Goal: Transaction & Acquisition: Purchase product/service

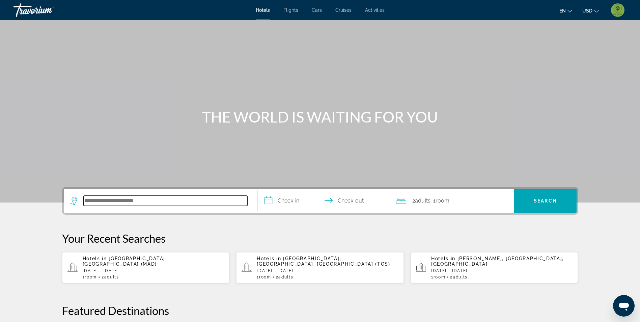
click at [122, 198] on input "Search hotel destination" at bounding box center [166, 201] width 164 height 10
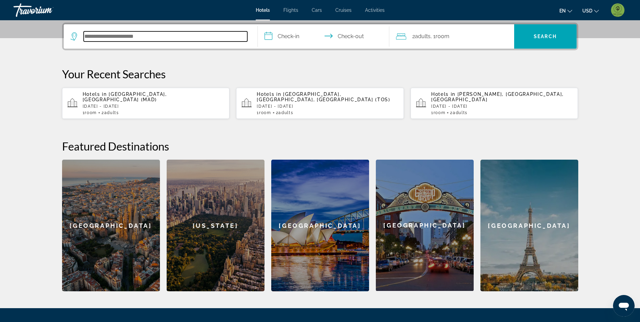
scroll to position [165, 0]
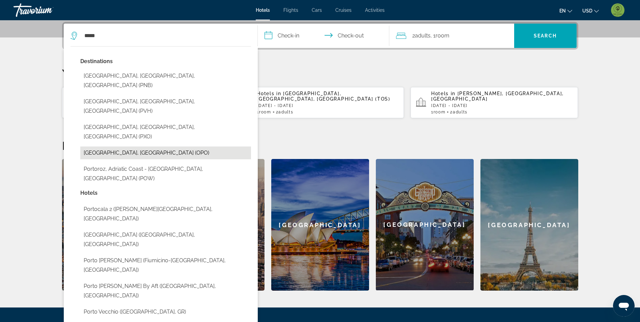
click at [139, 146] on button "[GEOGRAPHIC_DATA], [GEOGRAPHIC_DATA] (OPO)" at bounding box center [165, 152] width 171 height 13
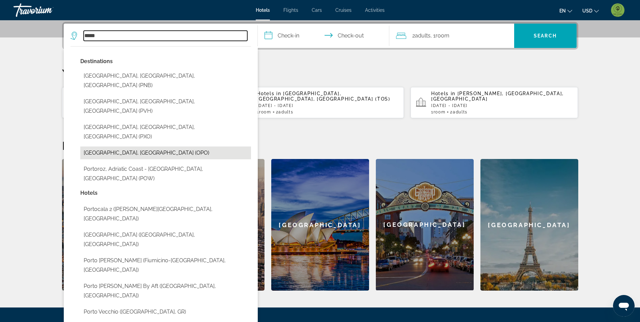
type input "**********"
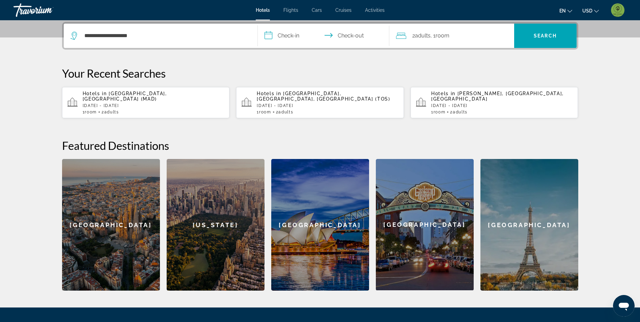
click at [303, 34] on input "**********" at bounding box center [325, 37] width 134 height 26
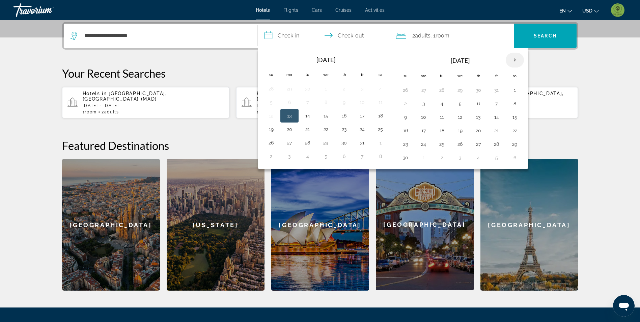
click at [514, 61] on th "Next month" at bounding box center [515, 60] width 18 height 15
click at [515, 132] on button "27" at bounding box center [515, 130] width 11 height 9
click at [463, 145] on button "31" at bounding box center [460, 143] width 11 height 9
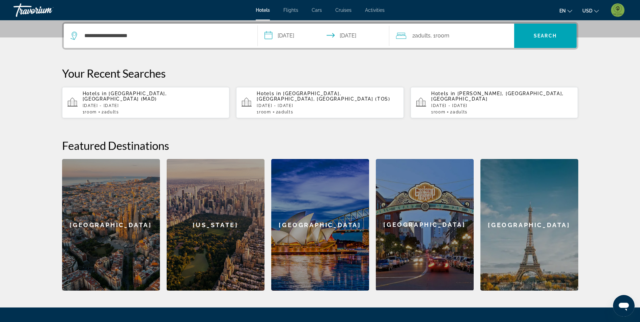
click at [283, 36] on input "**********" at bounding box center [325, 37] width 134 height 26
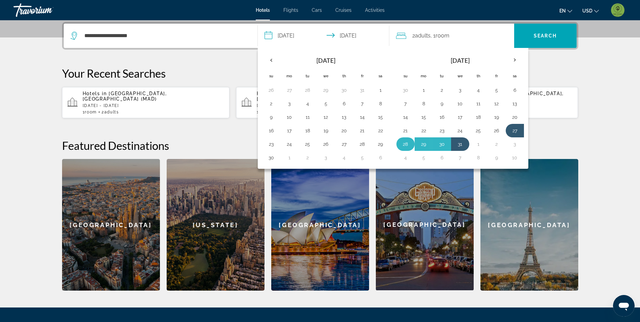
click at [406, 142] on button "28" at bounding box center [405, 143] width 11 height 9
click at [461, 144] on button "31" at bounding box center [460, 143] width 11 height 9
type input "**********"
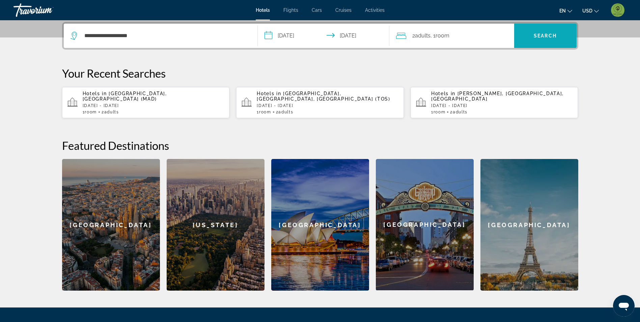
click at [530, 46] on span "Search" at bounding box center [545, 36] width 62 height 24
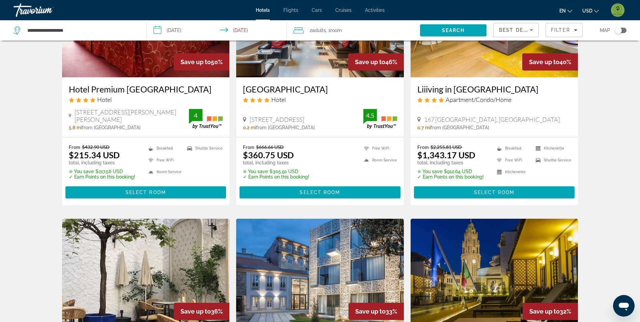
scroll to position [101, 0]
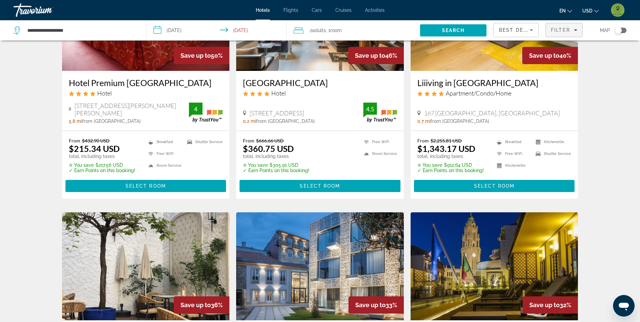
click at [570, 31] on span "Filter" at bounding box center [560, 29] width 19 height 5
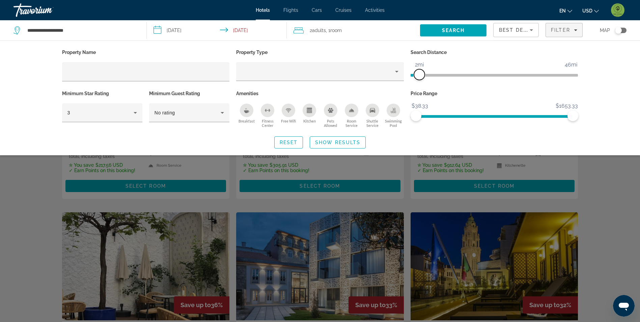
drag, startPoint x: 515, startPoint y: 76, endPoint x: 419, endPoint y: 74, distance: 95.5
click at [419, 74] on span "ngx-slider" at bounding box center [419, 74] width 11 height 11
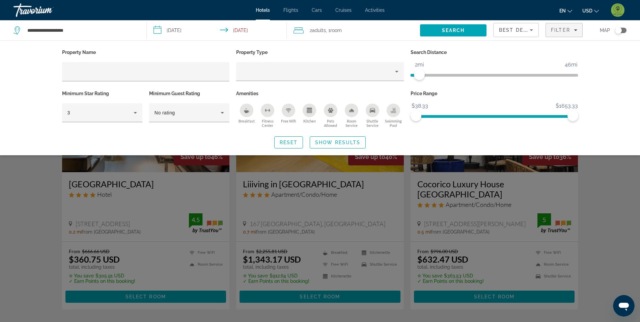
click at [34, 224] on div "Search widget" at bounding box center [320, 211] width 640 height 221
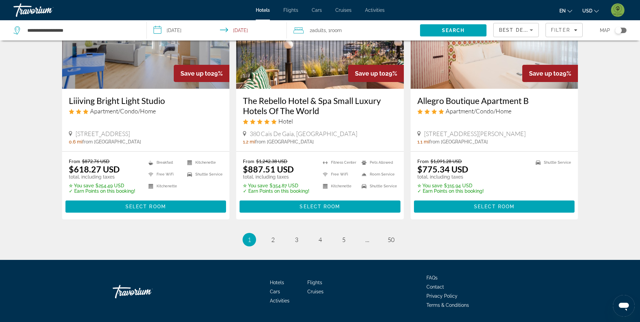
scroll to position [844, 0]
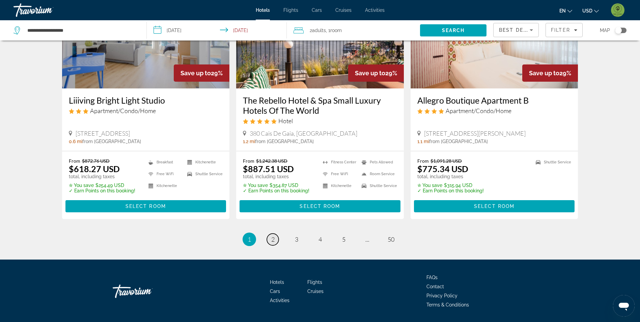
click at [272, 234] on link "page 2" at bounding box center [273, 240] width 12 height 12
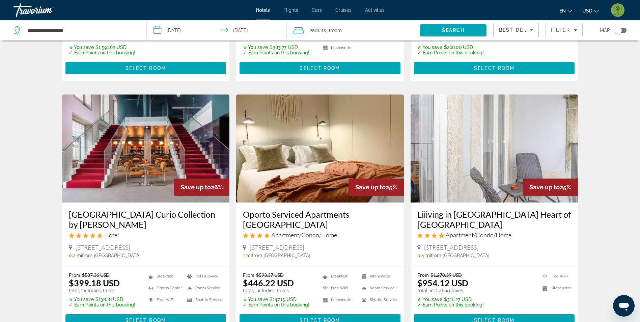
scroll to position [236, 0]
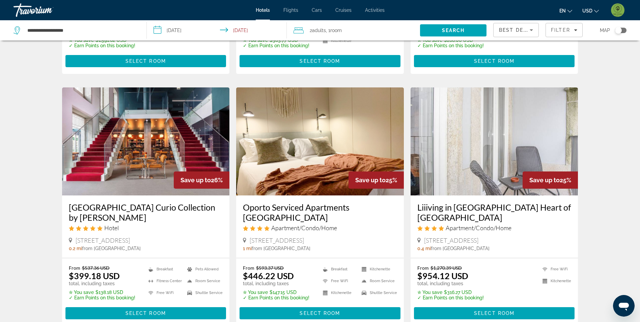
click at [145, 176] on img "Main content" at bounding box center [146, 141] width 168 height 108
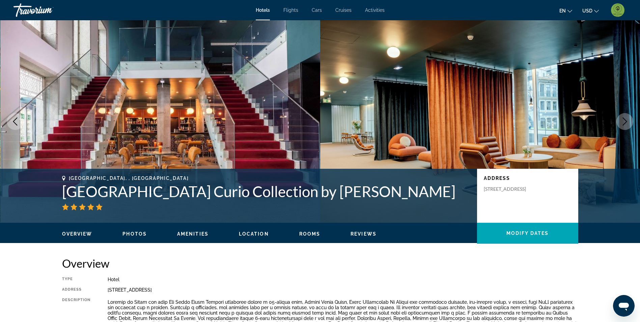
click at [140, 231] on span "Photos" at bounding box center [134, 233] width 24 height 5
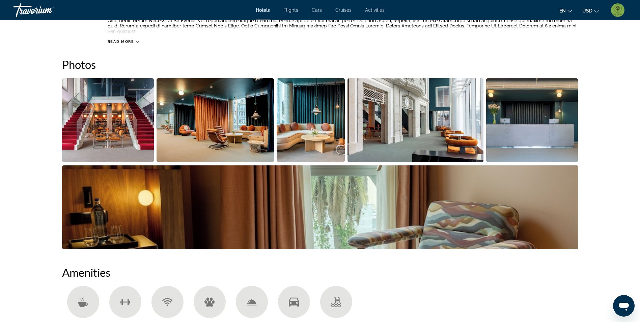
scroll to position [309, 0]
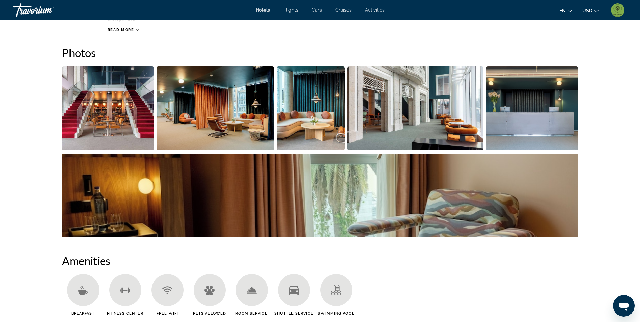
click at [122, 102] on img "Open full-screen image slider" at bounding box center [108, 108] width 92 height 84
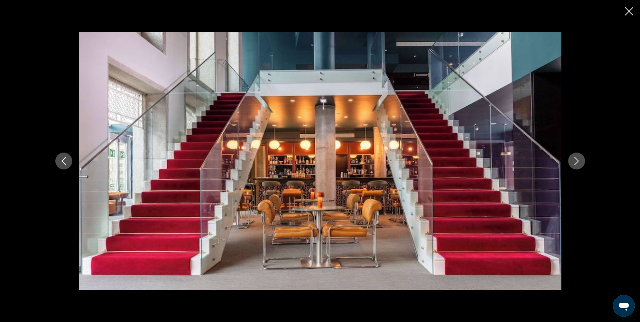
click at [581, 155] on button "Next image" at bounding box center [576, 161] width 17 height 17
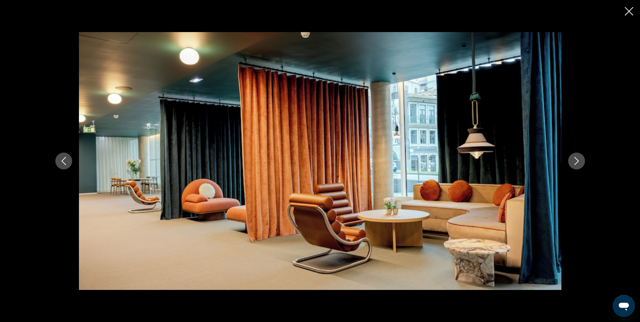
click at [581, 155] on button "Next image" at bounding box center [576, 161] width 17 height 17
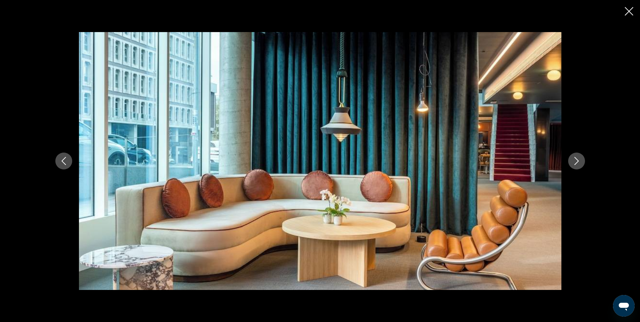
click at [581, 155] on button "Next image" at bounding box center [576, 161] width 17 height 17
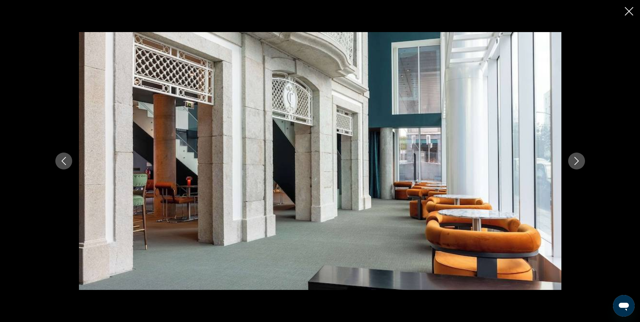
click at [581, 155] on button "Next image" at bounding box center [576, 161] width 17 height 17
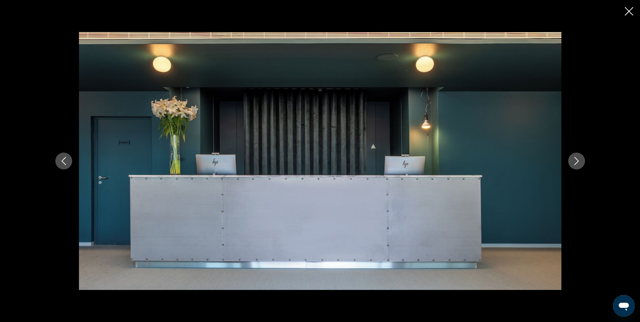
click at [581, 155] on button "Next image" at bounding box center [576, 161] width 17 height 17
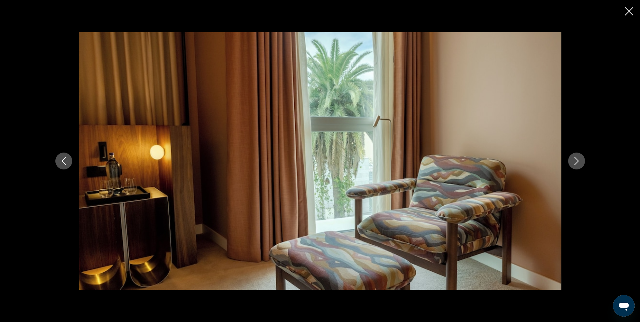
click at [581, 155] on button "Next image" at bounding box center [576, 161] width 17 height 17
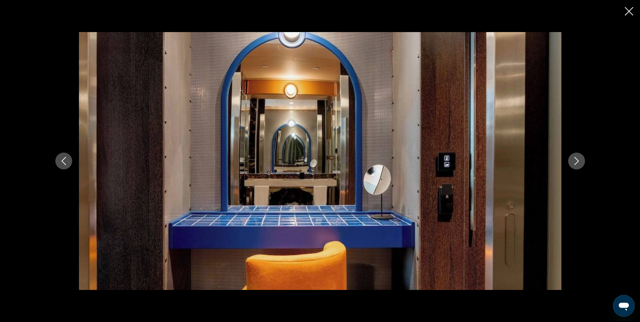
click at [581, 155] on button "Next image" at bounding box center [576, 161] width 17 height 17
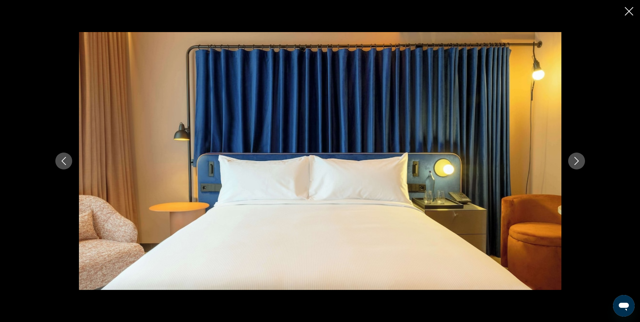
click at [581, 155] on button "Next image" at bounding box center [576, 161] width 17 height 17
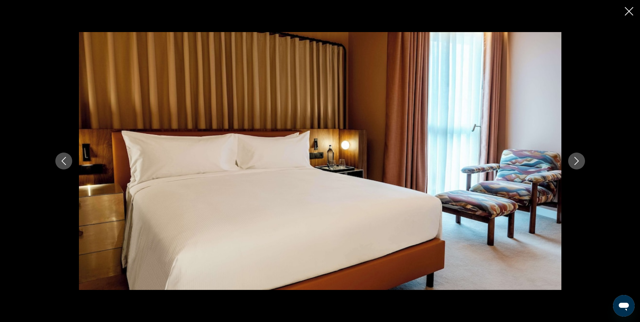
click at [581, 155] on button "Next image" at bounding box center [576, 161] width 17 height 17
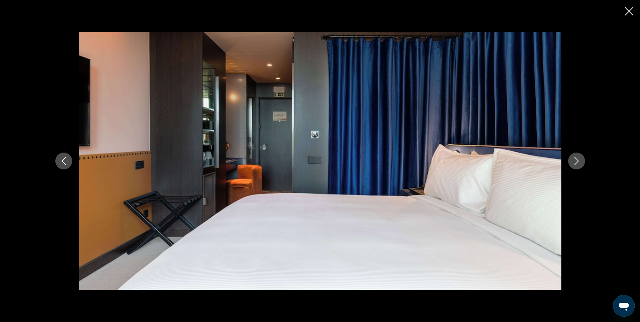
click at [633, 9] on icon "Close slideshow" at bounding box center [629, 11] width 8 height 8
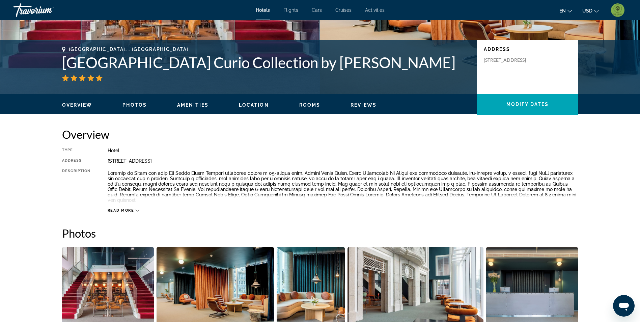
scroll to position [73, 0]
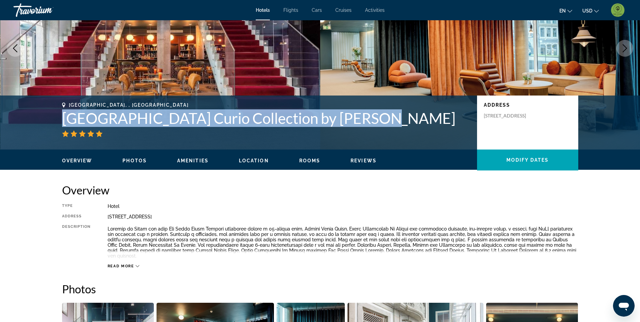
drag, startPoint x: 64, startPoint y: 119, endPoint x: 356, endPoint y: 121, distance: 292.2
click at [356, 121] on h1 "Cenica Porto Hotel Curio Collection by Hilton" at bounding box center [266, 118] width 408 height 18
drag, startPoint x: 356, startPoint y: 121, endPoint x: 351, endPoint y: 119, distance: 6.0
copy h1 "Cenica Porto Hotel Curio Collection by Hilton"
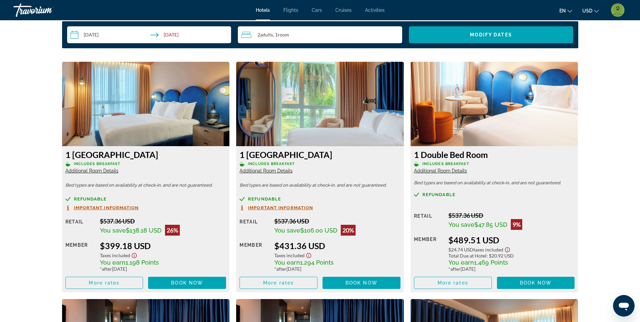
scroll to position [883, 0]
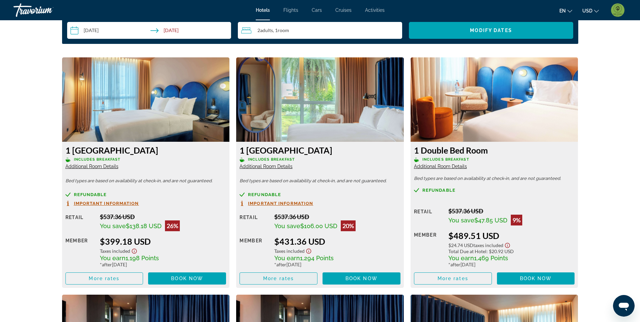
click at [280, 276] on span "More rates" at bounding box center [278, 278] width 31 height 5
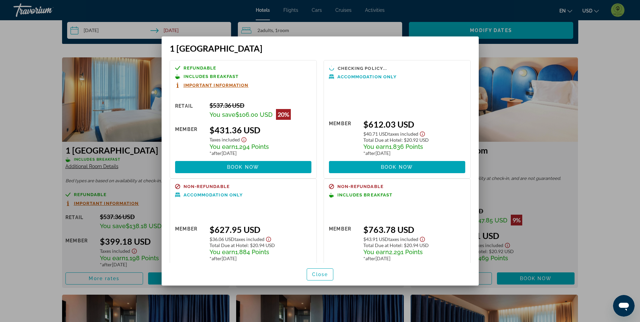
scroll to position [0, 0]
click at [318, 273] on span "Close" at bounding box center [320, 274] width 16 height 5
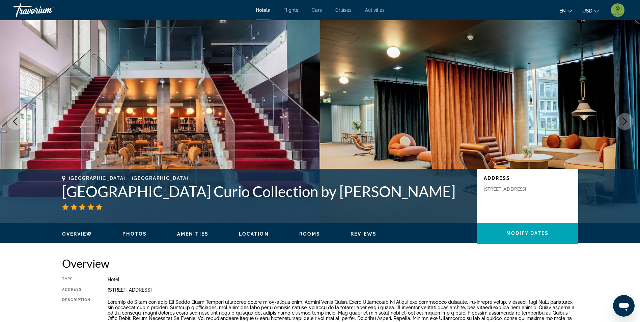
scroll to position [883, 0]
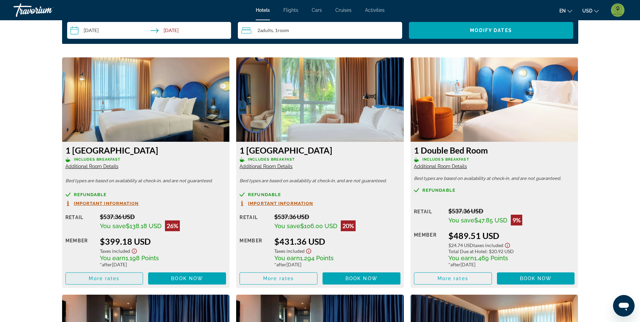
click at [105, 276] on span "More rates" at bounding box center [104, 278] width 31 height 5
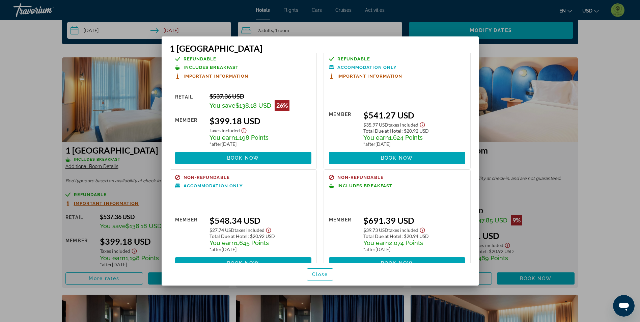
scroll to position [0, 0]
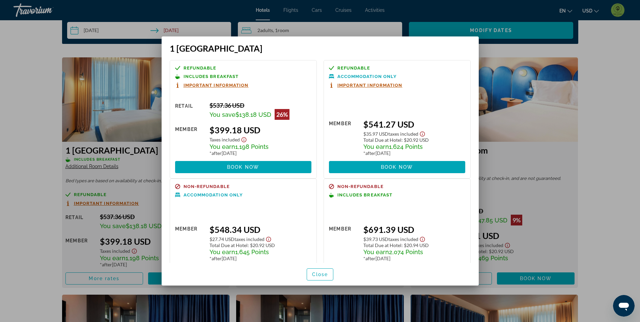
click at [51, 223] on div at bounding box center [320, 161] width 640 height 322
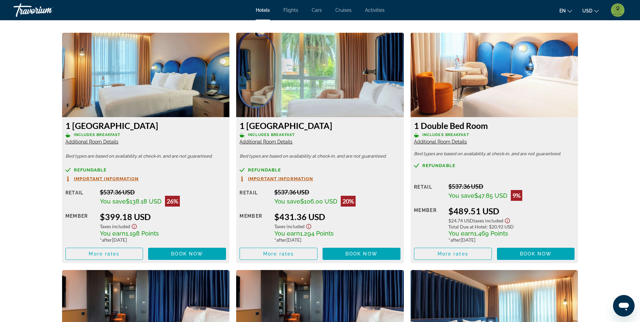
scroll to position [917, 0]
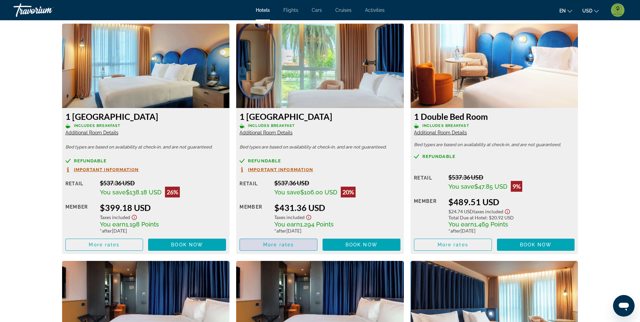
click at [288, 237] on span "Main content" at bounding box center [278, 245] width 77 height 16
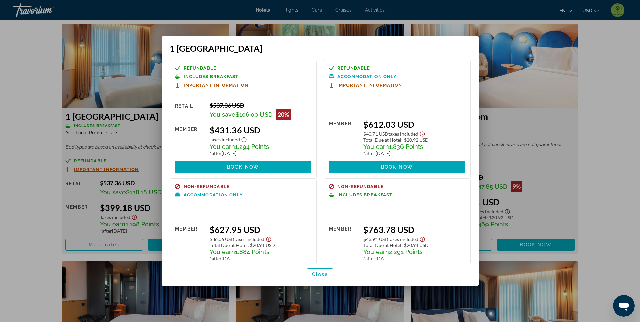
click at [35, 233] on div at bounding box center [320, 161] width 640 height 322
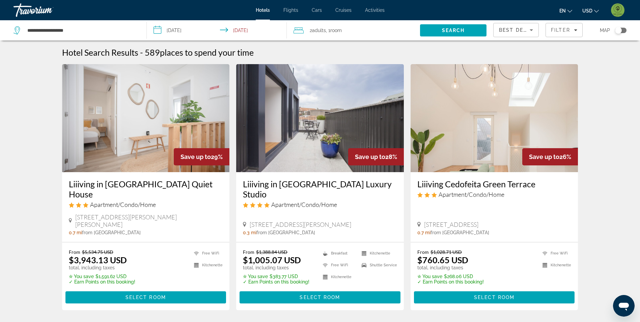
click at [621, 15] on img "User Menu" at bounding box center [617, 9] width 13 height 13
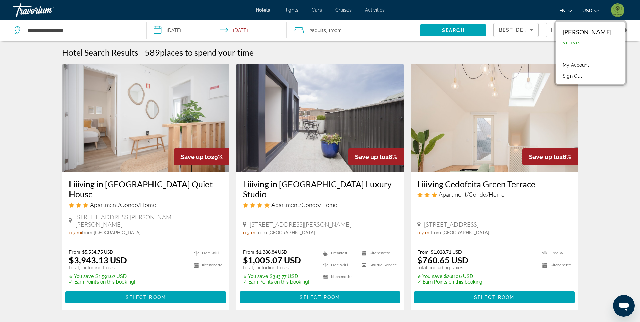
click at [573, 63] on link "My Account" at bounding box center [576, 65] width 33 height 9
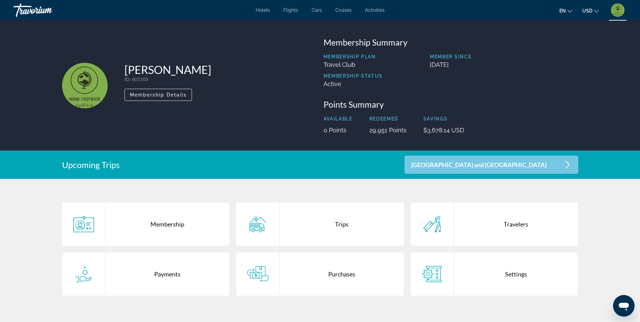
click at [349, 274] on div "Purchases" at bounding box center [342, 273] width 124 height 43
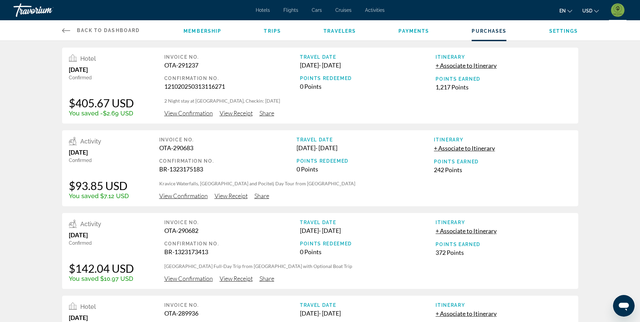
click at [175, 115] on span "View Confirmation" at bounding box center [188, 112] width 49 height 7
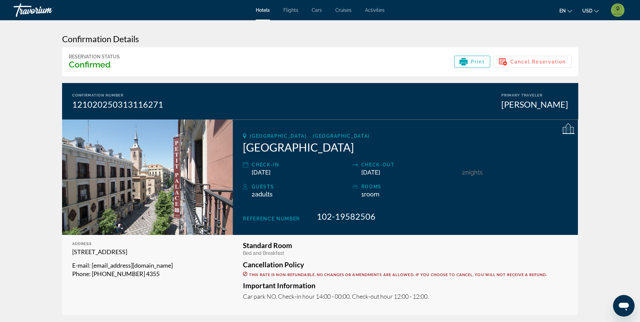
drag, startPoint x: 243, startPoint y: 149, endPoint x: 337, endPoint y: 146, distance: 93.9
click at [337, 146] on h2 "Petit Palace Arenal" at bounding box center [405, 146] width 325 height 13
drag, startPoint x: 337, startPoint y: 146, endPoint x: 332, endPoint y: 146, distance: 5.1
copy h2 "Petit Palace Arenal"
click at [29, 10] on div "Travorium" at bounding box center [46, 10] width 67 height 18
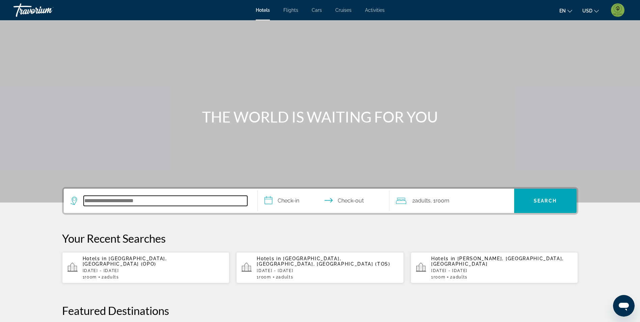
click at [157, 200] on input "Search hotel destination" at bounding box center [166, 201] width 164 height 10
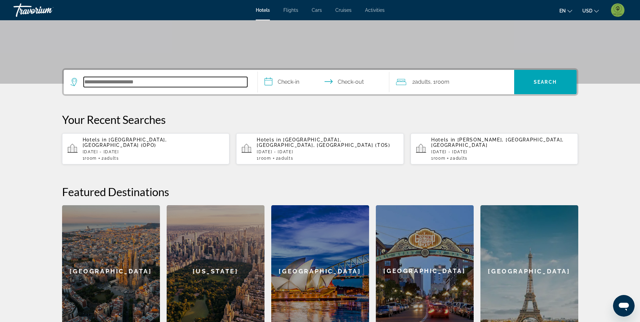
scroll to position [165, 0]
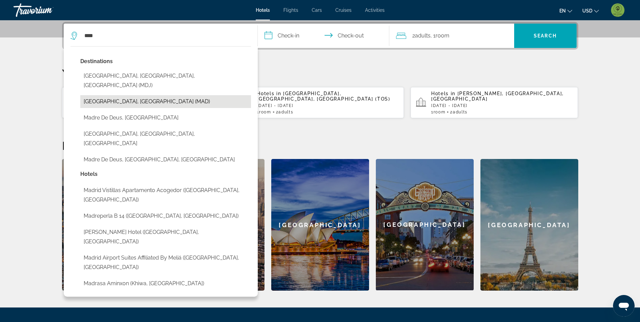
click at [133, 95] on button "Madrid, Spain (MAD)" at bounding box center [165, 101] width 171 height 13
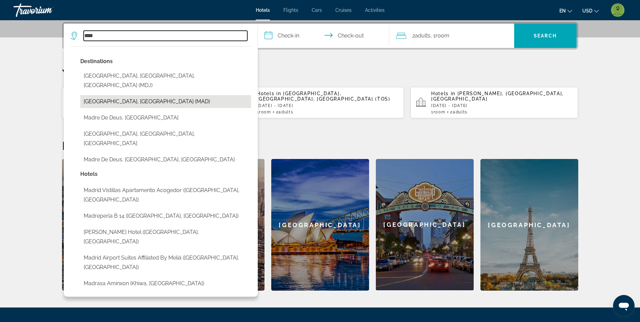
type input "**********"
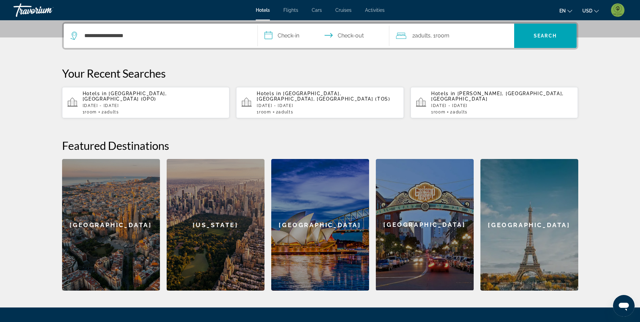
click at [285, 38] on input "**********" at bounding box center [325, 37] width 134 height 26
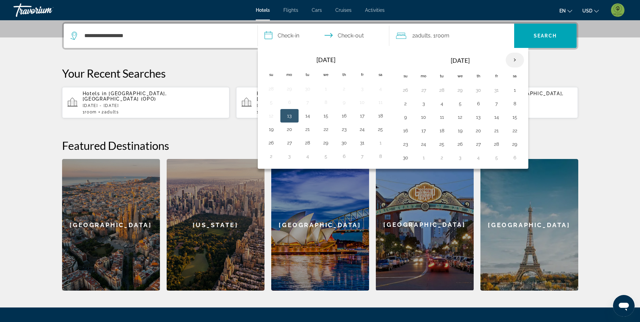
click at [513, 62] on th "Next month" at bounding box center [515, 60] width 18 height 15
click at [377, 133] on button "27" at bounding box center [380, 130] width 11 height 9
click at [271, 146] on button "28" at bounding box center [271, 143] width 11 height 9
type input "**********"
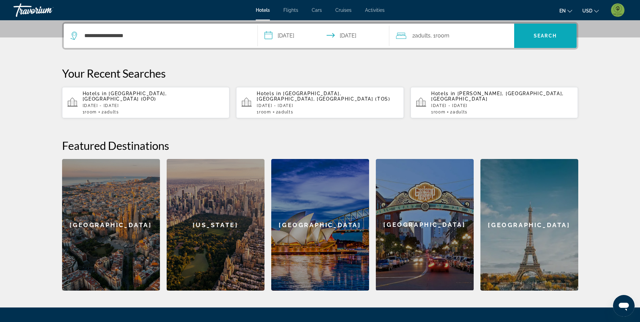
click at [539, 39] on span "Search" at bounding box center [545, 36] width 62 height 16
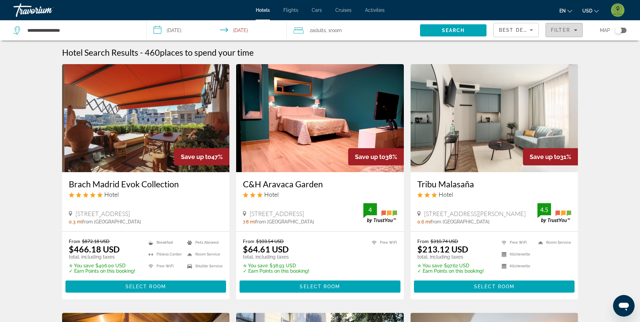
click at [561, 31] on span "Filter" at bounding box center [560, 29] width 19 height 5
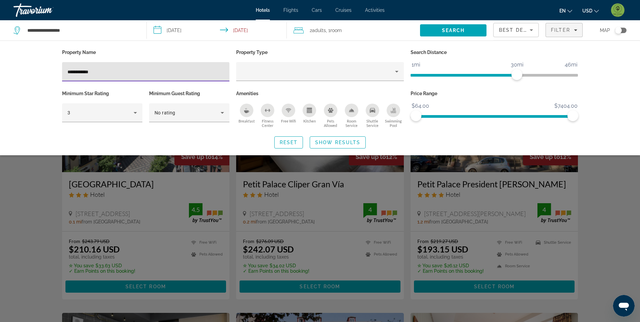
type input "**********"
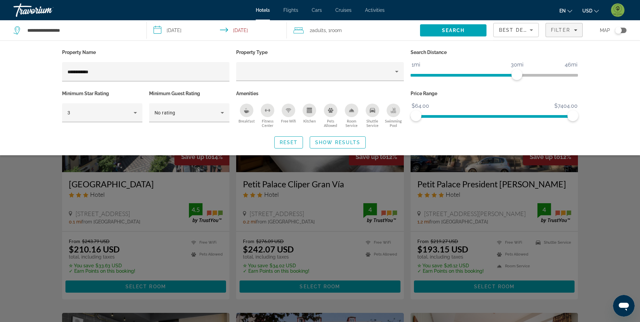
click at [49, 227] on div "Search widget" at bounding box center [320, 211] width 640 height 221
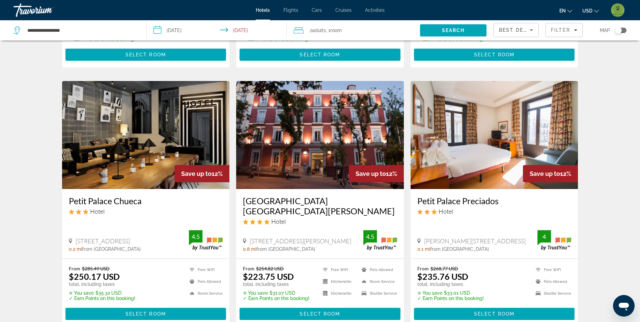
scroll to position [236, 0]
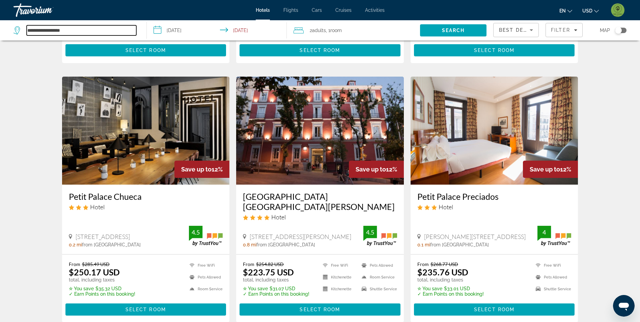
click at [83, 30] on input "**********" at bounding box center [82, 30] width 110 height 10
drag, startPoint x: 83, startPoint y: 30, endPoint x: -1, endPoint y: 45, distance: 85.8
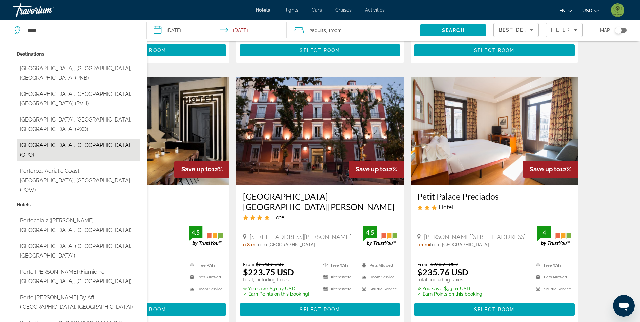
click at [76, 139] on button "[GEOGRAPHIC_DATA], [GEOGRAPHIC_DATA] (OPO)" at bounding box center [79, 150] width 124 height 22
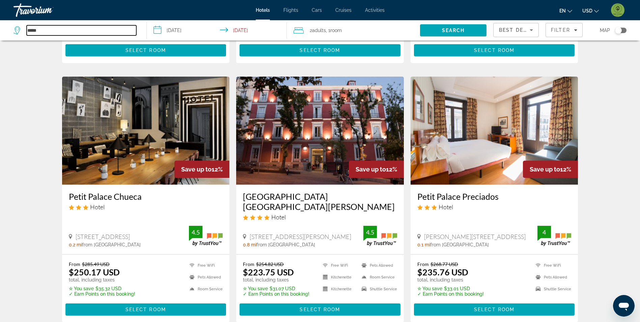
type input "**********"
click at [249, 29] on input "**********" at bounding box center [218, 31] width 143 height 22
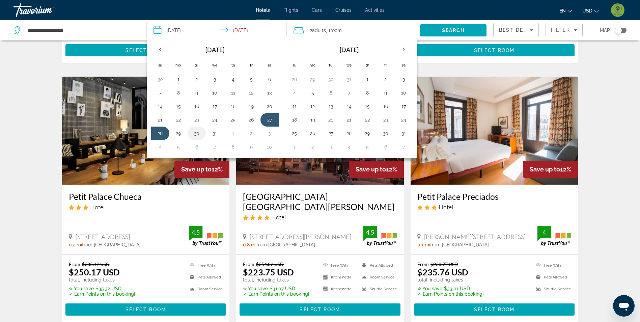
click at [197, 133] on button "30" at bounding box center [196, 133] width 11 height 9
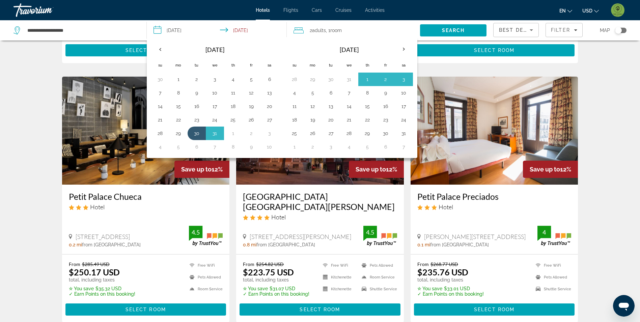
click at [45, 152] on div "Hotel Search Results - 8 places to spend your time Save up to 14% Petit Palace …" at bounding box center [320, 204] width 640 height 787
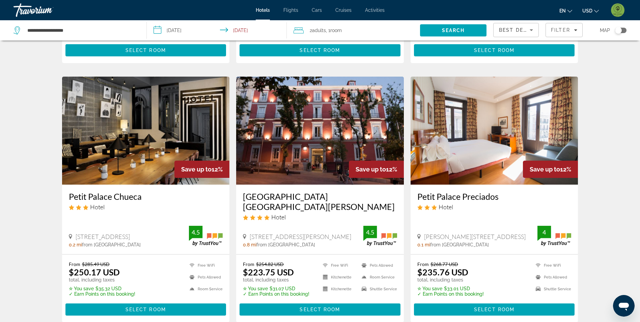
click at [375, 10] on span "Activities" at bounding box center [375, 9] width 20 height 5
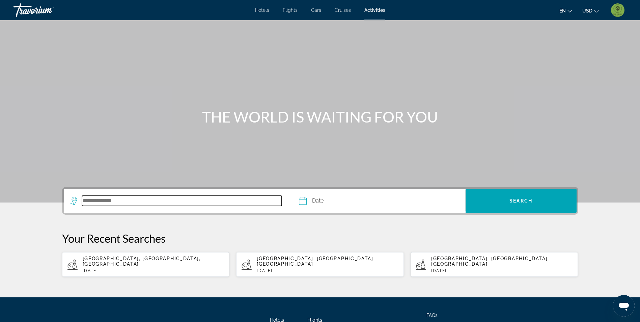
click at [145, 198] on input "Search destination" at bounding box center [182, 201] width 200 height 10
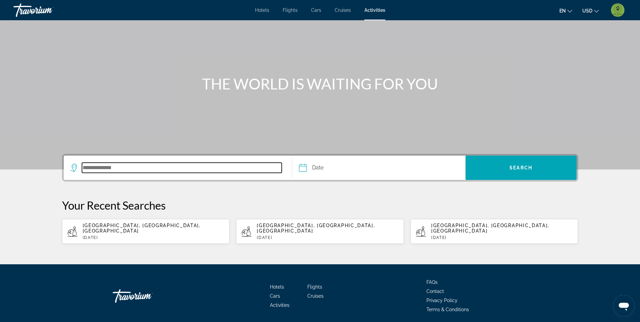
scroll to position [53, 0]
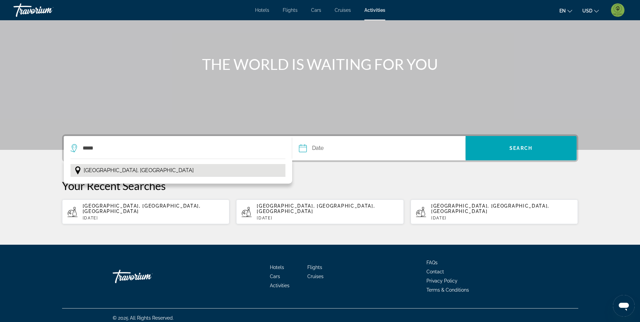
click at [130, 167] on button "Lisbon, Portugal" at bounding box center [178, 170] width 215 height 13
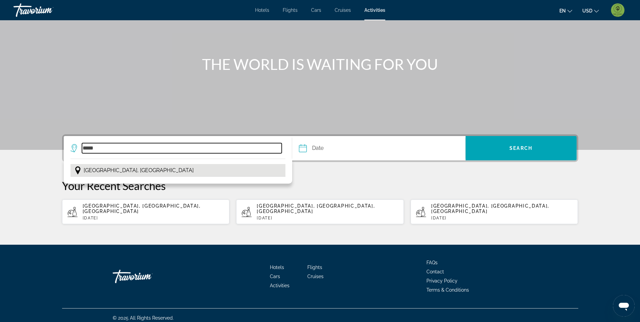
type input "**********"
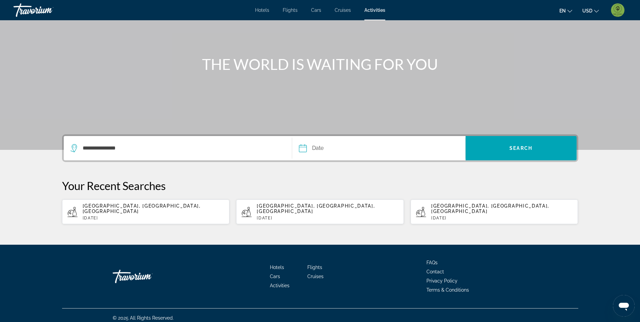
click at [343, 153] on input "Date" at bounding box center [340, 149] width 86 height 26
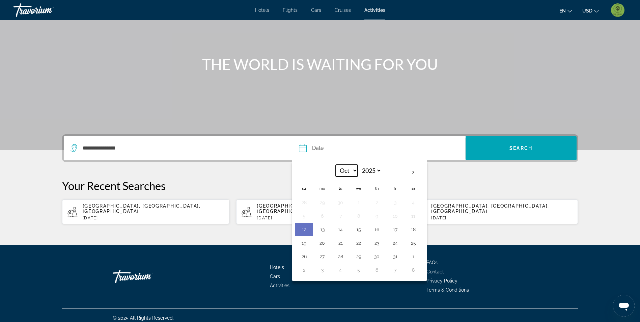
click at [354, 171] on select "*** *** *** *** *** *** *** *** *** *** *** ***" at bounding box center [347, 171] width 22 height 12
select select "**"
click at [336, 165] on select "*** *** *** *** *** *** *** *** *** *** *** ***" at bounding box center [347, 171] width 22 height 12
click at [376, 258] on button "1" at bounding box center [377, 256] width 11 height 9
type input "**********"
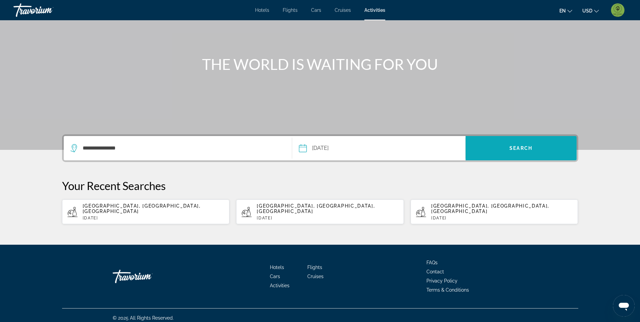
click at [520, 147] on span "Search" at bounding box center [521, 147] width 23 height 5
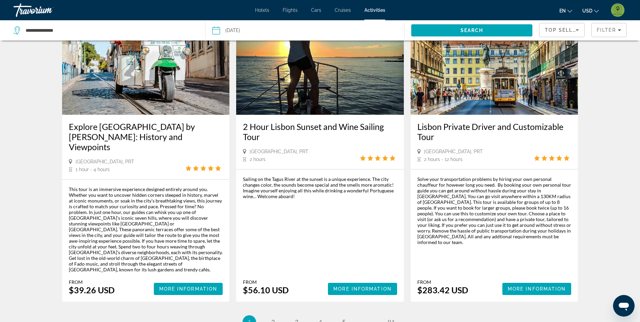
scroll to position [1011, 0]
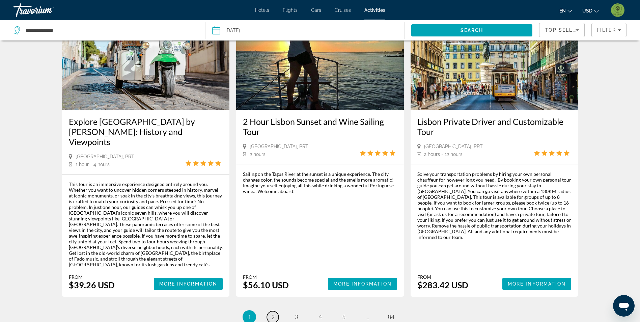
click at [273, 313] on span "2" at bounding box center [272, 316] width 3 height 7
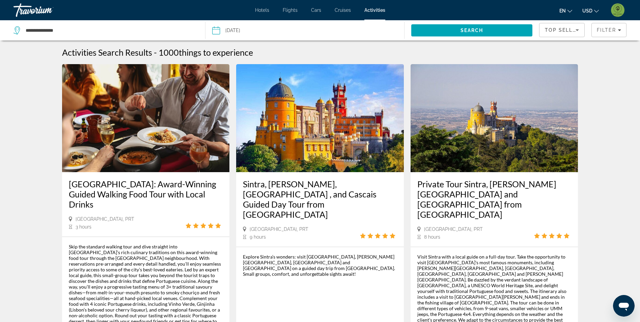
click at [246, 30] on input "Date: Jan 1, 2026" at bounding box center [260, 31] width 99 height 22
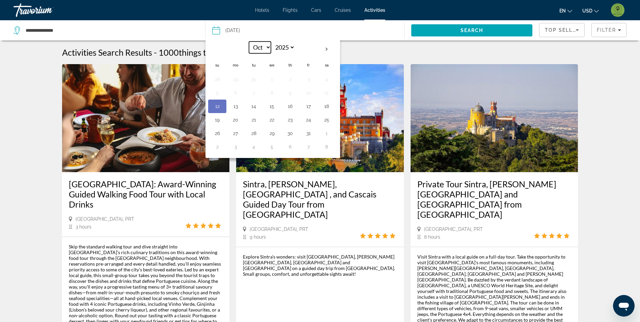
click at [264, 49] on select "*** *** *** *** *** *** *** *** *** *** *** ***" at bounding box center [260, 48] width 22 height 12
click at [285, 50] on select "**** **** **** **** **** ****" at bounding box center [284, 48] width 22 height 12
select select "****"
click at [273, 42] on select "**** **** **** **** **** ****" at bounding box center [284, 48] width 22 height 12
click at [265, 48] on select "*** *** *** *** *** *** *** *** *** *** *** ***" at bounding box center [260, 48] width 22 height 12
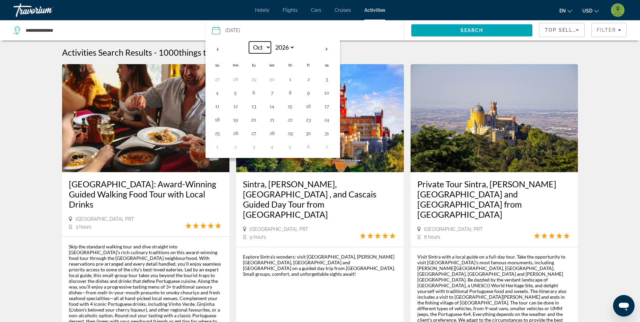
select select "*"
click at [249, 42] on select "*** *** *** *** *** *** *** *** *** *** *** ***" at bounding box center [260, 48] width 22 height 12
click at [304, 79] on button "2" at bounding box center [308, 79] width 11 height 9
type input "**********"
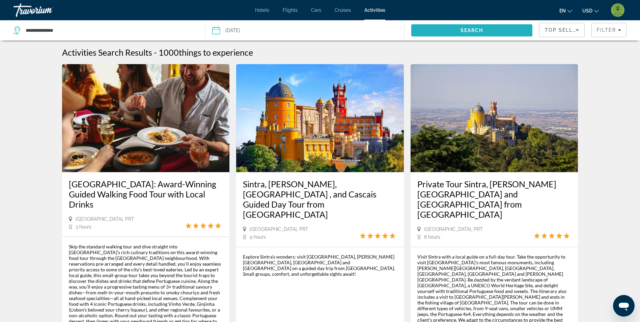
click at [489, 26] on span "Search" at bounding box center [471, 30] width 121 height 16
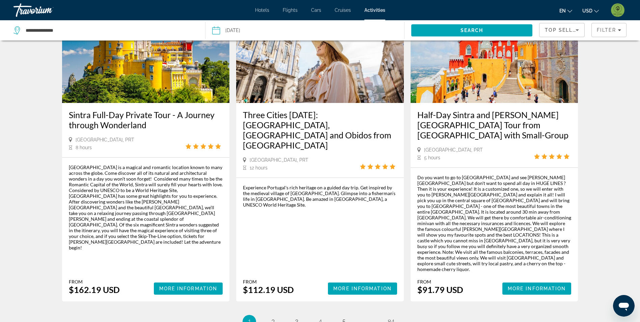
scroll to position [1011, 0]
click at [272, 318] on span "2" at bounding box center [272, 321] width 3 height 7
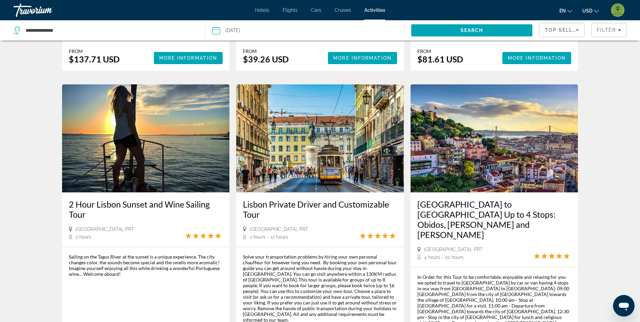
scroll to position [945, 0]
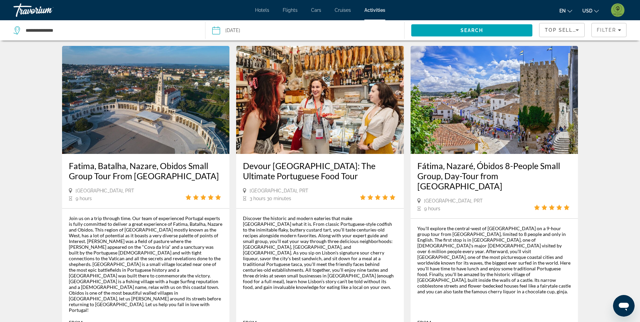
scroll to position [337, 0]
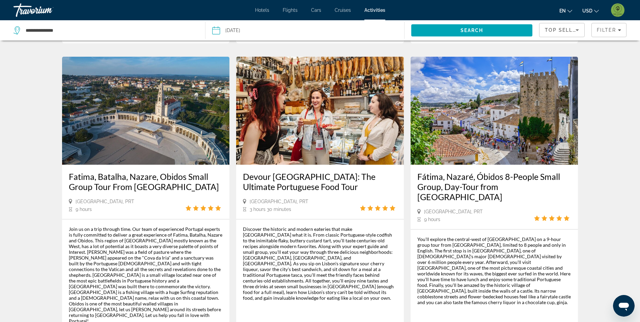
click at [519, 75] on img "Main content" at bounding box center [495, 111] width 168 height 108
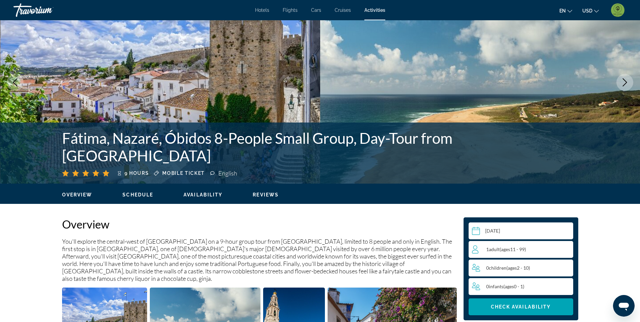
scroll to position [169, 0]
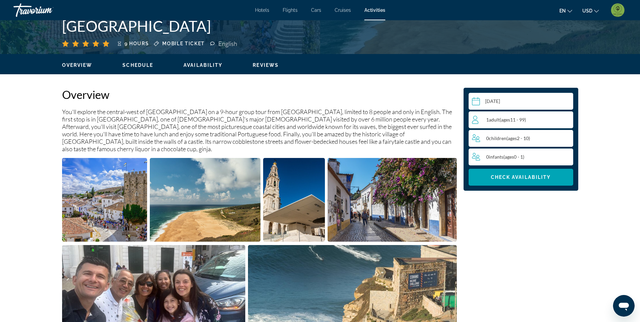
click at [135, 218] on img "Open full-screen image slider" at bounding box center [104, 200] width 85 height 84
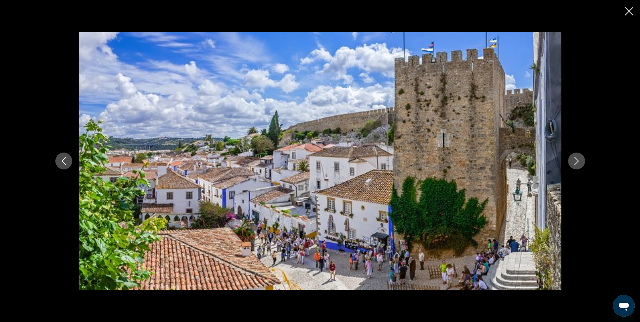
click at [578, 160] on icon "Next image" at bounding box center [577, 161] width 8 height 8
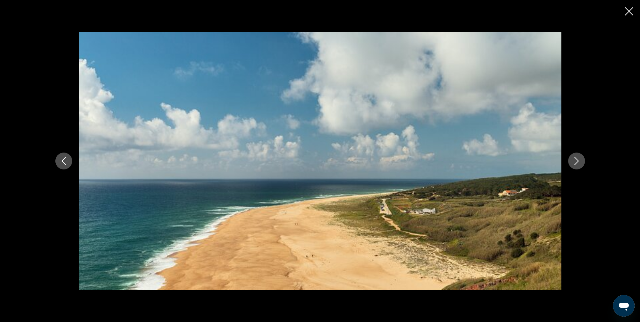
click at [578, 160] on icon "Next image" at bounding box center [577, 161] width 8 height 8
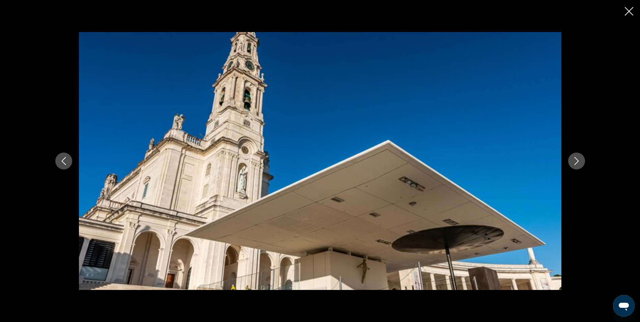
click at [578, 160] on icon "Next image" at bounding box center [577, 161] width 8 height 8
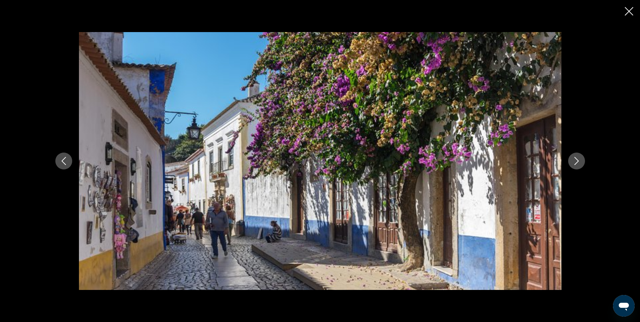
click at [578, 160] on icon "Next image" at bounding box center [577, 161] width 8 height 8
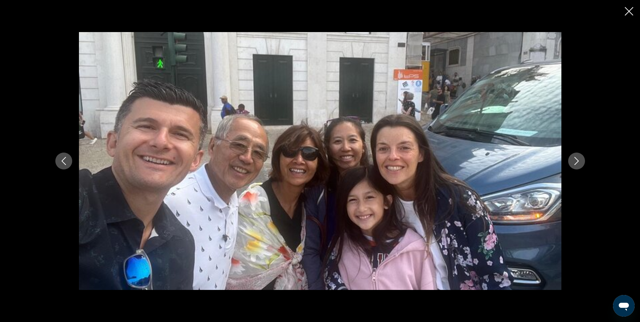
click at [578, 160] on icon "Next image" at bounding box center [577, 161] width 8 height 8
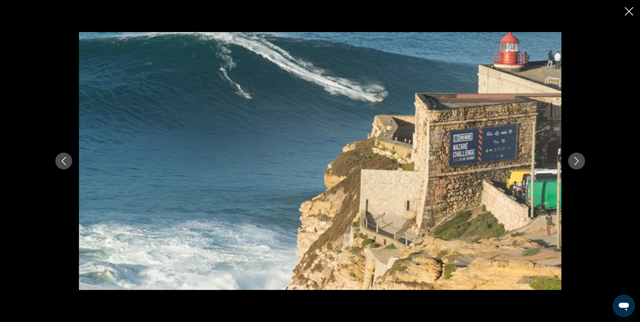
click at [578, 160] on icon "Next image" at bounding box center [577, 161] width 8 height 8
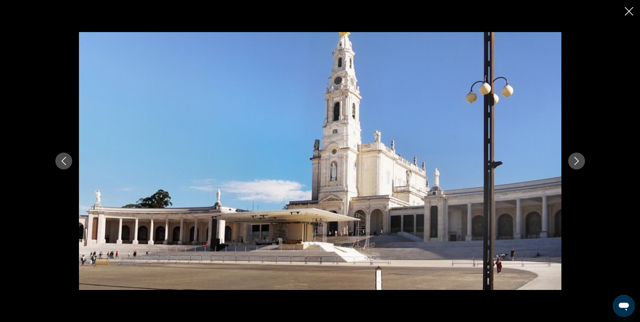
click at [578, 160] on icon "Next image" at bounding box center [577, 161] width 8 height 8
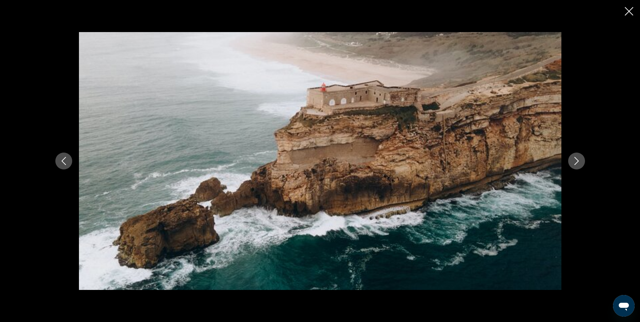
click at [629, 12] on icon "Close slideshow" at bounding box center [629, 11] width 8 height 8
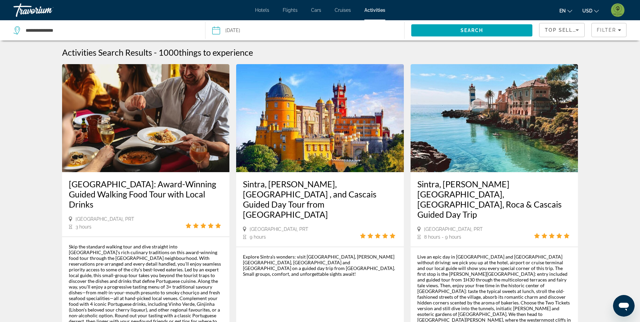
click at [324, 126] on img "Main content" at bounding box center [320, 118] width 168 height 108
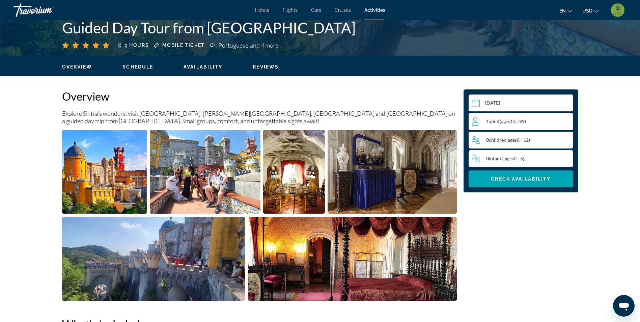
scroll to position [169, 0]
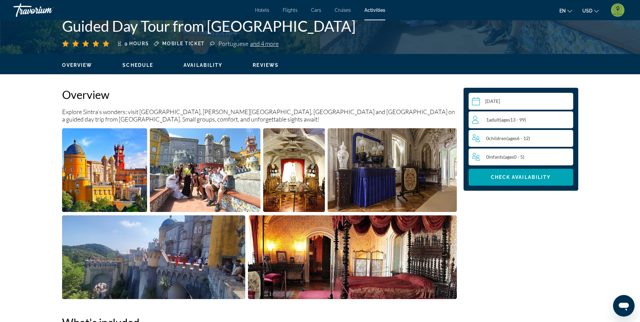
click at [119, 164] on img "Open full-screen image slider" at bounding box center [104, 170] width 85 height 84
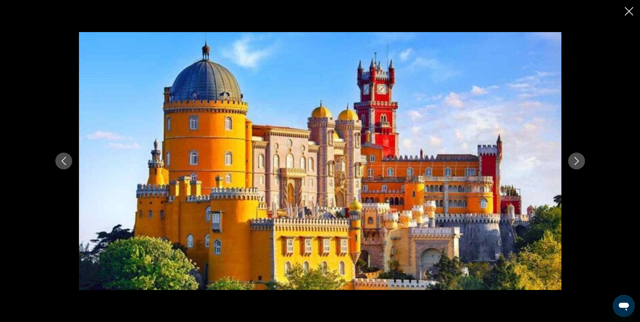
click at [577, 162] on icon "Next image" at bounding box center [576, 161] width 4 height 8
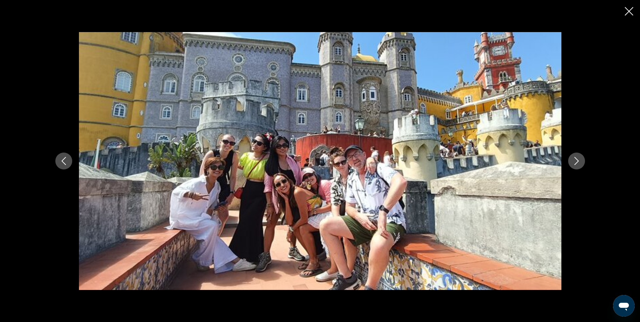
click at [578, 161] on icon "Next image" at bounding box center [576, 161] width 4 height 8
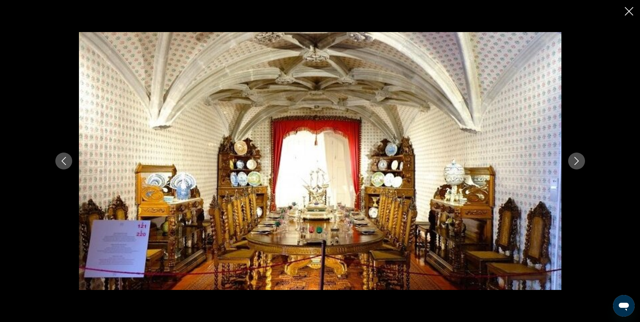
click at [578, 161] on icon "Next image" at bounding box center [576, 161] width 4 height 8
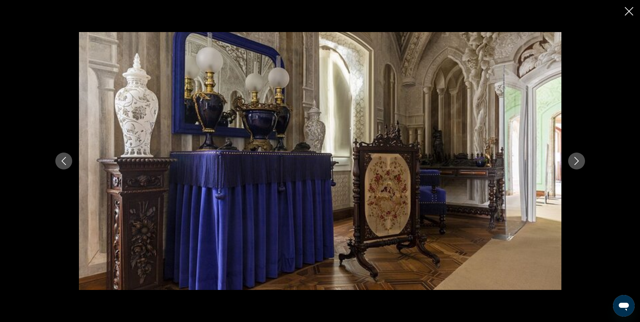
click at [578, 161] on icon "Next image" at bounding box center [576, 161] width 4 height 8
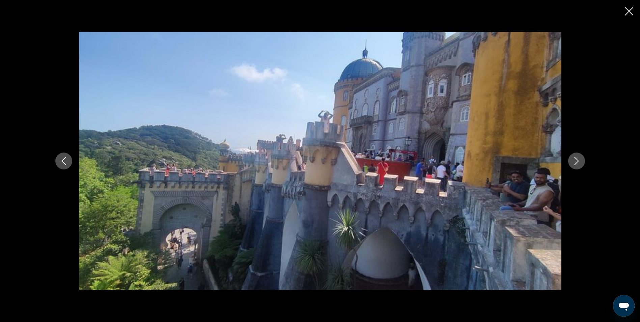
click at [578, 161] on icon "Next image" at bounding box center [576, 161] width 4 height 8
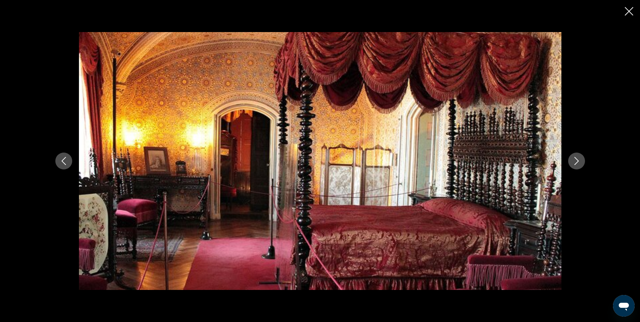
click at [578, 161] on icon "Next image" at bounding box center [576, 161] width 4 height 8
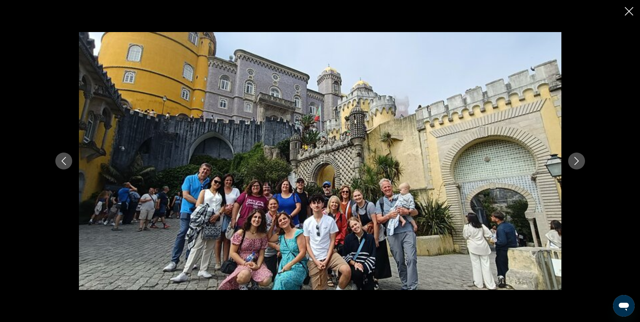
click at [578, 161] on icon "Next image" at bounding box center [576, 161] width 4 height 8
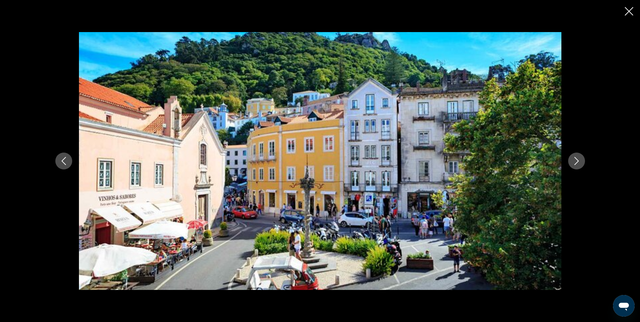
click at [578, 161] on icon "Next image" at bounding box center [576, 161] width 4 height 8
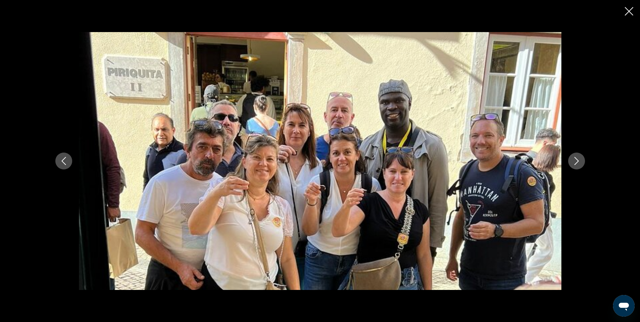
click at [578, 161] on icon "Next image" at bounding box center [576, 161] width 4 height 8
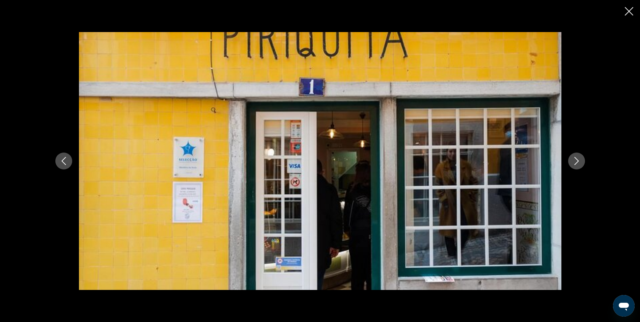
click at [578, 161] on icon "Next image" at bounding box center [576, 161] width 4 height 8
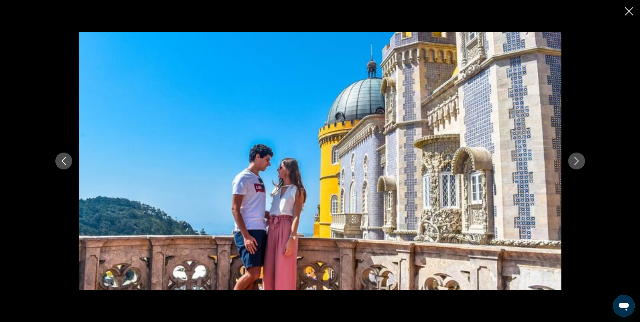
click at [578, 161] on icon "Next image" at bounding box center [576, 161] width 4 height 8
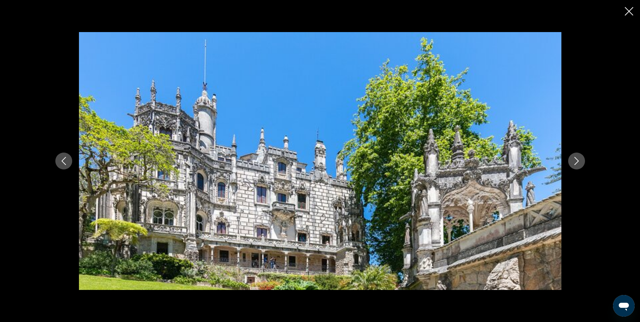
click at [578, 161] on icon "Next image" at bounding box center [576, 161] width 4 height 8
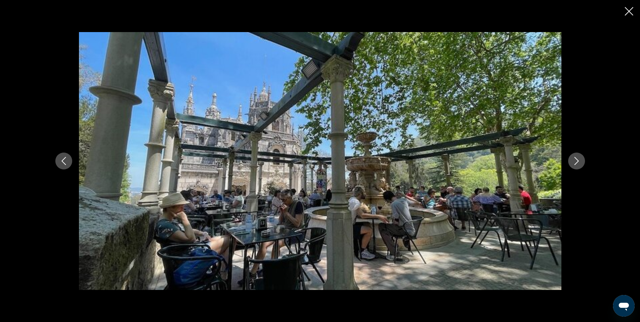
click at [578, 161] on icon "Next image" at bounding box center [576, 161] width 4 height 8
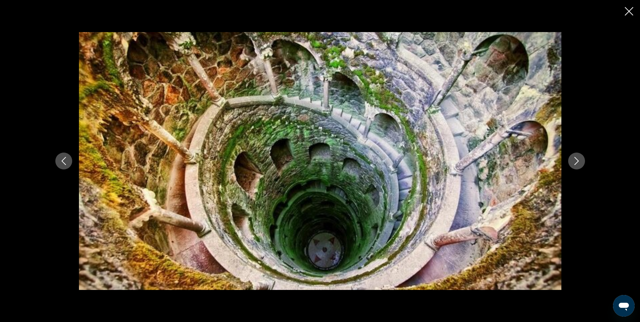
click at [628, 9] on icon "Close slideshow" at bounding box center [629, 11] width 8 height 8
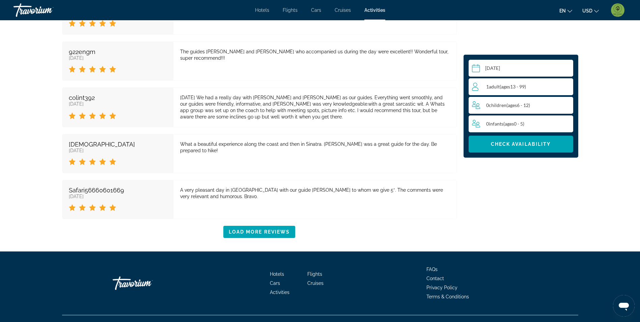
scroll to position [1308, 0]
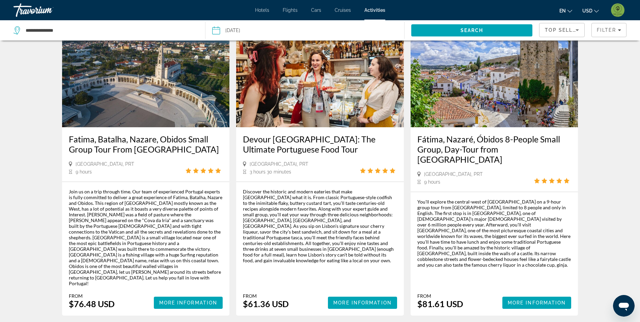
scroll to position [371, 0]
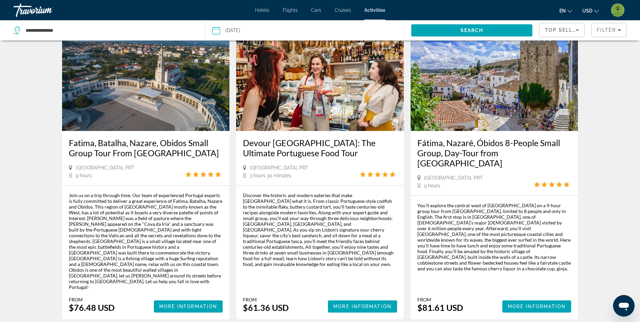
click at [490, 83] on img "Main content" at bounding box center [495, 77] width 168 height 108
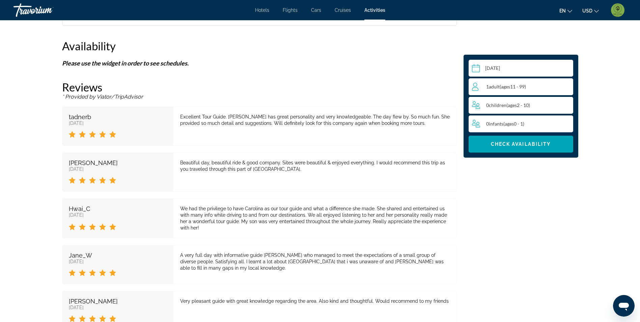
scroll to position [1316, 0]
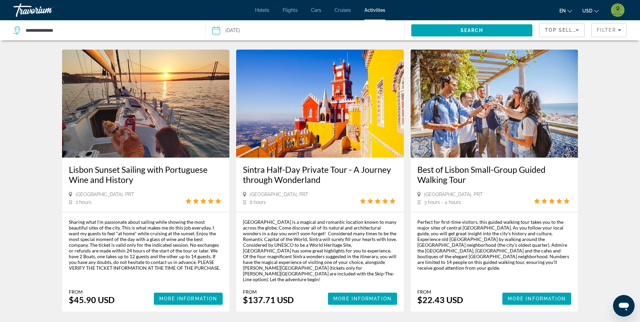
scroll to position [982, 0]
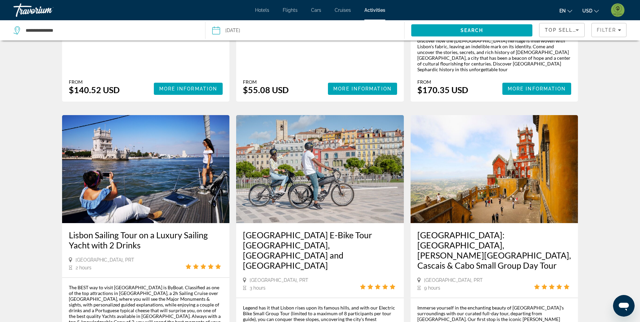
scroll to position [1074, 0]
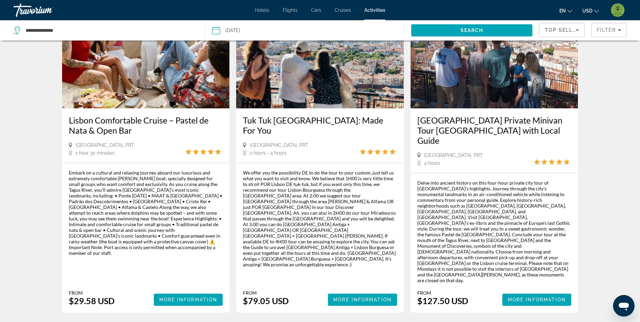
scroll to position [709, 0]
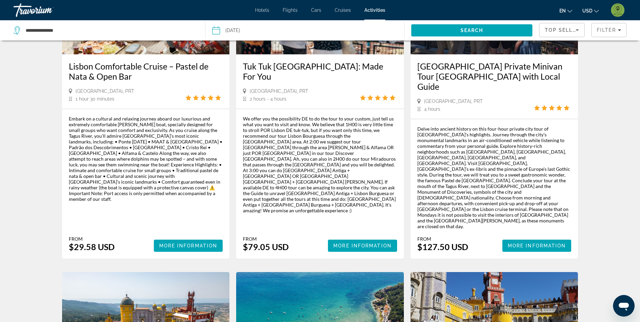
click at [269, 10] on span "Hotels" at bounding box center [262, 9] width 14 height 5
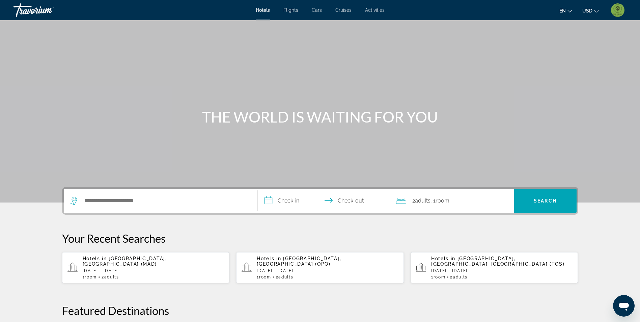
click at [317, 268] on p "Sun, 28 Dec - Wed, 31 Dec" at bounding box center [328, 270] width 142 height 5
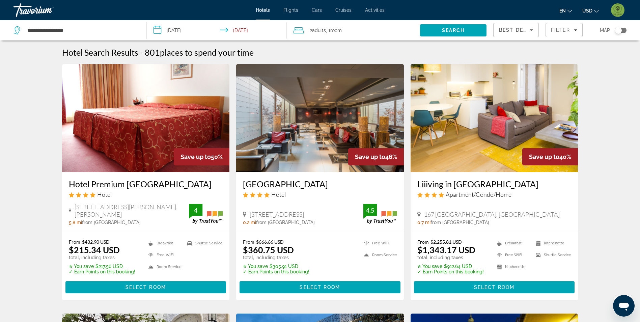
click at [175, 33] on input "**********" at bounding box center [218, 31] width 143 height 22
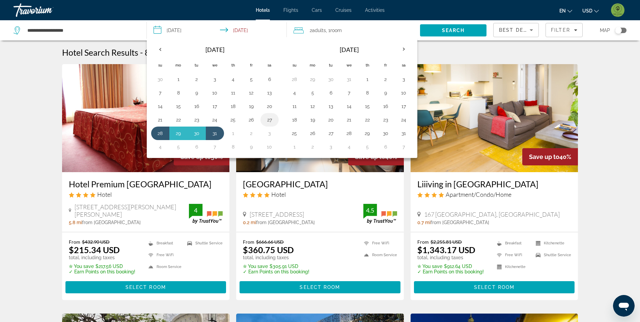
click at [270, 124] on button "27" at bounding box center [269, 119] width 11 height 9
click at [216, 136] on button "31" at bounding box center [215, 133] width 11 height 9
type input "**********"
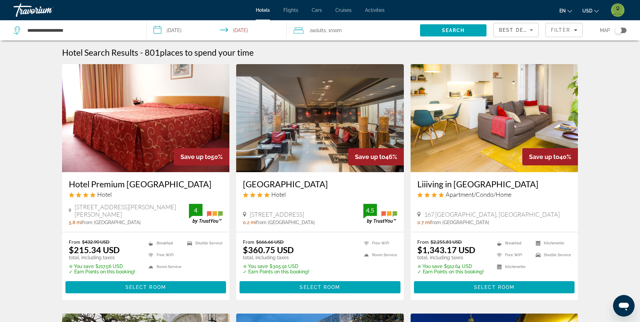
click at [245, 30] on input "**********" at bounding box center [218, 31] width 143 height 22
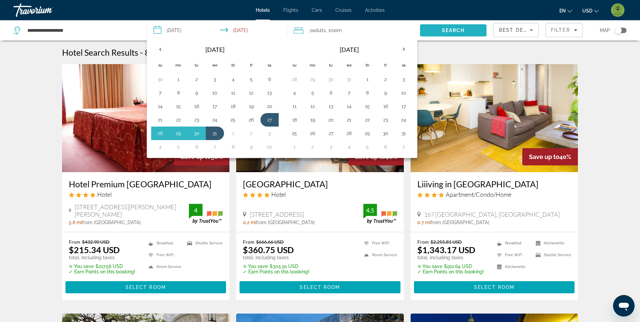
click at [466, 31] on span "Search" at bounding box center [453, 30] width 66 height 16
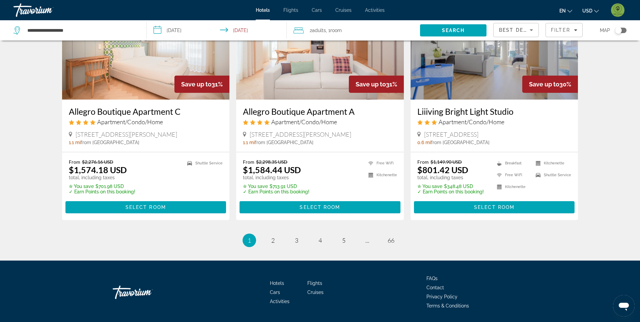
scroll to position [841, 0]
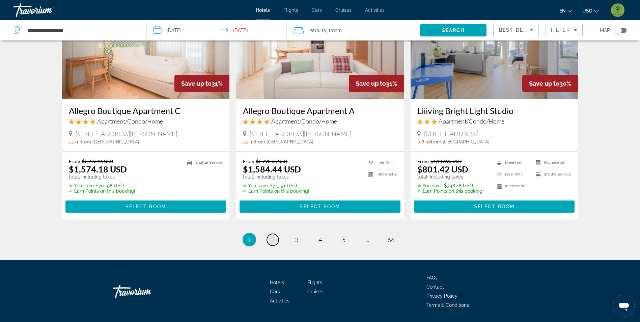
click at [275, 234] on link "page 2" at bounding box center [273, 240] width 12 height 12
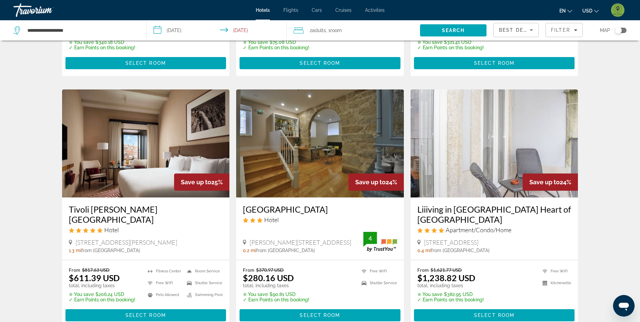
scroll to position [776, 0]
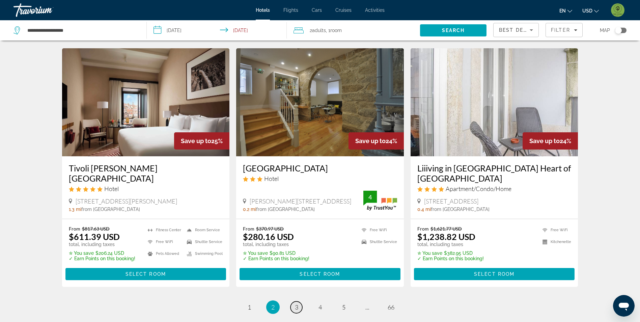
click at [300, 301] on link "page 3" at bounding box center [297, 307] width 12 height 12
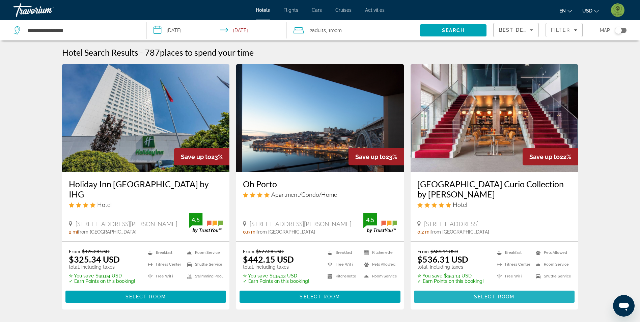
click at [503, 294] on span "Select Room" at bounding box center [494, 296] width 40 height 5
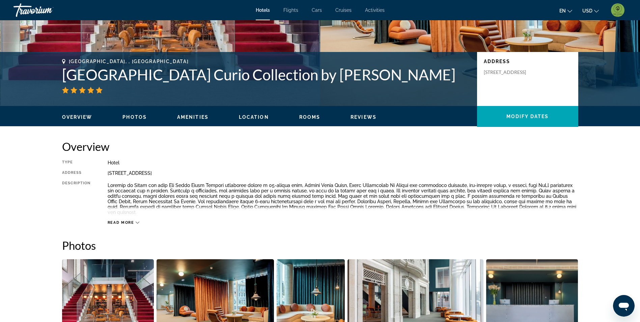
scroll to position [101, 0]
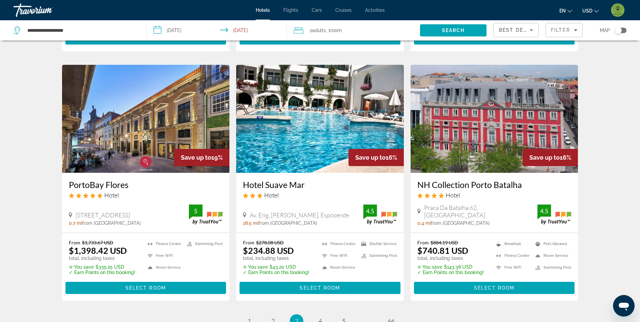
scroll to position [776, 0]
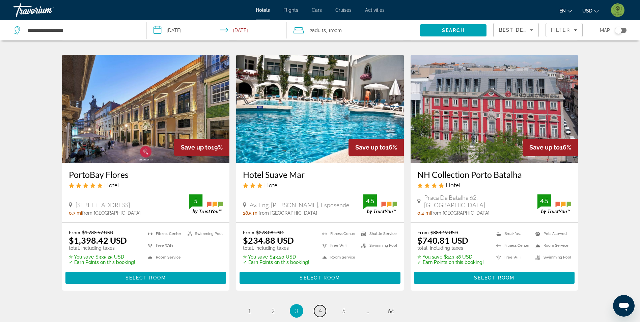
click at [320, 307] on span "4" at bounding box center [320, 310] width 3 height 7
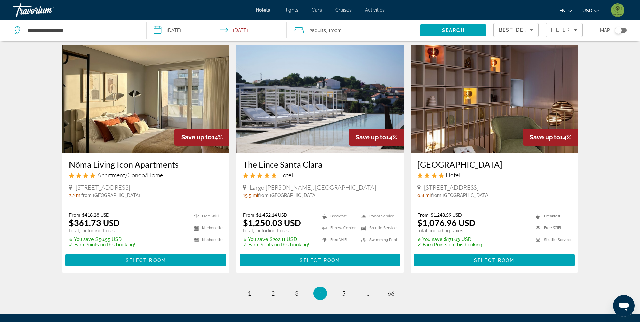
scroll to position [810, 0]
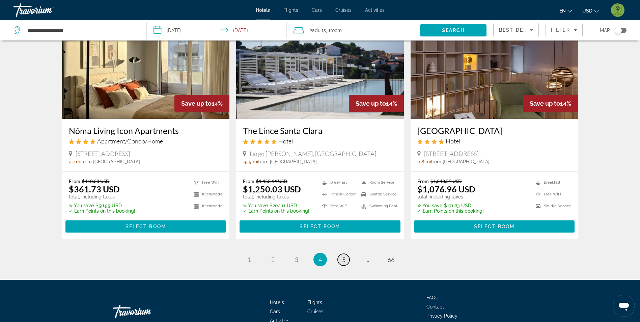
click at [347, 260] on link "page 5" at bounding box center [344, 260] width 12 height 12
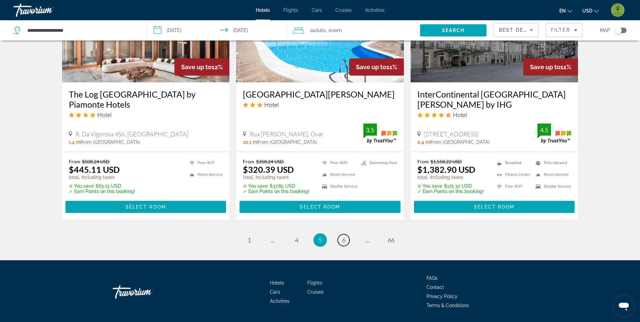
scroll to position [868, 0]
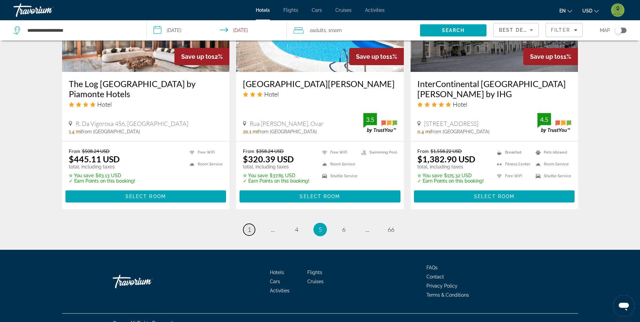
click at [247, 224] on link "page 1" at bounding box center [249, 230] width 12 height 12
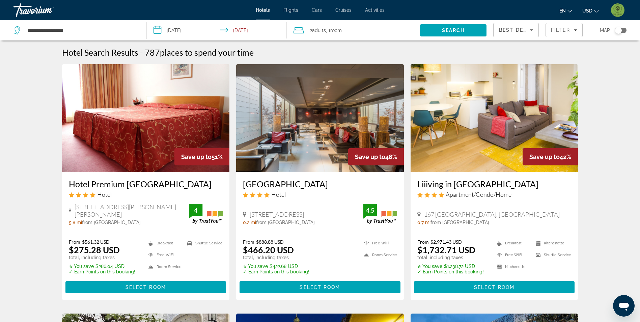
click at [320, 151] on img "Main content" at bounding box center [320, 118] width 168 height 108
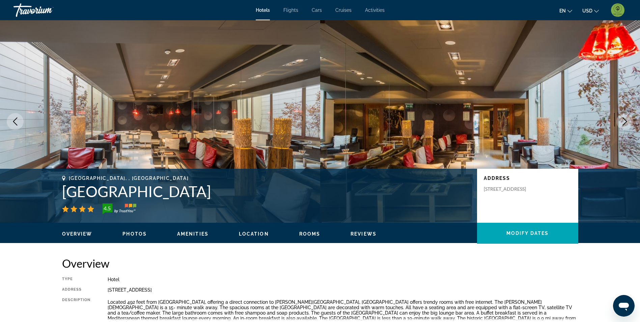
drag, startPoint x: 63, startPoint y: 191, endPoint x: 201, endPoint y: 193, distance: 138.4
click at [201, 193] on h1 "Porto Trindade Hotel" at bounding box center [266, 192] width 408 height 18
drag, startPoint x: 200, startPoint y: 193, endPoint x: 193, endPoint y: 192, distance: 7.9
copy h1 "Porto Trindade Hotel"
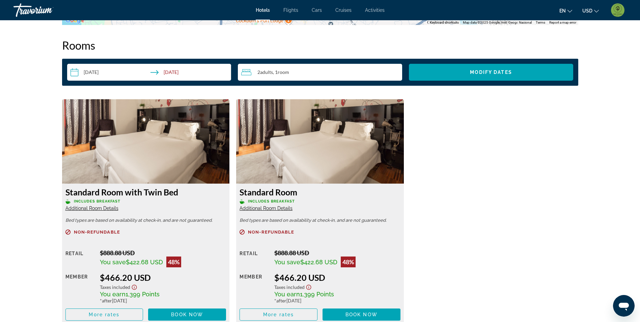
scroll to position [844, 0]
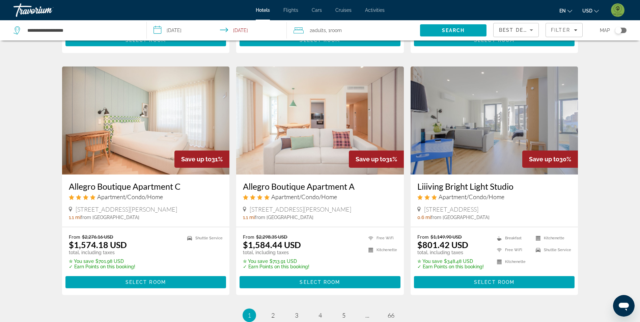
scroll to position [810, 0]
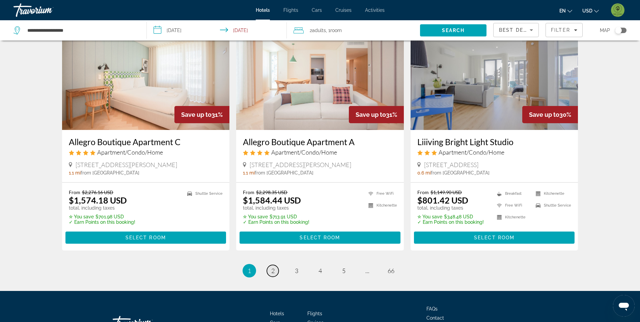
click at [271, 265] on link "page 2" at bounding box center [273, 271] width 12 height 12
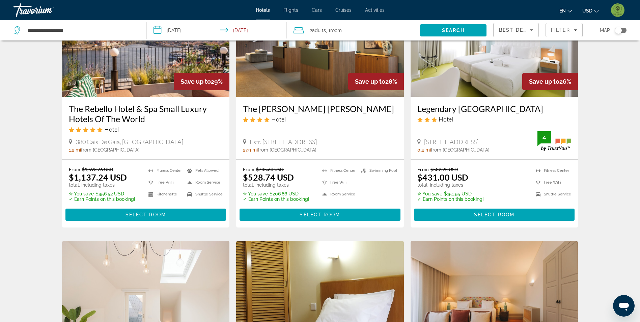
scroll to position [337, 0]
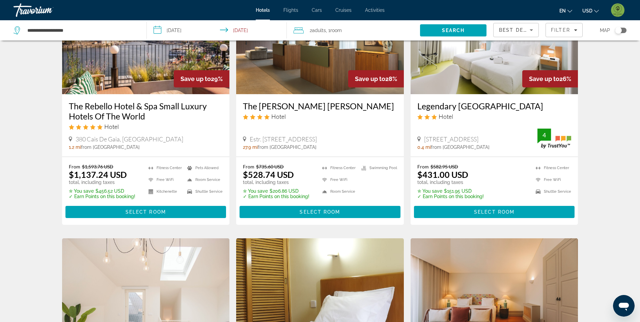
click at [485, 59] on img "Main content" at bounding box center [495, 40] width 168 height 108
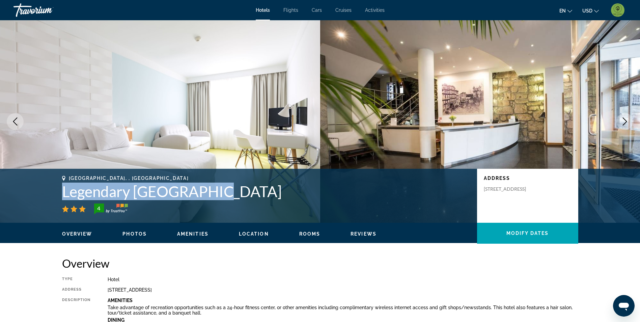
drag, startPoint x: 64, startPoint y: 188, endPoint x: 223, endPoint y: 199, distance: 159.4
click at [223, 199] on h1 "Legendary Porto Hotel" at bounding box center [266, 192] width 408 height 18
drag, startPoint x: 223, startPoint y: 199, endPoint x: 202, endPoint y: 194, distance: 21.2
copy h1 "Legendary Porto Hotel"
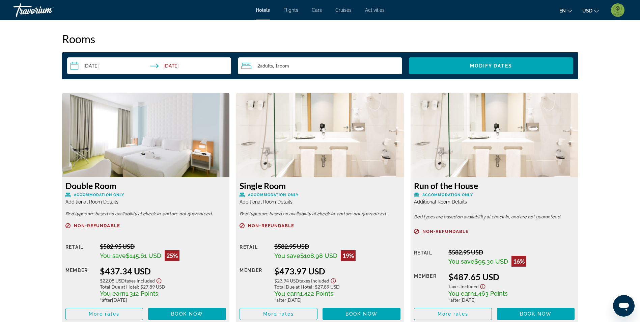
scroll to position [911, 0]
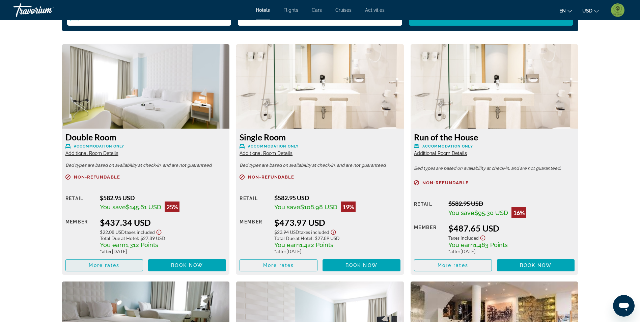
click at [98, 265] on span "More rates" at bounding box center [104, 265] width 31 height 5
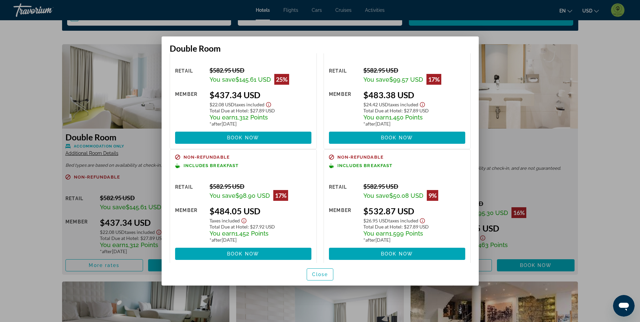
scroll to position [43, 0]
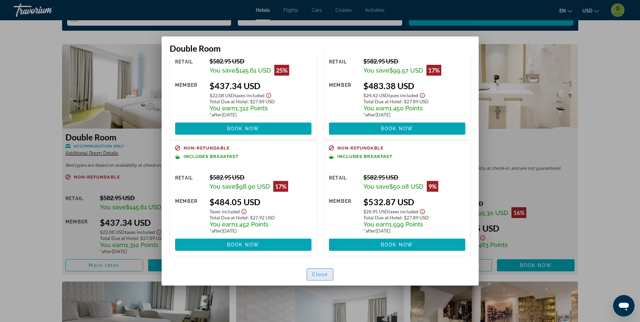
click at [327, 277] on span "Close" at bounding box center [320, 274] width 16 height 5
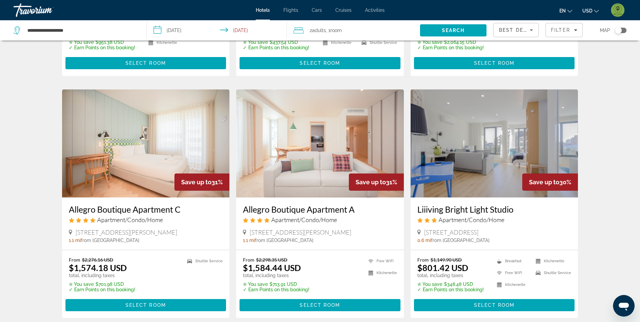
scroll to position [841, 0]
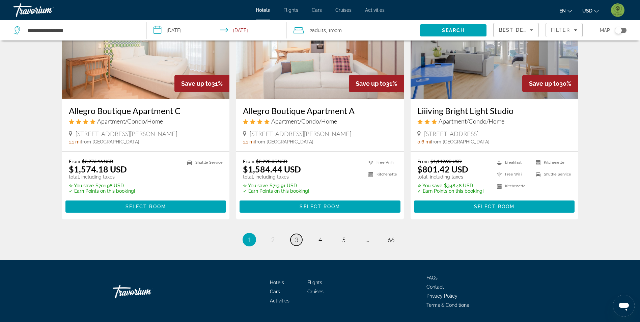
click at [298, 236] on span "3" at bounding box center [296, 239] width 3 height 7
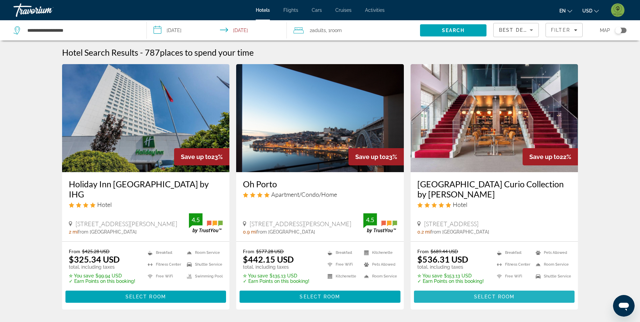
click at [503, 294] on span "Select Room" at bounding box center [494, 296] width 40 height 5
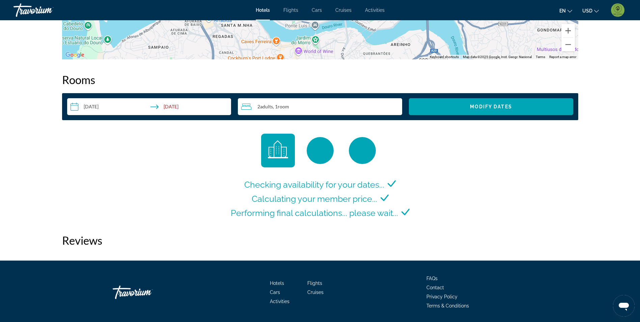
scroll to position [810, 0]
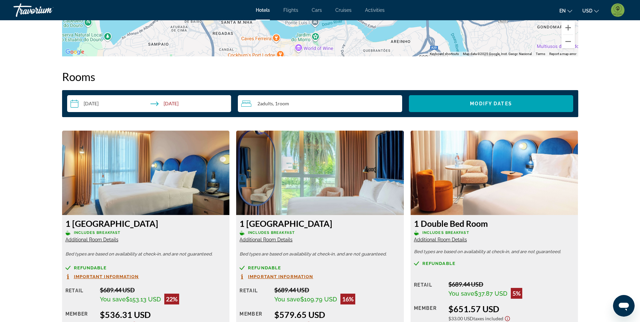
click at [182, 98] on input "**********" at bounding box center [150, 104] width 167 height 19
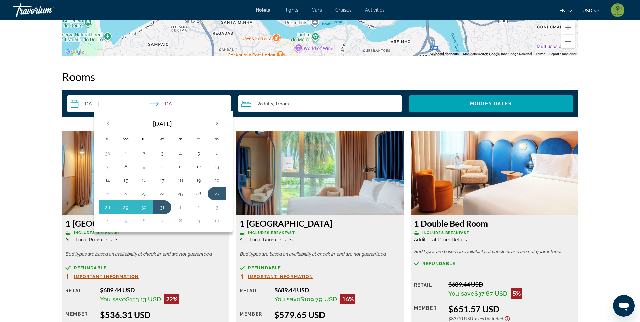
click at [38, 196] on div "prev next Porto, , Portugal Cenica Porto Hotel Curio Collection by Hilton Addre…" at bounding box center [320, 166] width 640 height 1912
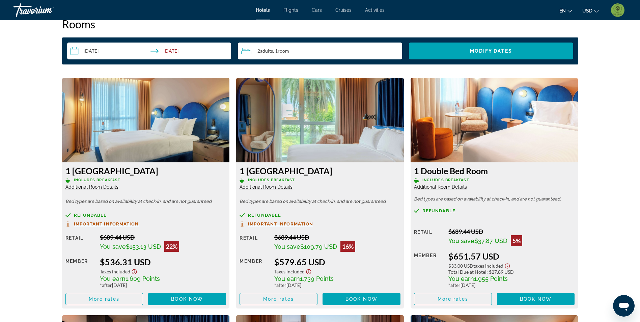
scroll to position [877, 0]
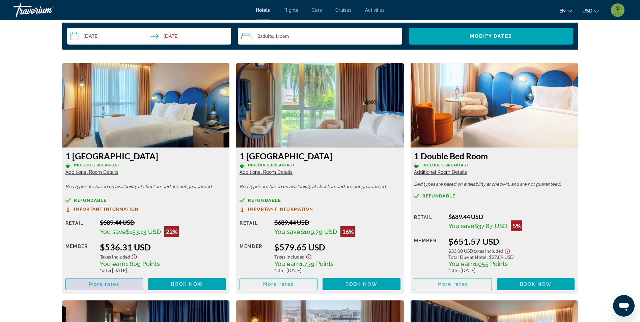
click at [112, 281] on span "More rates" at bounding box center [104, 283] width 31 height 5
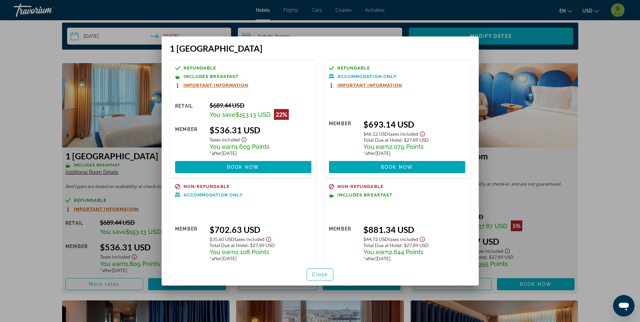
drag, startPoint x: 256, startPoint y: 168, endPoint x: 276, endPoint y: 212, distance: 49.1
click at [276, 212] on div "Refundable Includes Breakfast Important Information Retail $689.44 USD You save…" at bounding box center [320, 172] width 308 height 224
click at [34, 182] on div at bounding box center [320, 161] width 640 height 322
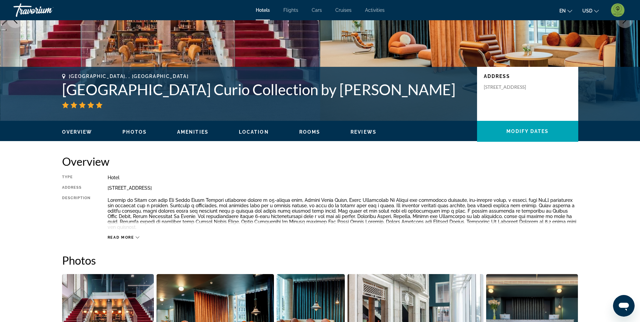
scroll to position [101, 0]
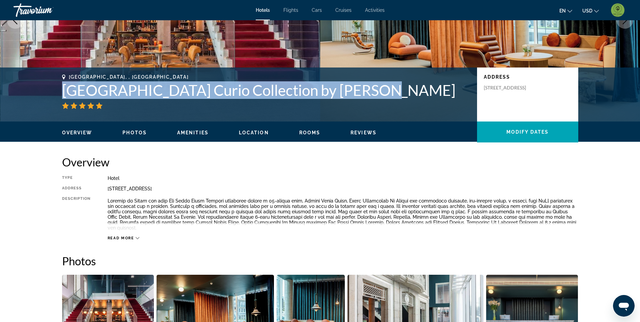
drag, startPoint x: 63, startPoint y: 91, endPoint x: 355, endPoint y: 90, distance: 291.6
click at [355, 90] on h1 "Cenica Porto Hotel Curio Collection by Hilton" at bounding box center [266, 90] width 408 height 18
drag, startPoint x: 355, startPoint y: 90, endPoint x: 341, endPoint y: 90, distance: 13.8
copy h1 "Cenica Porto Hotel Curio Collection by Hilton"
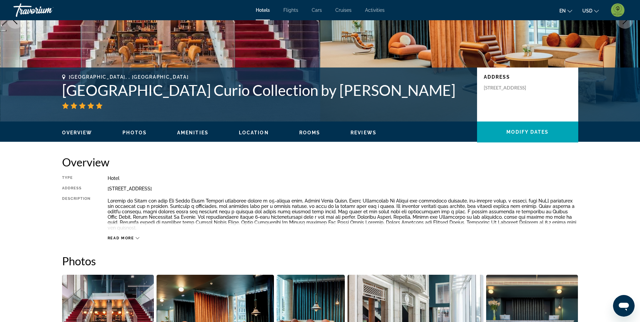
click at [325, 170] on div "Overview Type Hotel Address 156 Rua De Goncalo Cristovao, Porto 4000 265, Portu…" at bounding box center [320, 197] width 516 height 85
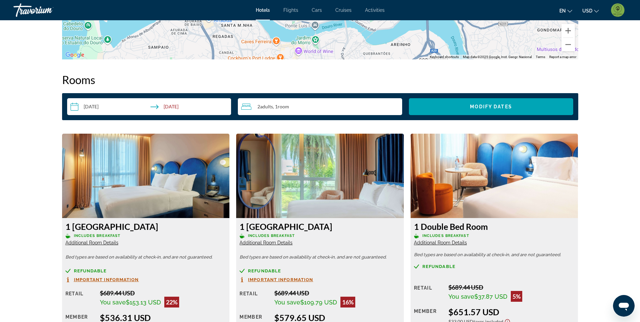
scroll to position [911, 0]
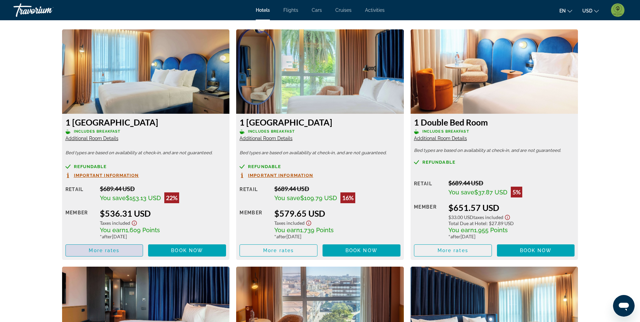
click at [113, 248] on span "More rates" at bounding box center [104, 250] width 31 height 5
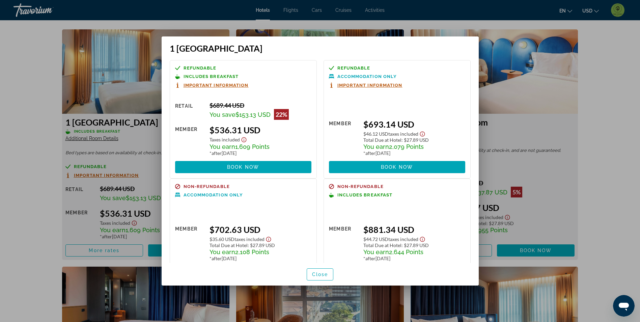
click at [24, 184] on div at bounding box center [320, 161] width 640 height 322
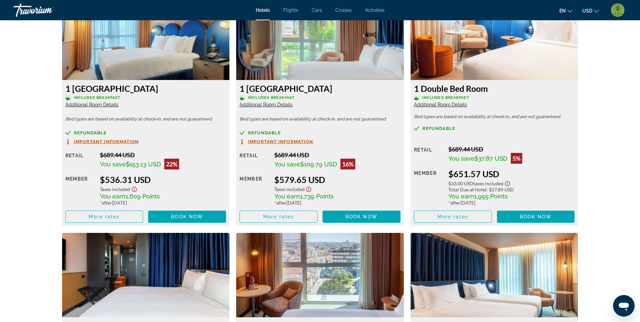
scroll to position [911, 0]
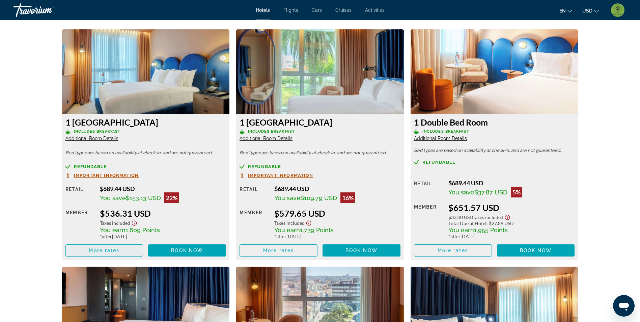
click at [131, 245] on span "Main content" at bounding box center [104, 250] width 77 height 16
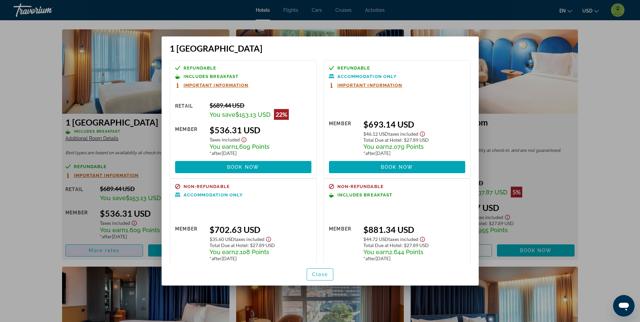
scroll to position [0, 0]
click at [270, 170] on span at bounding box center [243, 167] width 136 height 16
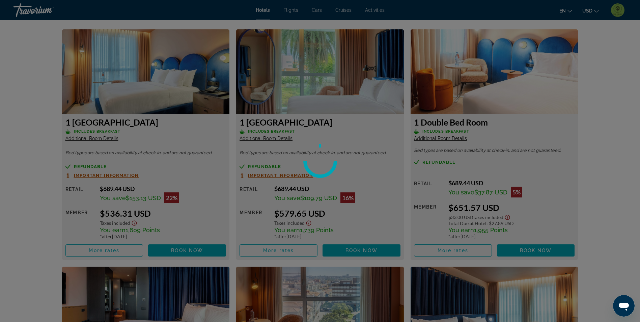
scroll to position [911, 0]
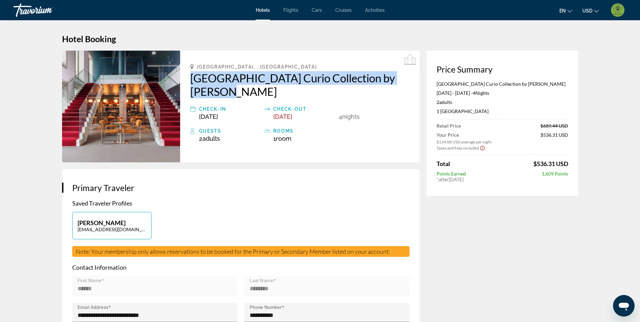
drag, startPoint x: 188, startPoint y: 79, endPoint x: 223, endPoint y: 94, distance: 38.4
click at [223, 94] on div "Porto, , Portugal Cenica Porto Hotel Curio Collection by Hilton Check-in Dec 27…" at bounding box center [300, 107] width 240 height 112
drag, startPoint x: 223, startPoint y: 94, endPoint x: 215, endPoint y: 90, distance: 9.5
copy h2 "Cenica Porto Hotel Curio Collection by Hilton"
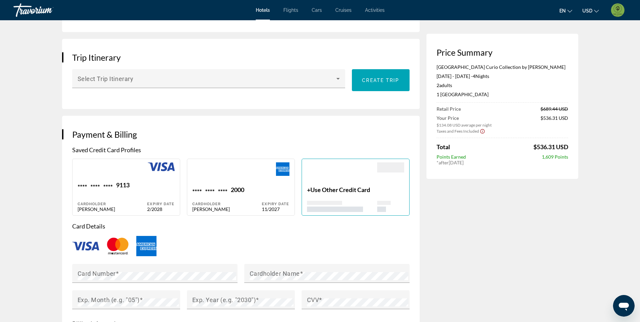
scroll to position [405, 0]
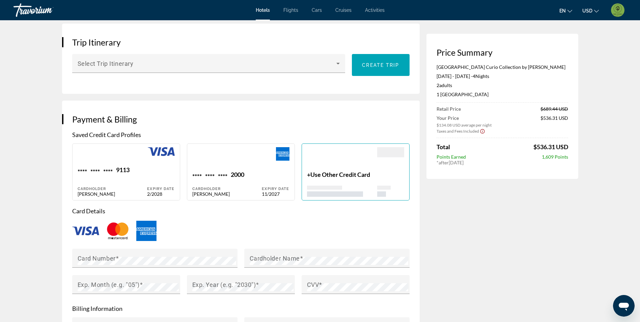
click at [102, 177] on div "**** **** **** 9113 Cardholder YADAMI MARTINEZ" at bounding box center [113, 181] width 70 height 31
type input "******"
type input "********"
type input "**********"
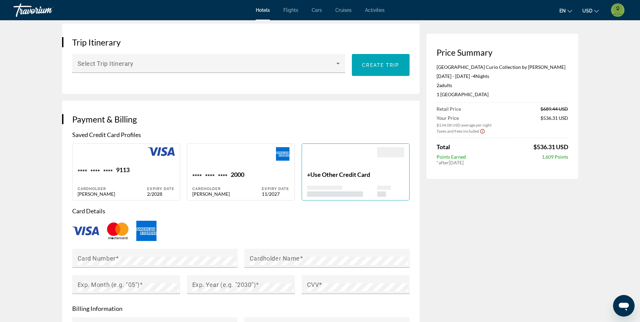
type input "*****"
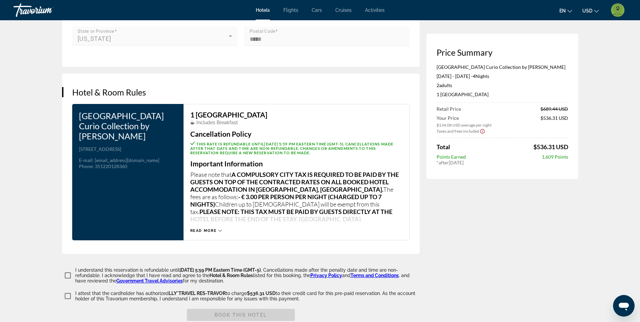
scroll to position [776, 0]
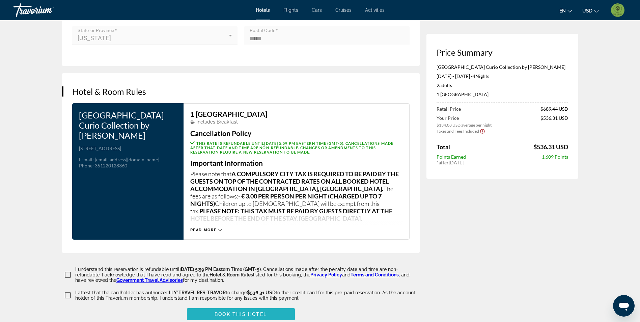
click at [241, 314] on span "Main content" at bounding box center [241, 314] width 108 height 16
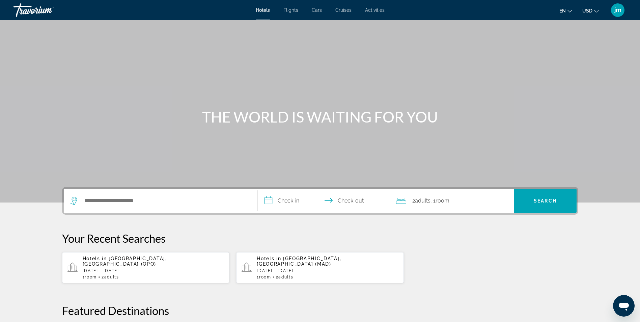
click at [144, 268] on p "[DATE] - [DATE]" at bounding box center [154, 270] width 142 height 5
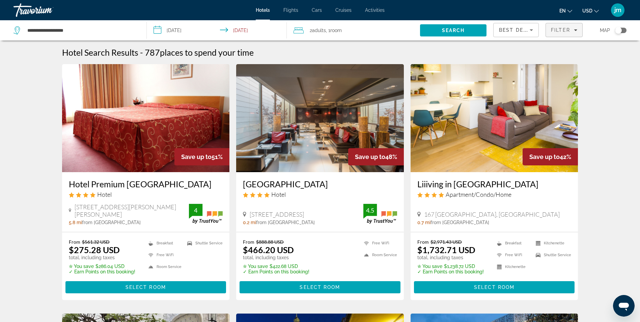
click at [571, 27] on span "Filters" at bounding box center [564, 30] width 36 height 16
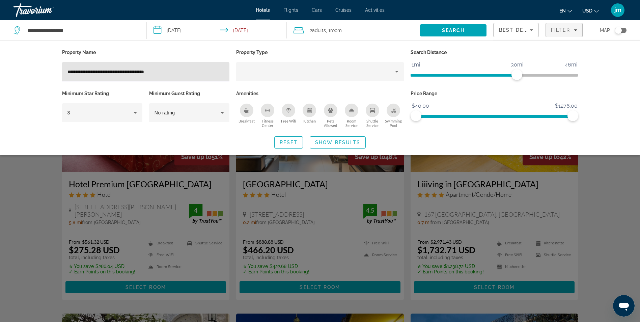
drag, startPoint x: 174, startPoint y: 73, endPoint x: 95, endPoint y: 74, distance: 79.6
click at [96, 74] on input "**********" at bounding box center [145, 72] width 157 height 8
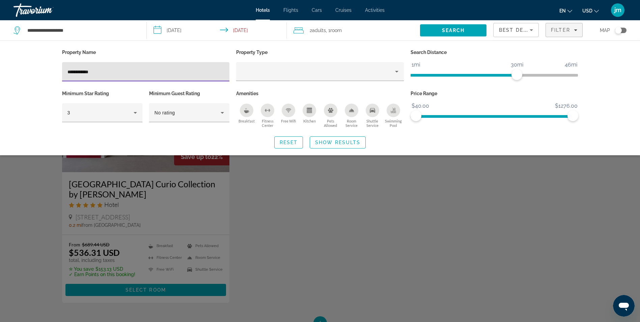
type input "**********"
click at [167, 292] on div "Search widget" at bounding box center [320, 211] width 640 height 221
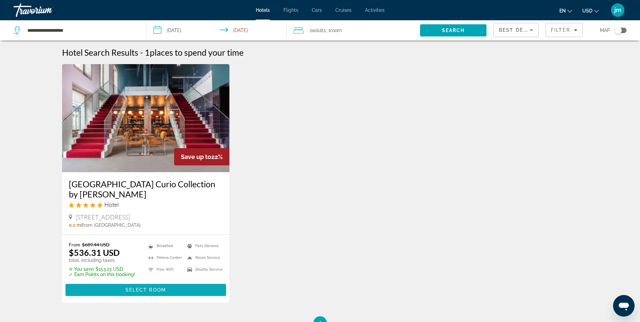
click at [189, 291] on span "Main content" at bounding box center [145, 290] width 161 height 16
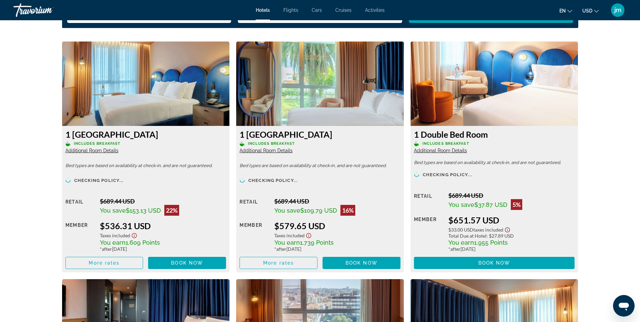
scroll to position [911, 0]
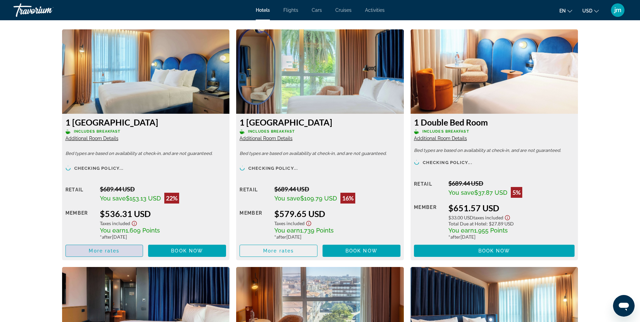
click at [109, 248] on span "More rates" at bounding box center [104, 250] width 31 height 5
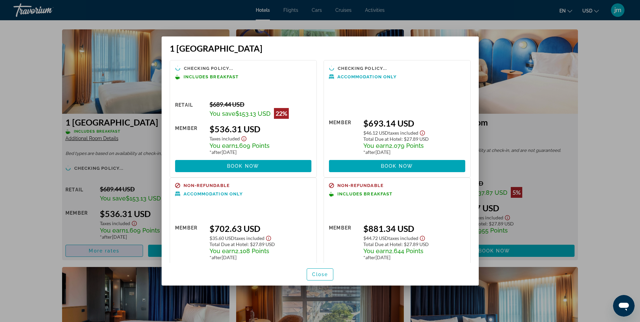
scroll to position [0, 0]
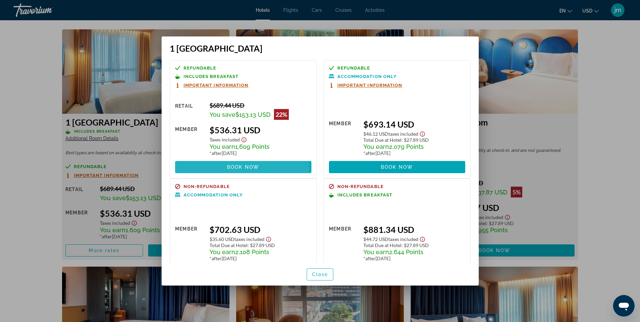
click at [233, 171] on span at bounding box center [243, 167] width 136 height 16
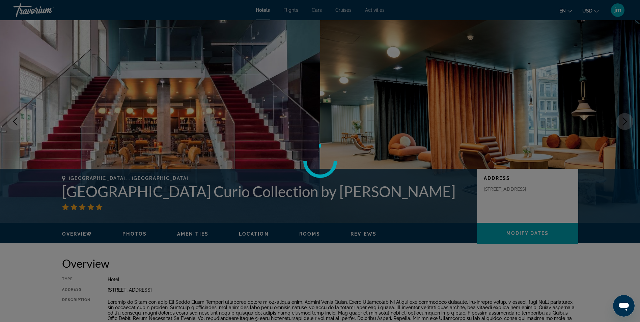
scroll to position [911, 0]
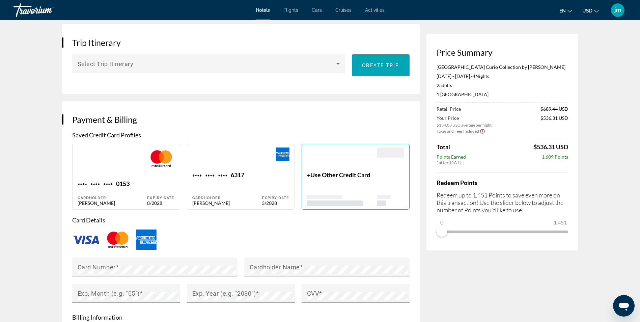
scroll to position [405, 0]
click at [221, 191] on div "**** **** **** 6317 Cardholder Jorge Marbal" at bounding box center [227, 188] width 70 height 35
type input "*****"
type input "******"
type input "**********"
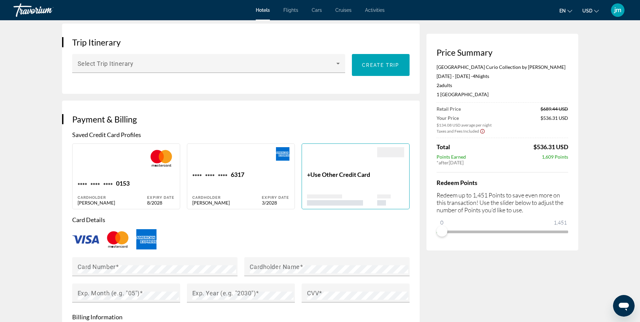
type input "**********"
type input "*****"
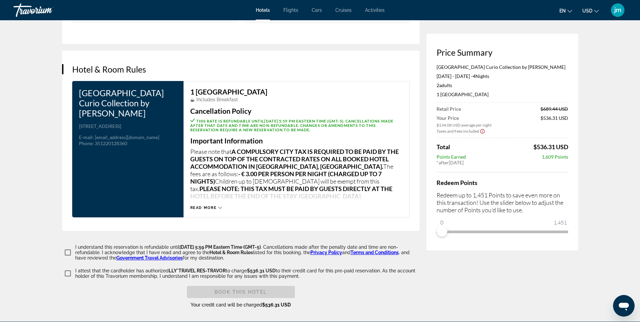
scroll to position [810, 0]
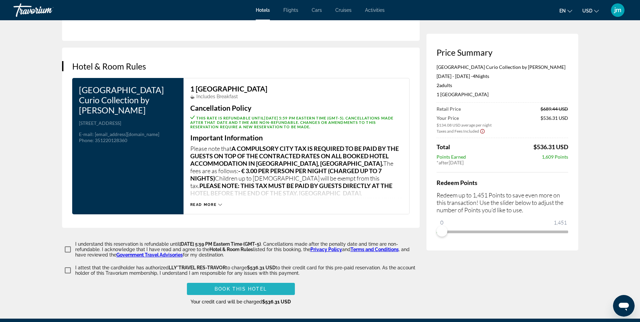
click at [237, 287] on span "Book this hotel" at bounding box center [241, 288] width 52 height 5
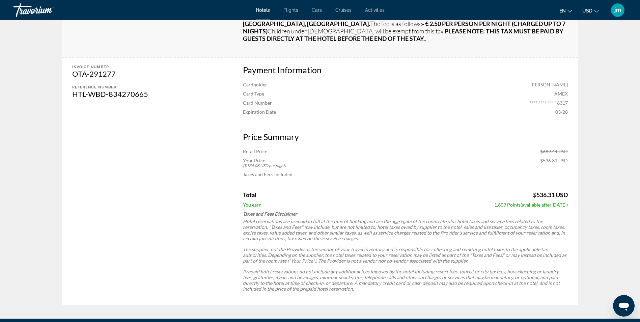
scroll to position [271, 0]
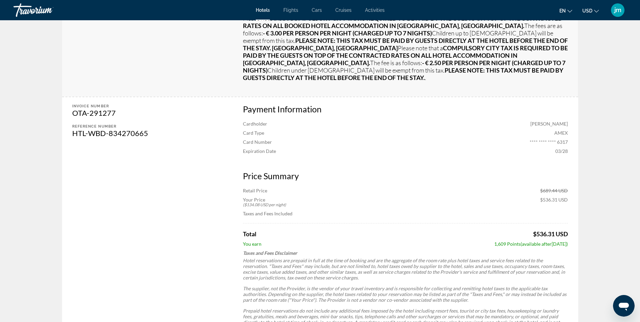
click at [260, 11] on span "Hotels" at bounding box center [263, 9] width 14 height 5
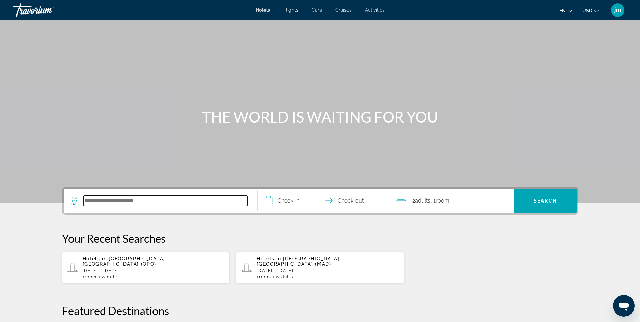
click at [122, 197] on input "Search hotel destination" at bounding box center [166, 201] width 164 height 10
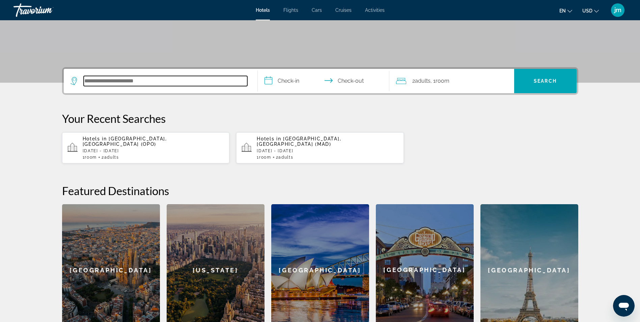
scroll to position [165, 0]
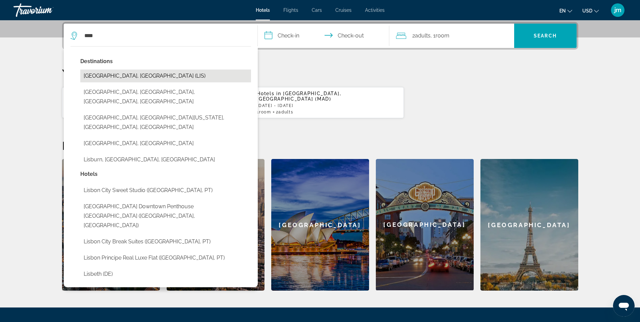
click at [130, 76] on button "[GEOGRAPHIC_DATA], [GEOGRAPHIC_DATA] (LIS)" at bounding box center [165, 76] width 171 height 13
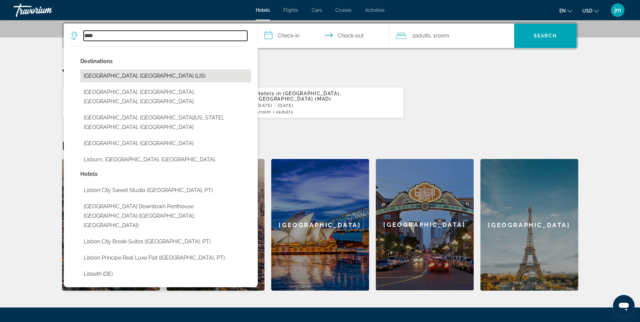
type input "**********"
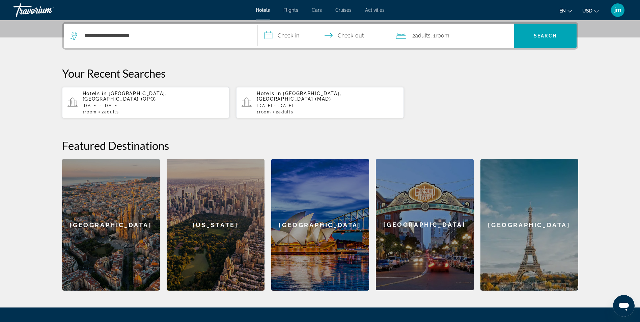
click at [290, 37] on input "**********" at bounding box center [325, 37] width 134 height 26
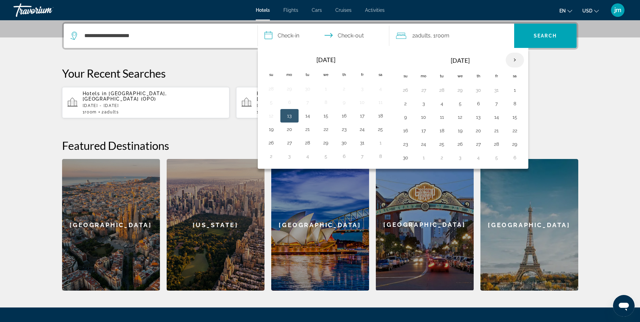
click at [513, 59] on th "Next month" at bounding box center [515, 60] width 18 height 15
click at [459, 144] on button "31" at bounding box center [460, 143] width 11 height 9
click at [513, 146] on button "3" at bounding box center [515, 143] width 11 height 9
type input "**********"
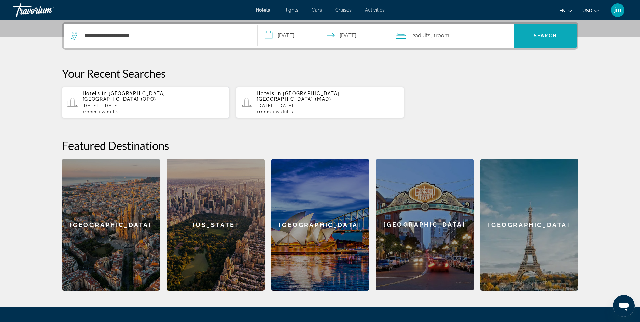
click at [540, 37] on span "Search" at bounding box center [545, 35] width 23 height 5
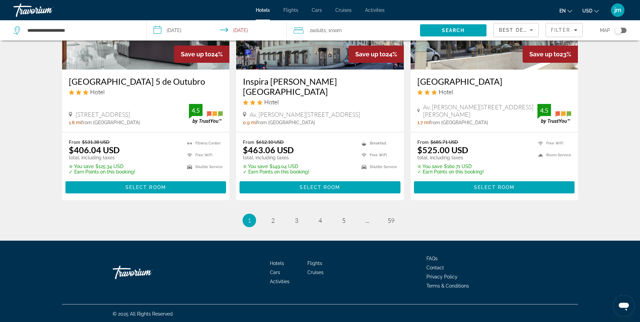
scroll to position [877, 0]
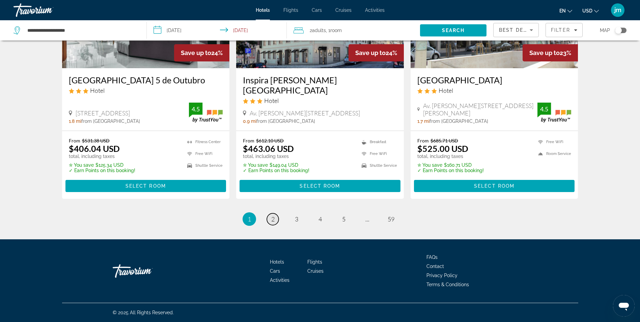
click at [273, 216] on span "2" at bounding box center [272, 218] width 3 height 7
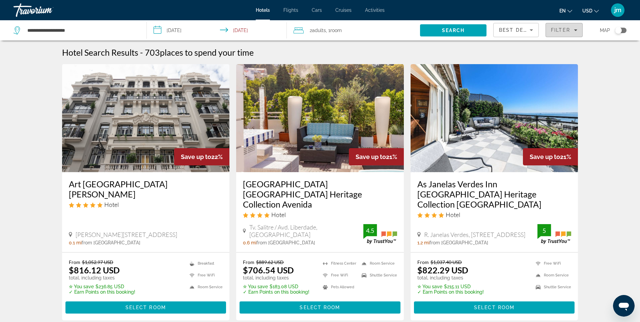
click at [557, 34] on span "Filters" at bounding box center [564, 30] width 36 height 16
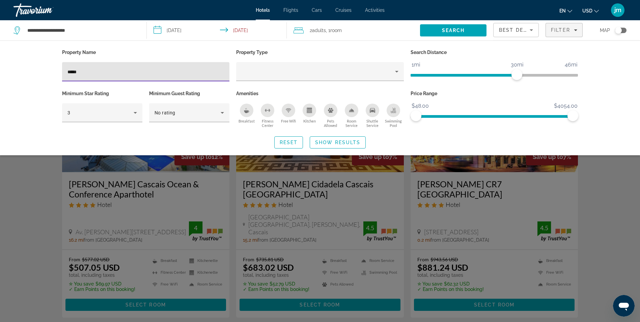
type input "*****"
click at [31, 211] on div "Search widget" at bounding box center [320, 211] width 640 height 221
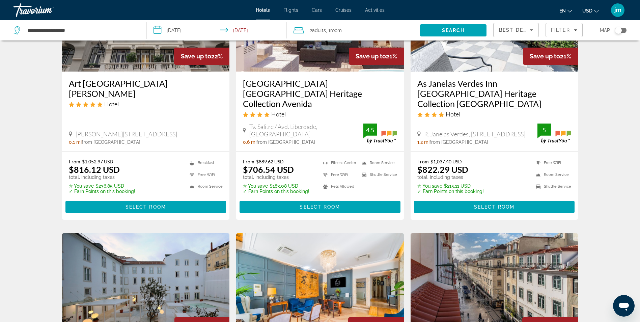
scroll to position [67, 0]
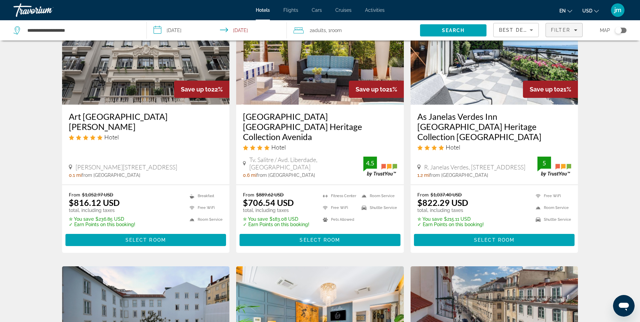
click at [568, 26] on span "Filters" at bounding box center [564, 30] width 36 height 16
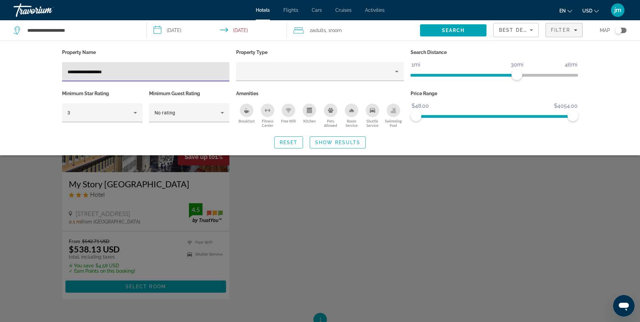
type input "**********"
click at [300, 246] on div "Search widget" at bounding box center [320, 211] width 640 height 221
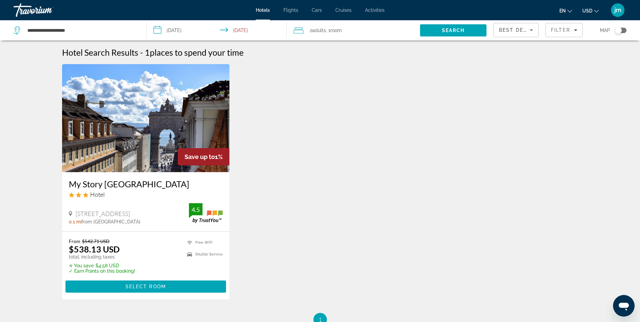
click at [163, 117] on img "Main content" at bounding box center [146, 118] width 168 height 108
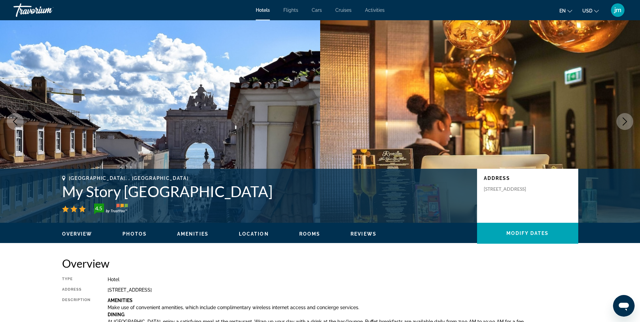
click at [139, 233] on span "Photos" at bounding box center [134, 233] width 24 height 5
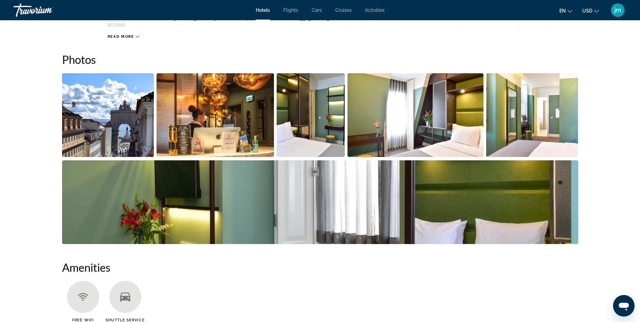
scroll to position [330, 0]
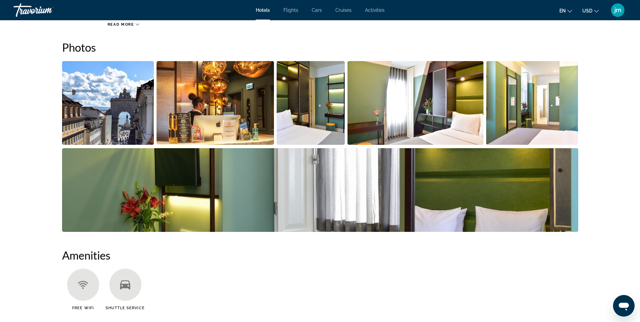
click at [132, 98] on img "Open full-screen image slider" at bounding box center [108, 103] width 92 height 84
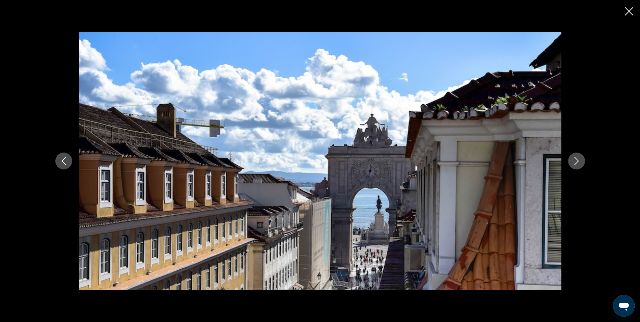
click at [631, 13] on icon "Close slideshow" at bounding box center [629, 11] width 8 height 8
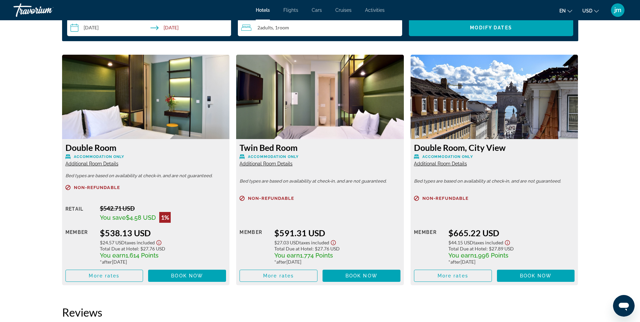
scroll to position [903, 0]
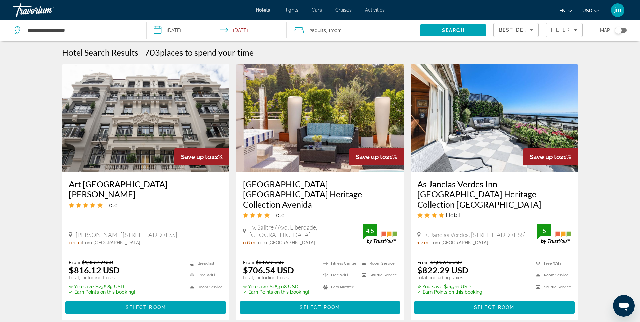
click at [107, 145] on img "Main content" at bounding box center [146, 118] width 168 height 108
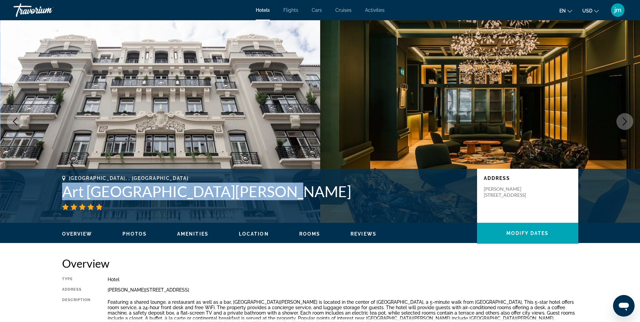
drag, startPoint x: 66, startPoint y: 190, endPoint x: 272, endPoint y: 188, distance: 206.5
click at [272, 188] on h1 "Art [GEOGRAPHIC_DATA][PERSON_NAME]" at bounding box center [266, 192] width 408 height 18
drag, startPoint x: 272, startPoint y: 188, endPoint x: 243, endPoint y: 187, distance: 29.0
copy h1 "Art [GEOGRAPHIC_DATA][PERSON_NAME]"
click at [300, 167] on img "Main content" at bounding box center [160, 121] width 320 height 202
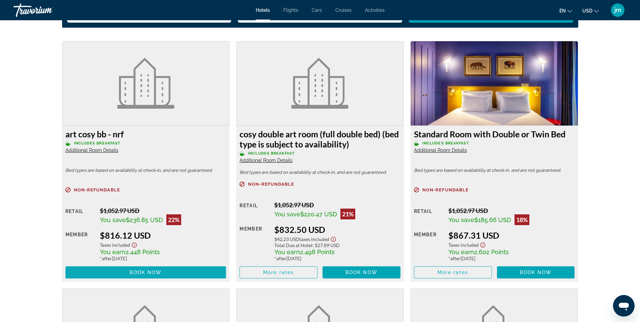
scroll to position [911, 0]
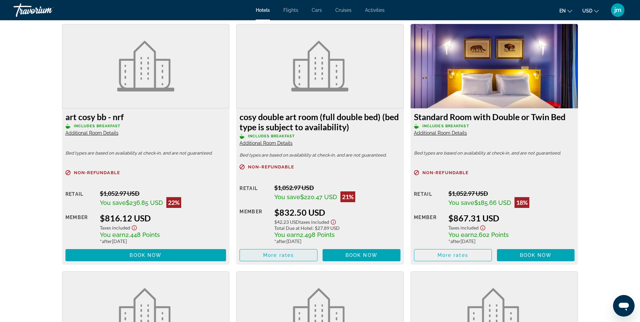
click at [295, 256] on span "Main content" at bounding box center [278, 255] width 77 height 16
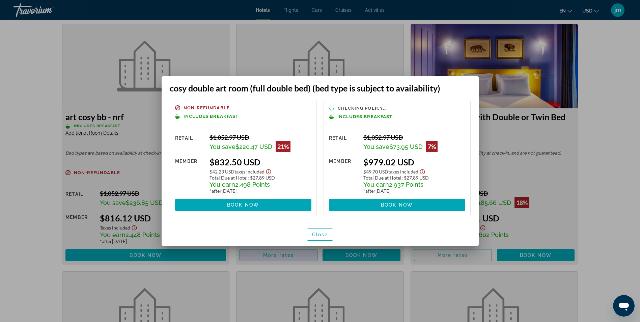
scroll to position [0, 0]
click at [324, 233] on span "Close" at bounding box center [320, 234] width 16 height 5
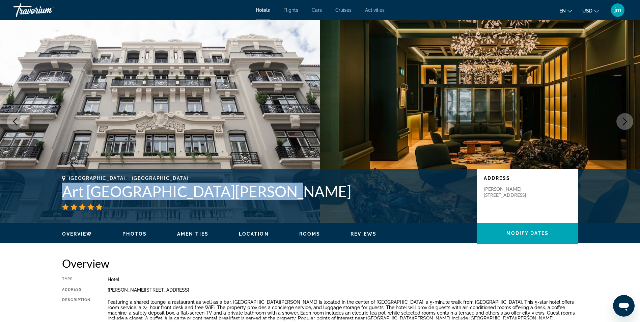
scroll to position [911, 0]
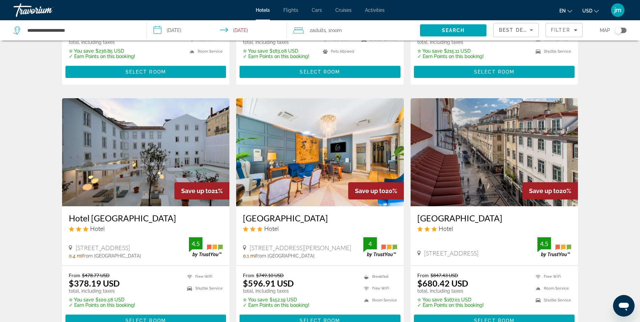
scroll to position [236, 0]
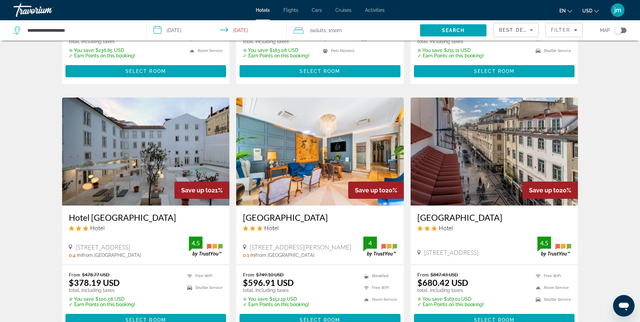
click at [132, 137] on img "Main content" at bounding box center [146, 152] width 168 height 108
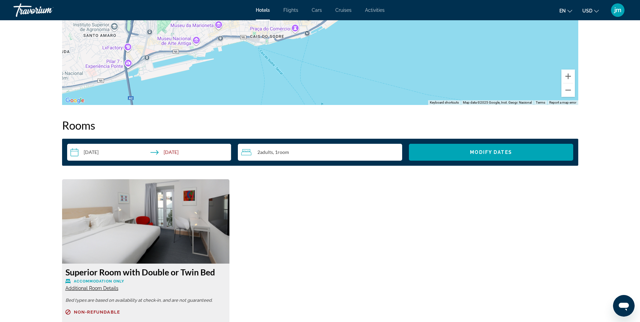
scroll to position [877, 0]
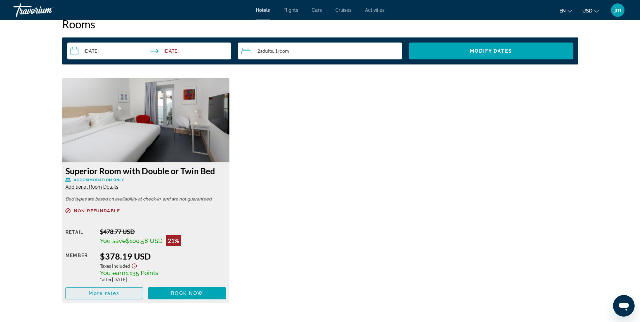
click at [111, 296] on span "Main content" at bounding box center [104, 293] width 77 height 16
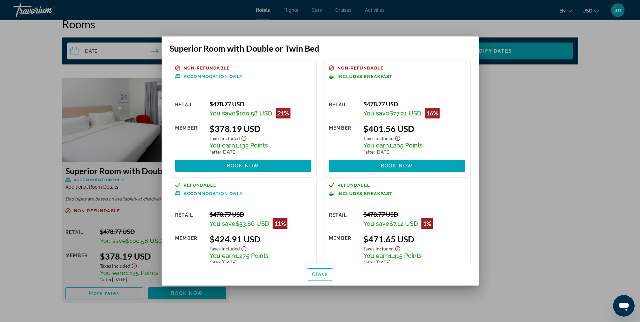
scroll to position [31, 0]
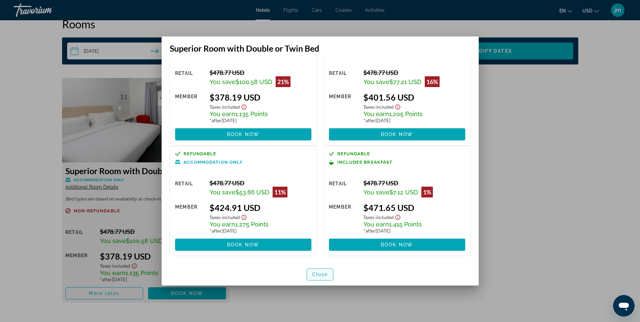
click at [328, 277] on span "button" at bounding box center [320, 274] width 26 height 16
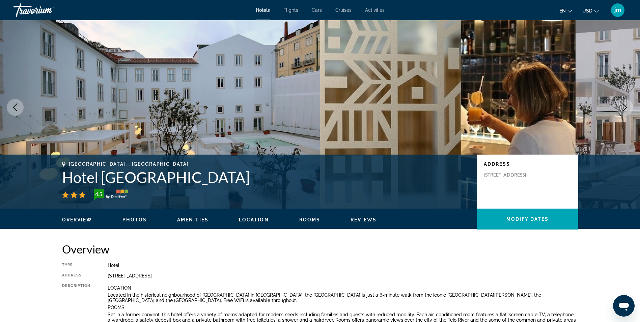
scroll to position [0, 0]
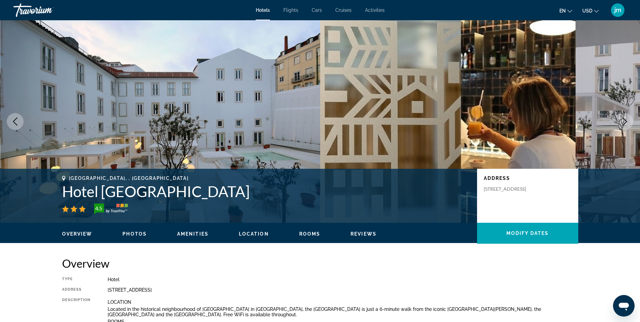
drag, startPoint x: 238, startPoint y: 191, endPoint x: 58, endPoint y: 193, distance: 180.2
click at [58, 193] on div "Lisbon, , Portugal Hotel Convento do Salvador 4.5 Address Rua Do Salvador 2 B, …" at bounding box center [320, 195] width 543 height 40
drag, startPoint x: 58, startPoint y: 193, endPoint x: 68, endPoint y: 195, distance: 10.7
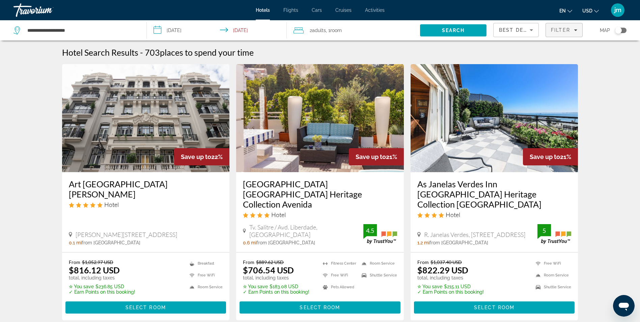
click at [559, 30] on span "Filter" at bounding box center [560, 29] width 19 height 5
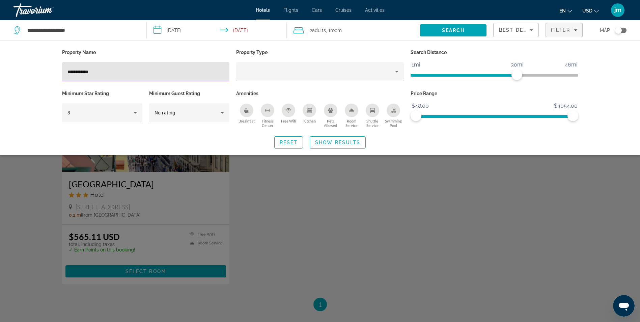
type input "**********"
click at [40, 210] on div "Search widget" at bounding box center [320, 211] width 640 height 221
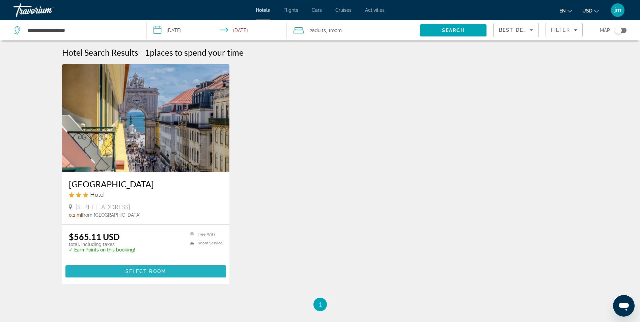
click at [155, 275] on span "Main content" at bounding box center [145, 271] width 161 height 16
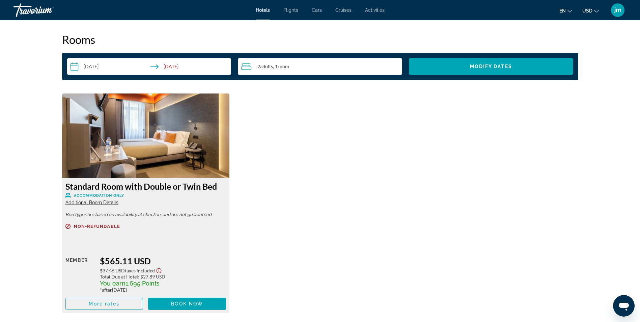
scroll to position [877, 0]
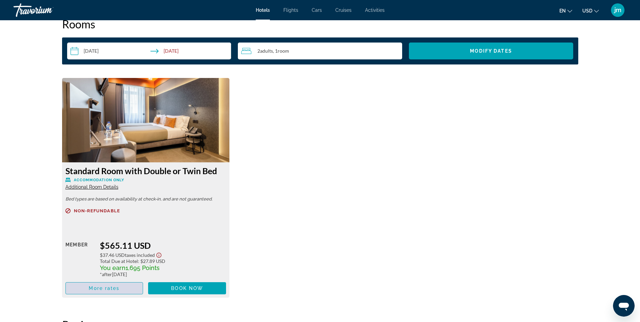
click at [104, 288] on span "More rates" at bounding box center [104, 287] width 31 height 5
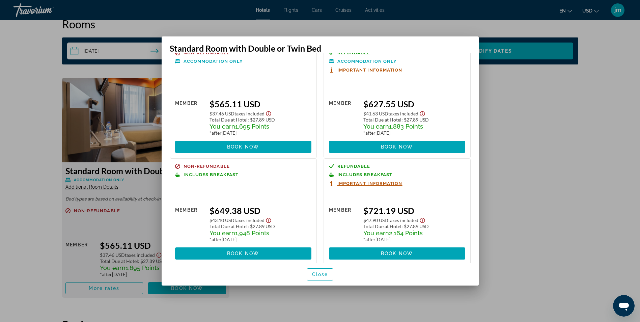
scroll to position [24, 0]
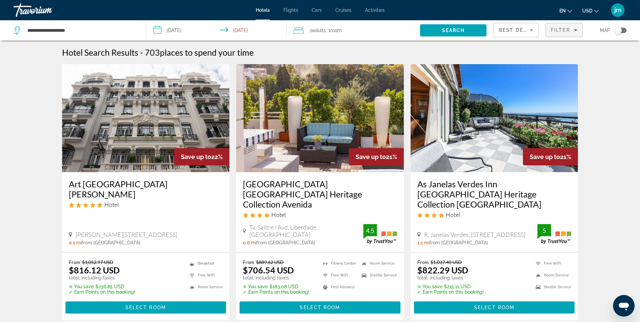
click at [572, 26] on span "Filters" at bounding box center [564, 30] width 36 height 16
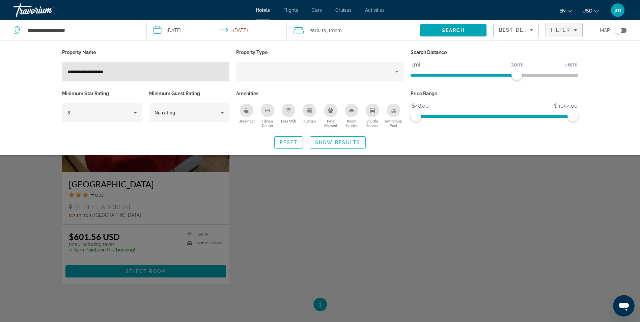
type input "**********"
click at [30, 218] on div "Search widget" at bounding box center [320, 211] width 640 height 221
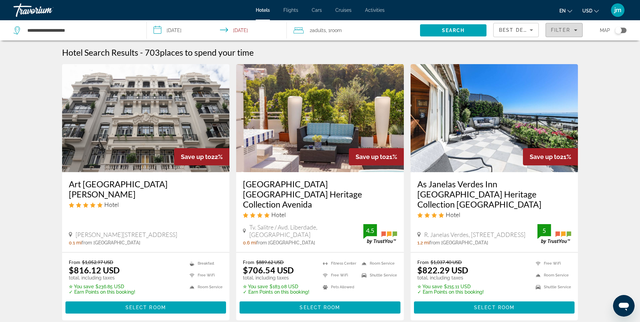
click at [571, 29] on div "Filter" at bounding box center [564, 29] width 26 height 5
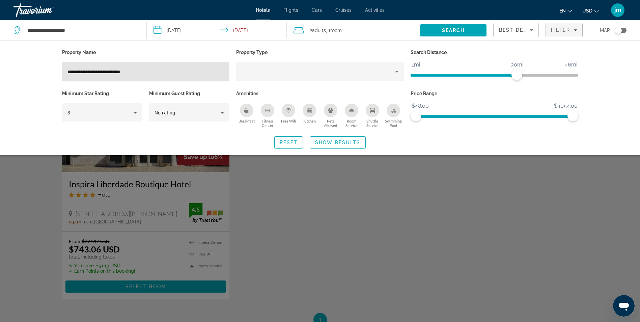
type input "**********"
click at [333, 219] on div "Search widget" at bounding box center [320, 211] width 640 height 221
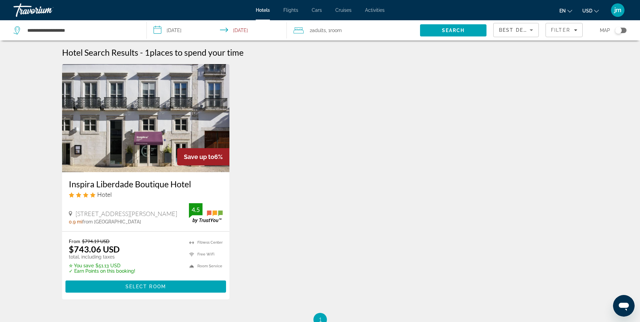
click at [152, 123] on img "Main content" at bounding box center [146, 118] width 168 height 108
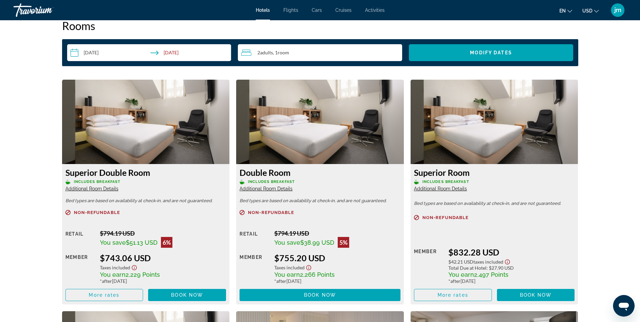
scroll to position [911, 0]
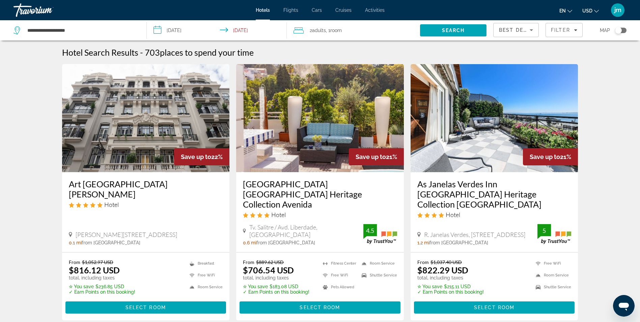
click at [550, 55] on div "Hotel Search Results - 703 places to spend your time" at bounding box center [320, 52] width 516 height 10
click at [552, 39] on div "Filter" at bounding box center [564, 30] width 37 height 20
click at [554, 34] on span "Filters" at bounding box center [564, 30] width 36 height 16
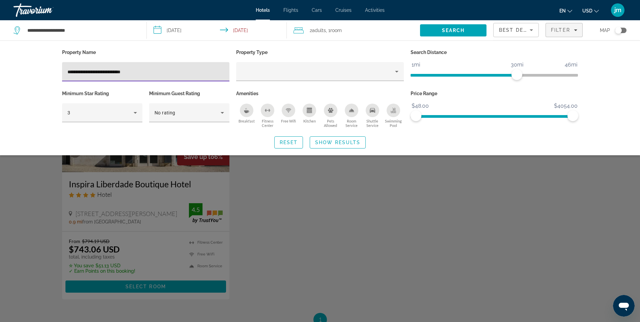
type input "**********"
click at [46, 164] on div "Search widget" at bounding box center [320, 211] width 640 height 221
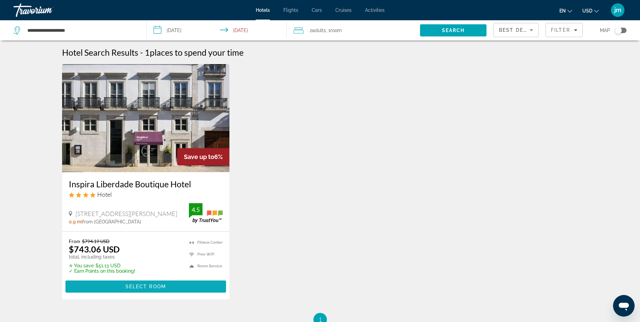
click at [174, 288] on span "Main content" at bounding box center [145, 286] width 161 height 16
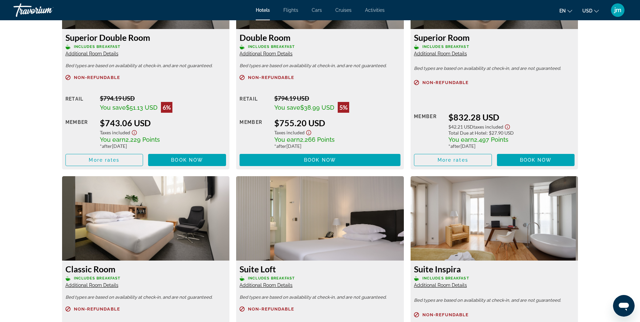
scroll to position [1012, 0]
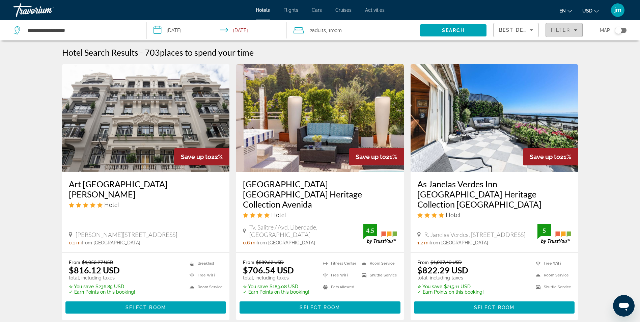
click at [562, 30] on span "Filter" at bounding box center [560, 29] width 19 height 5
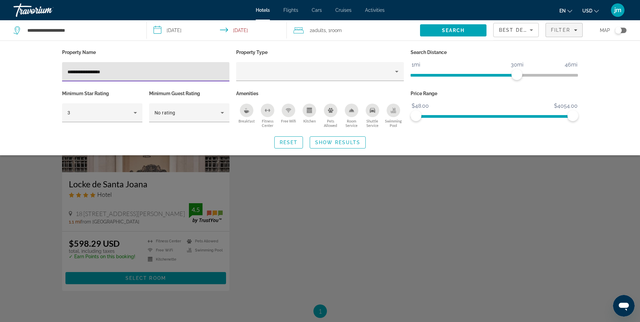
type input "**********"
click at [271, 215] on div "Search widget" at bounding box center [320, 211] width 640 height 221
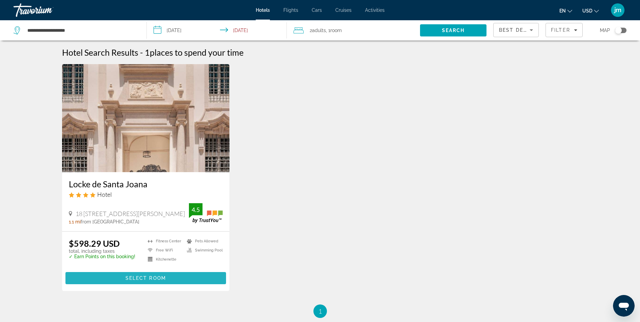
click at [186, 274] on span "Main content" at bounding box center [145, 278] width 161 height 16
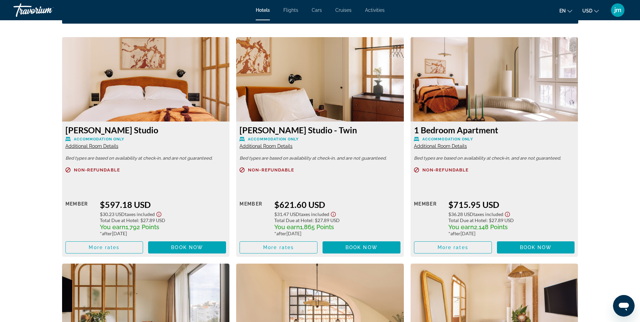
scroll to position [979, 0]
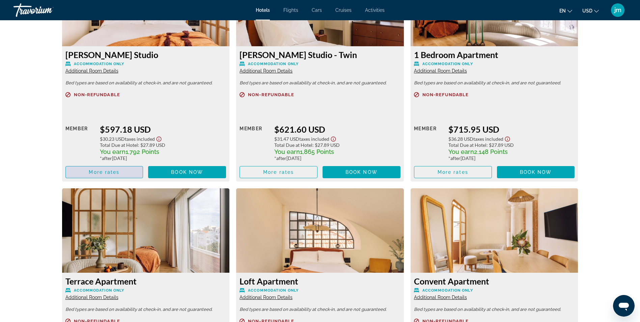
click at [108, 170] on span "More rates" at bounding box center [104, 171] width 31 height 5
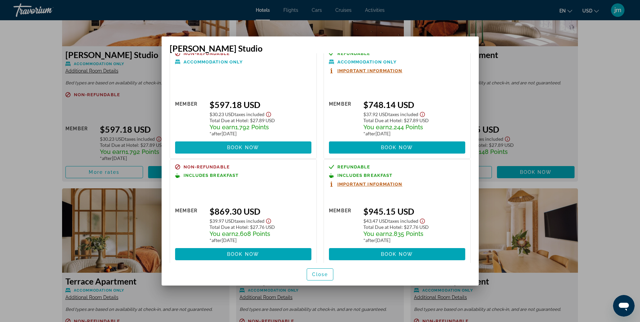
scroll to position [24, 0]
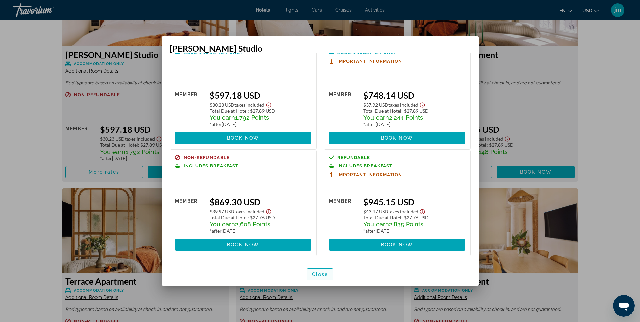
click at [324, 277] on span "Close" at bounding box center [320, 274] width 16 height 5
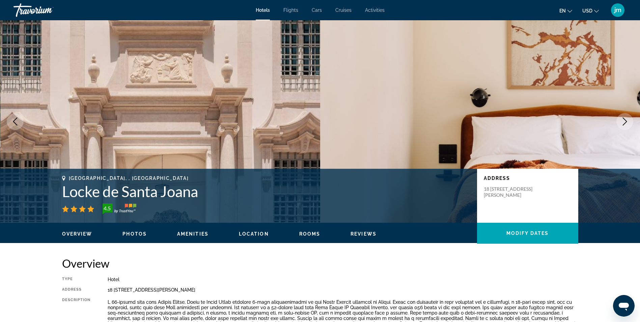
scroll to position [979, 0]
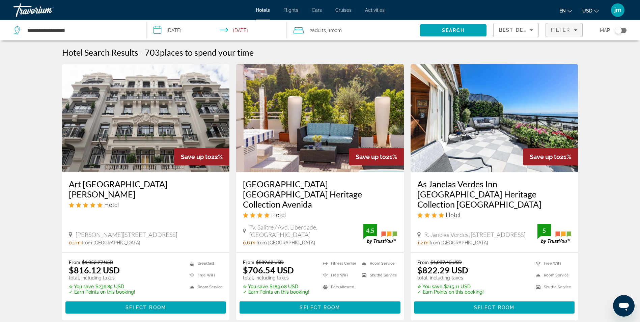
click at [565, 26] on span "Filters" at bounding box center [564, 30] width 36 height 16
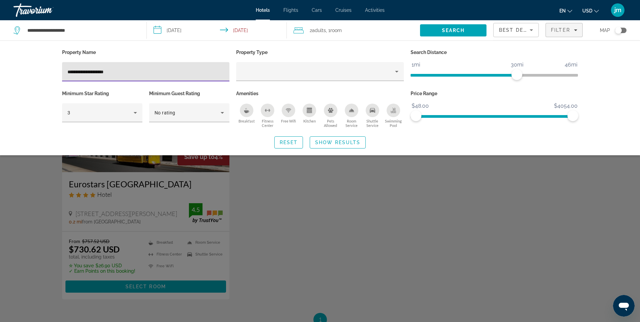
type input "**********"
click at [33, 212] on div "Search widget" at bounding box center [320, 211] width 640 height 221
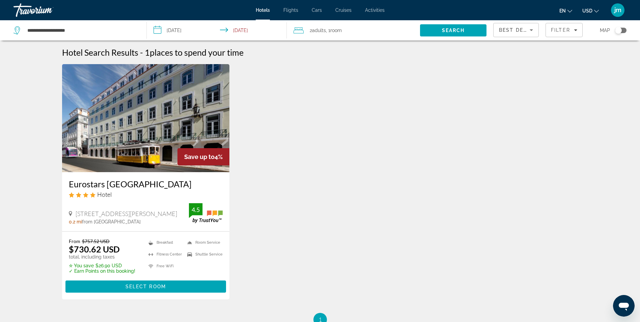
click at [177, 122] on img "Main content" at bounding box center [146, 118] width 168 height 108
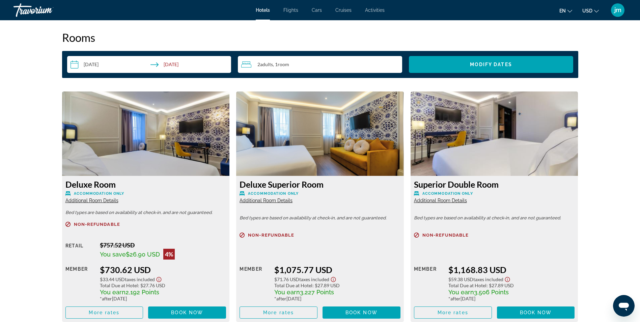
scroll to position [877, 0]
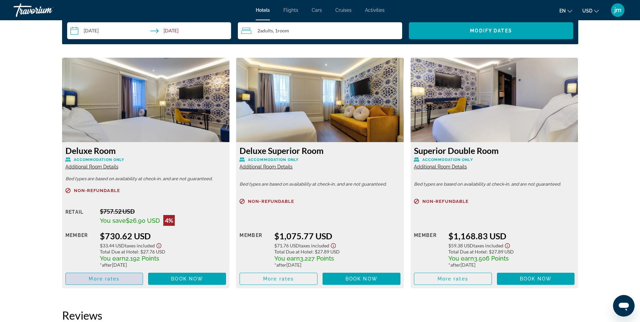
click at [98, 276] on span "More rates" at bounding box center [104, 278] width 31 height 5
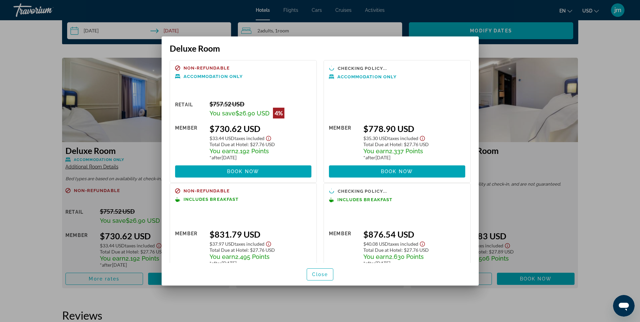
scroll to position [0, 0]
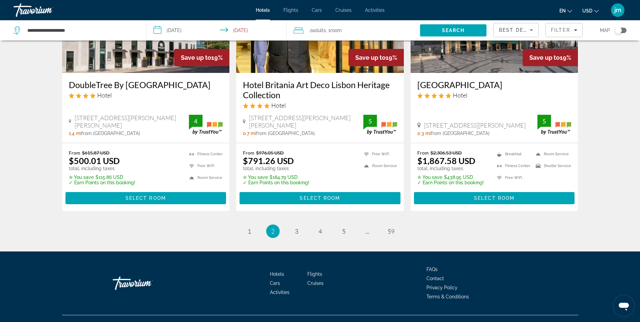
scroll to position [868, 0]
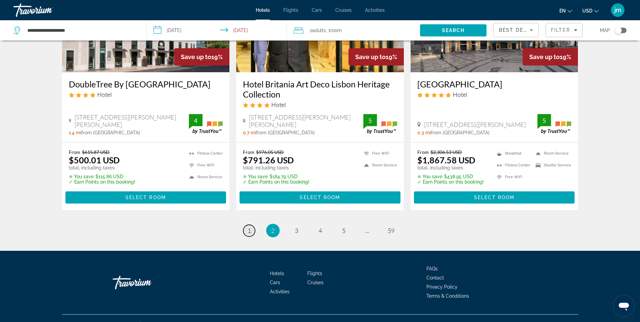
click at [250, 227] on span "1" at bounding box center [249, 230] width 3 height 7
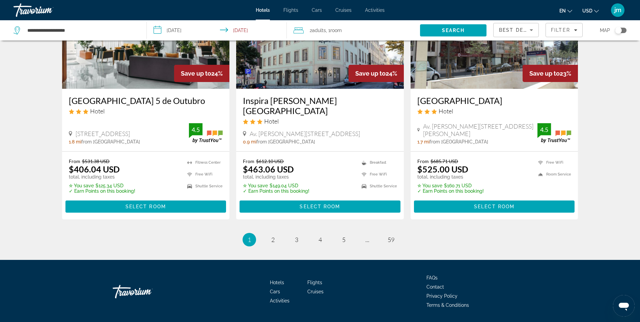
scroll to position [877, 0]
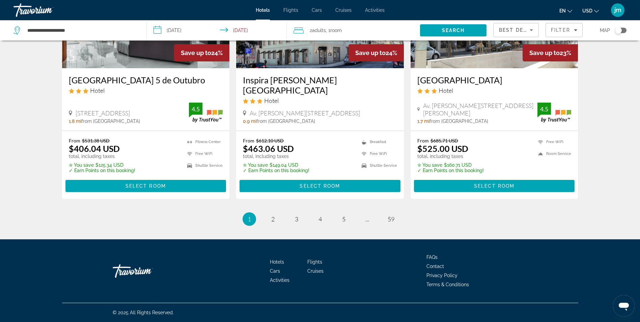
click at [267, 220] on li "page 2" at bounding box center [272, 218] width 13 height 13
click at [269, 220] on link "page 2" at bounding box center [273, 219] width 12 height 12
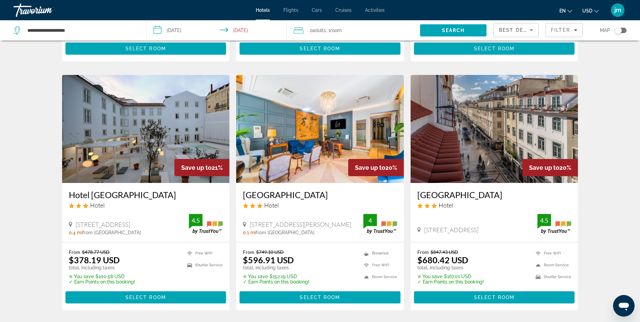
scroll to position [270, 0]
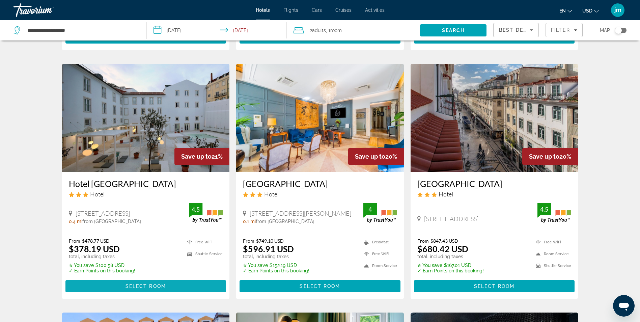
click at [149, 278] on span "Main content" at bounding box center [145, 286] width 161 height 16
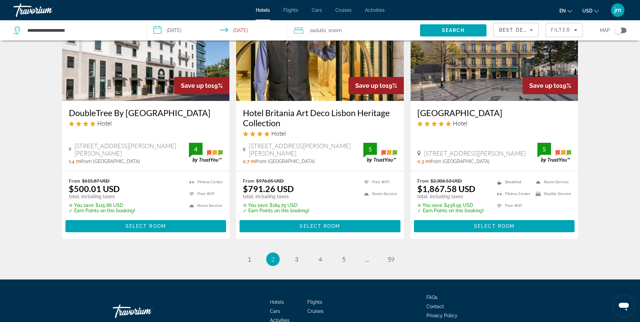
scroll to position [868, 0]
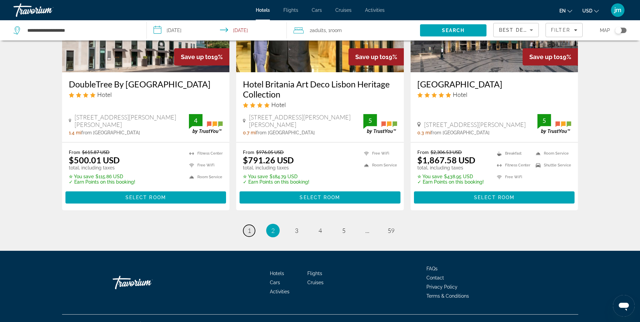
click at [250, 227] on span "1" at bounding box center [249, 230] width 3 height 7
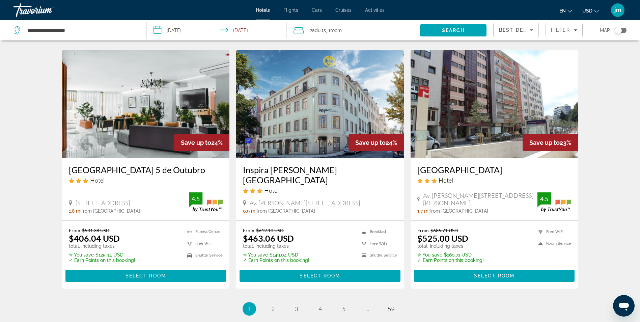
scroll to position [776, 0]
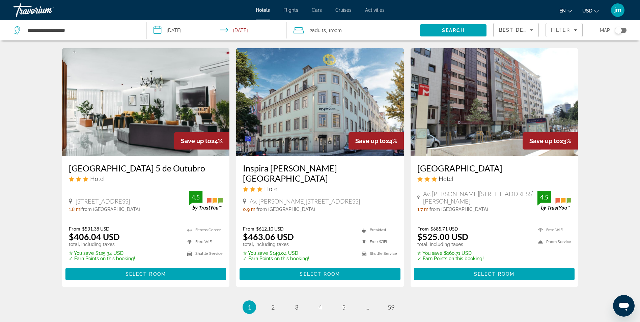
click at [261, 155] on img "Main content" at bounding box center [320, 102] width 168 height 108
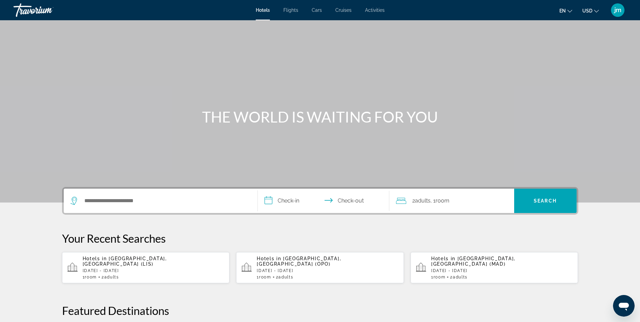
click at [189, 268] on p "[DATE] - [DATE]" at bounding box center [154, 270] width 142 height 5
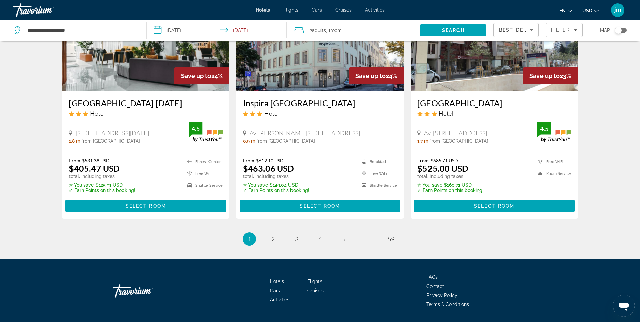
scroll to position [844, 0]
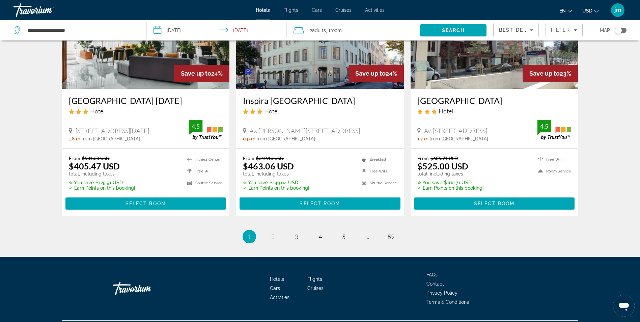
click at [309, 84] on img "Main content" at bounding box center [320, 35] width 168 height 108
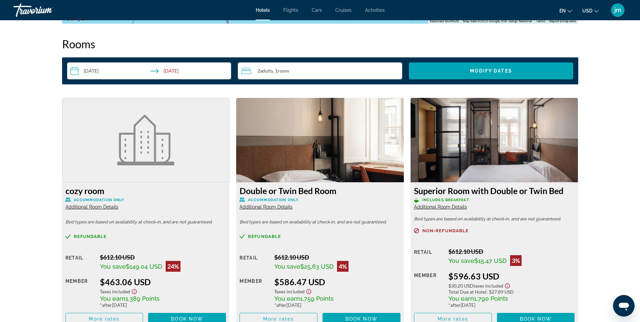
scroll to position [844, 0]
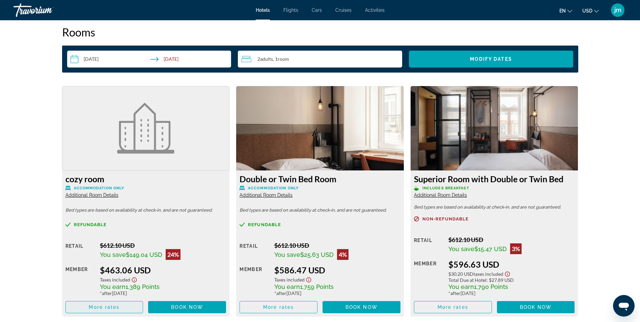
click at [114, 309] on span "More rates" at bounding box center [104, 306] width 31 height 5
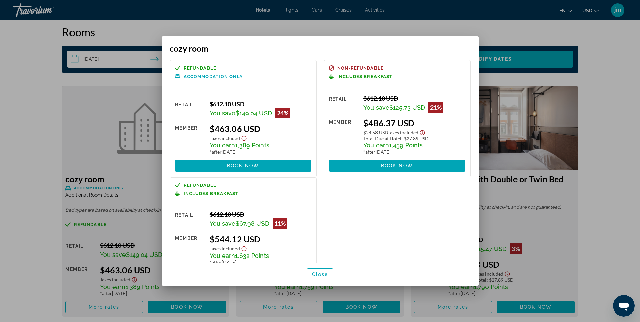
scroll to position [31, 0]
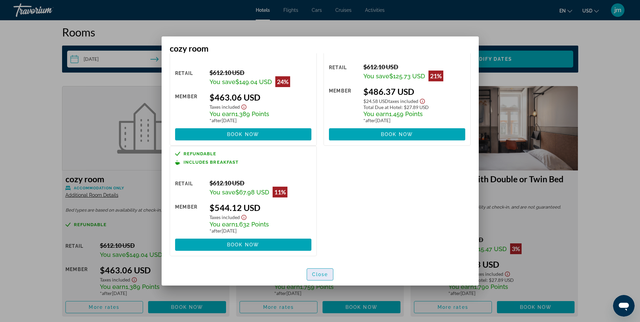
click at [327, 273] on span "Close" at bounding box center [320, 274] width 16 height 5
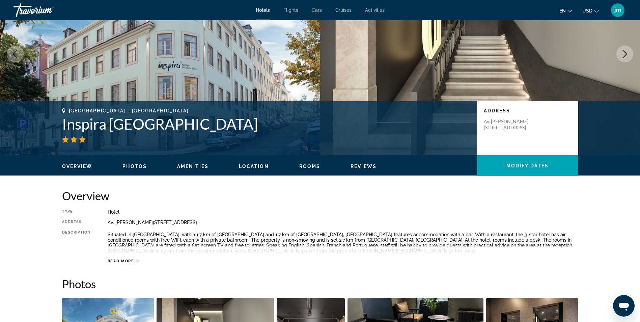
scroll to position [0, 0]
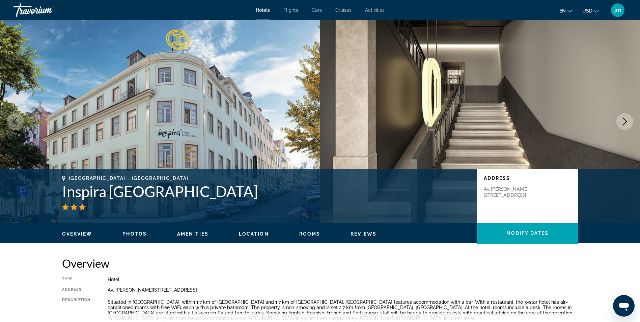
drag, startPoint x: 63, startPoint y: 194, endPoint x: 278, endPoint y: 199, distance: 215.0
click at [278, 199] on h1 "Inspira [PERSON_NAME][GEOGRAPHIC_DATA]" at bounding box center [266, 192] width 408 height 18
drag, startPoint x: 278, startPoint y: 199, endPoint x: 242, endPoint y: 190, distance: 37.6
copy h1 "Inspira [PERSON_NAME][GEOGRAPHIC_DATA]"
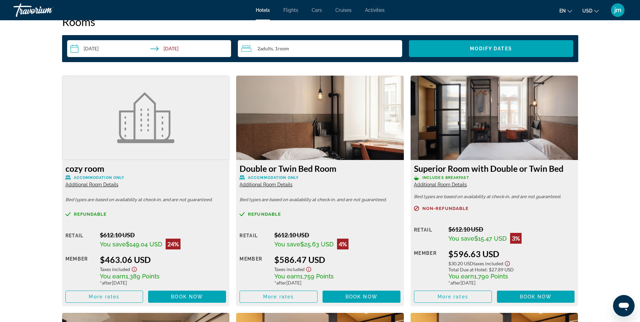
scroll to position [911, 0]
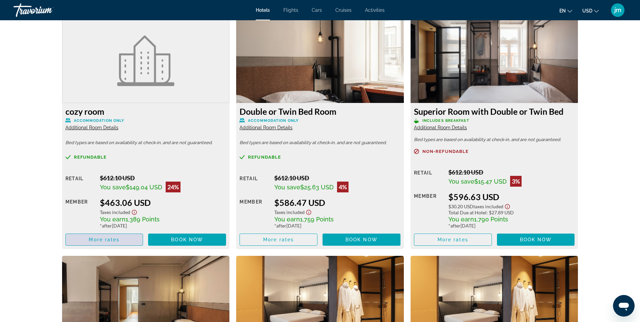
click at [93, 244] on span "Main content" at bounding box center [104, 239] width 77 height 16
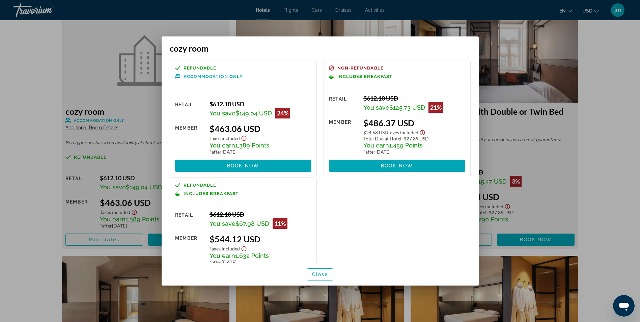
scroll to position [31, 0]
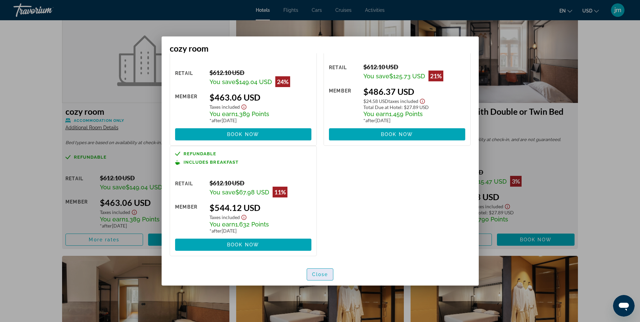
click at [322, 274] on span "Close" at bounding box center [320, 274] width 16 height 5
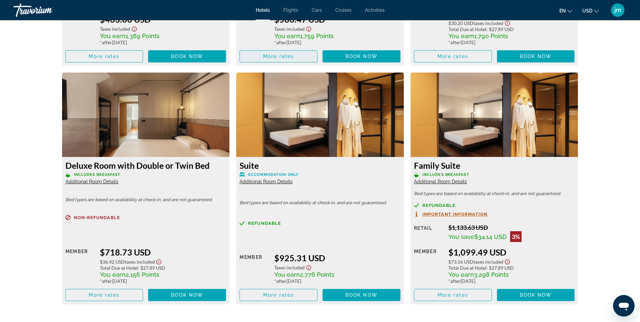
scroll to position [1114, 0]
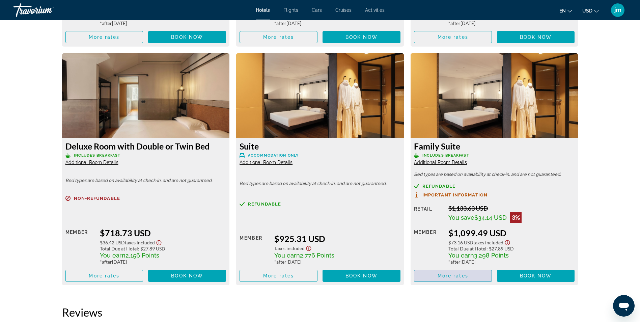
click at [471, 275] on span "Main content" at bounding box center [452, 276] width 77 height 16
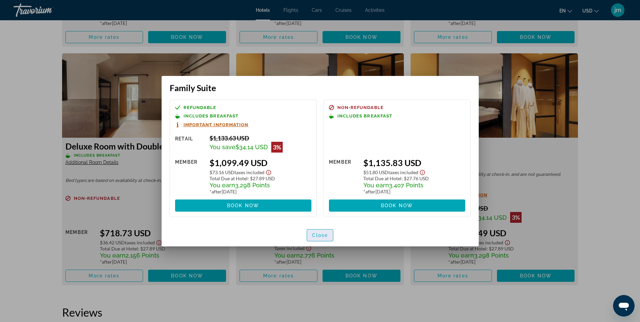
click at [322, 234] on span "Close" at bounding box center [320, 235] width 16 height 5
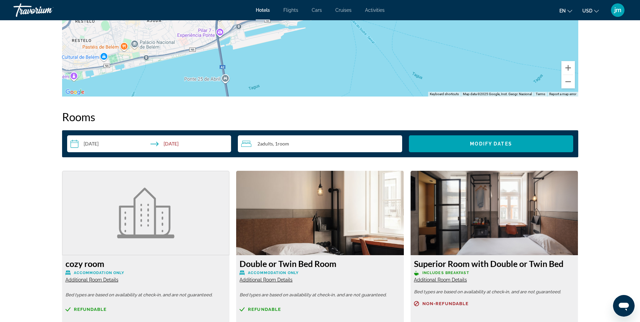
scroll to position [877, 0]
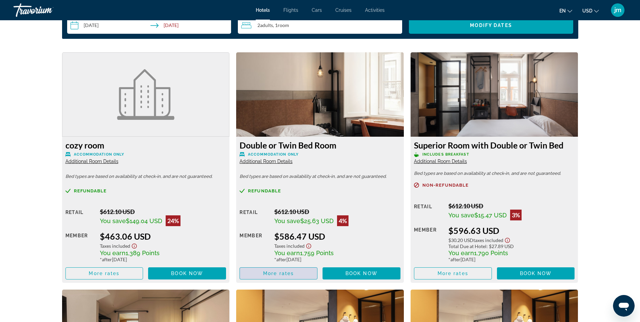
click at [281, 277] on span "Main content" at bounding box center [278, 273] width 77 height 16
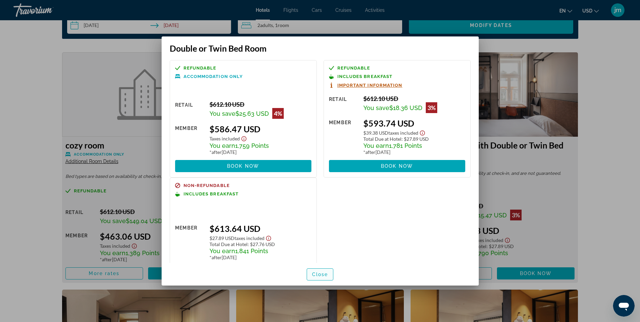
click at [323, 272] on span "Close" at bounding box center [320, 274] width 16 height 5
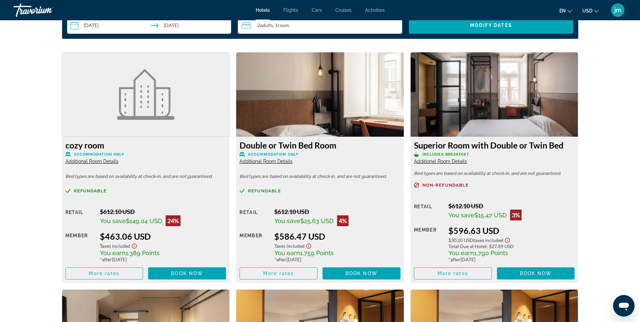
scroll to position [877, 0]
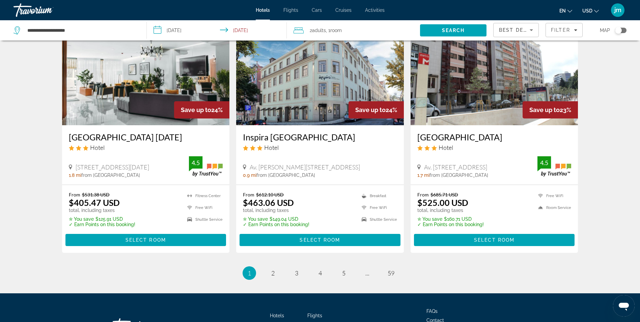
scroll to position [810, 0]
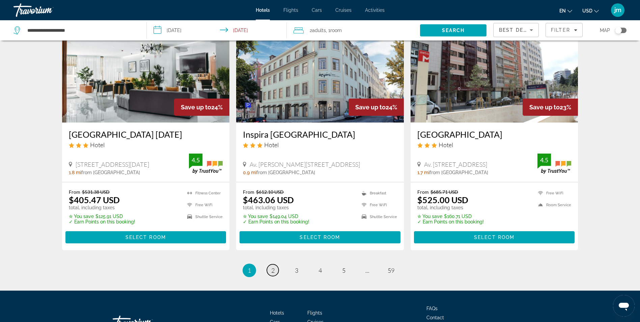
click at [278, 276] on link "page 2" at bounding box center [273, 270] width 12 height 12
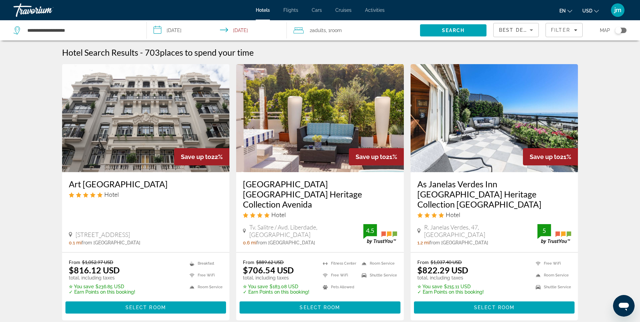
click at [134, 118] on img "Main content" at bounding box center [146, 118] width 168 height 108
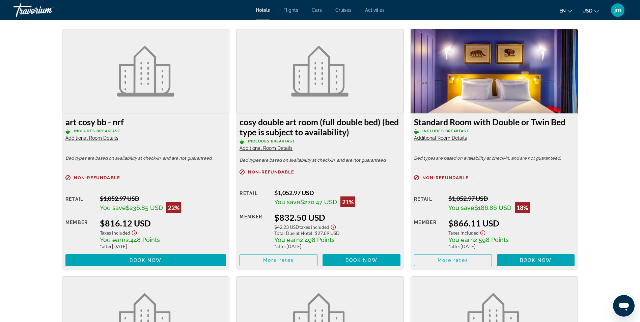
scroll to position [907, 0]
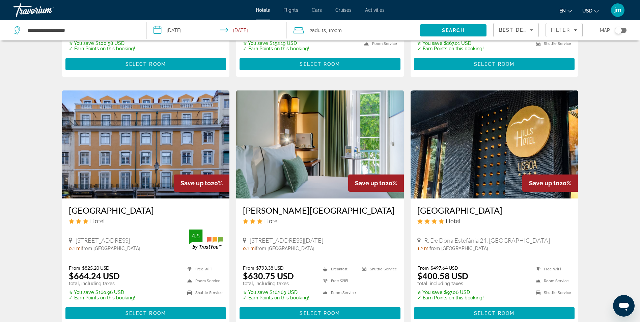
scroll to position [506, 0]
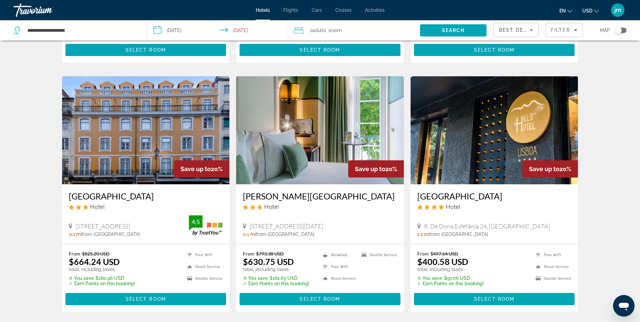
click at [492, 165] on img "Main content" at bounding box center [495, 130] width 168 height 108
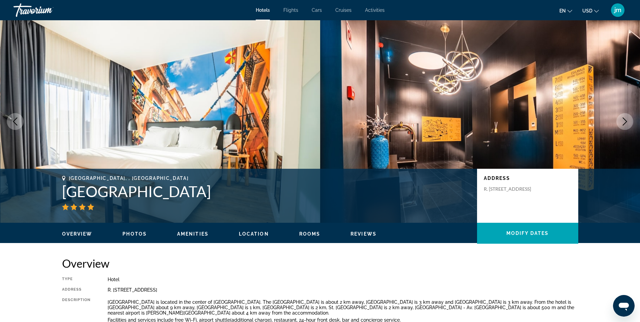
drag, startPoint x: 64, startPoint y: 191, endPoint x: 187, endPoint y: 193, distance: 123.2
click at [187, 193] on h1 "Hills Hotel Lisboa" at bounding box center [266, 192] width 408 height 18
drag, startPoint x: 187, startPoint y: 193, endPoint x: 174, endPoint y: 193, distance: 13.2
copy h1 "Hills Hotel Lisboa"
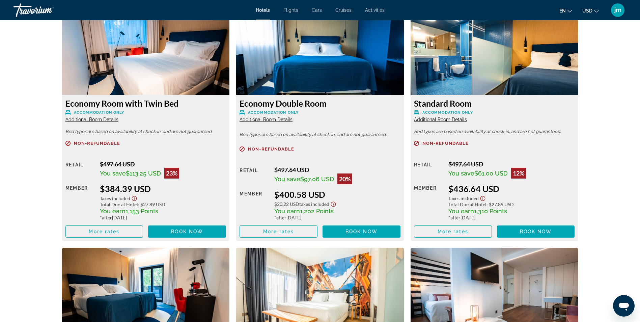
scroll to position [911, 0]
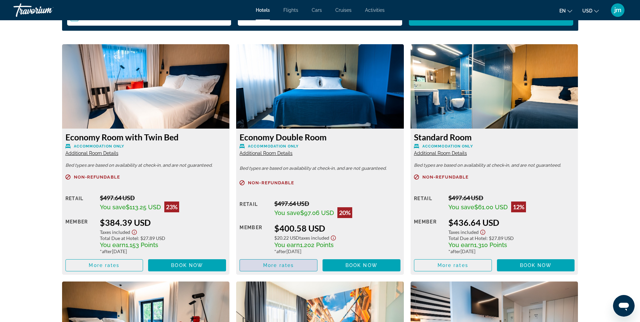
click at [294, 266] on span "More rates" at bounding box center [278, 265] width 31 height 5
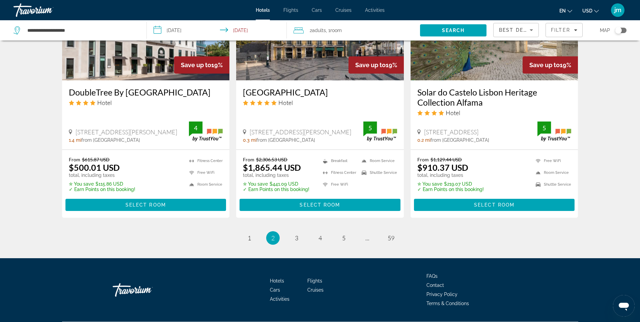
scroll to position [868, 0]
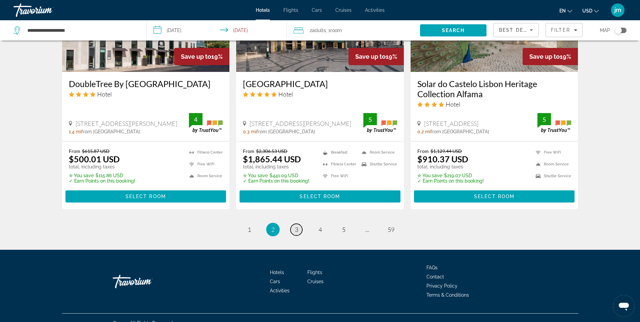
click at [297, 226] on span "3" at bounding box center [296, 229] width 3 height 7
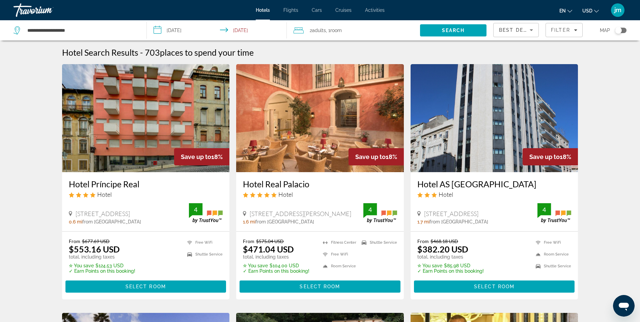
click at [325, 137] on img "Main content" at bounding box center [320, 118] width 168 height 108
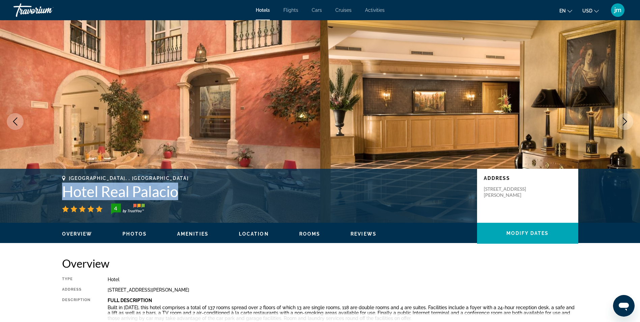
drag, startPoint x: 73, startPoint y: 195, endPoint x: 181, endPoint y: 196, distance: 108.0
click at [181, 196] on div "Lisbon, , Portugal Hotel Real Palacio 4 Address Rua Tomas Ribeiro 115, Lisbon 1…" at bounding box center [320, 195] width 543 height 40
drag, startPoint x: 181, startPoint y: 196, endPoint x: 163, endPoint y: 195, distance: 18.2
copy h1 "Hotel Real Palacio"
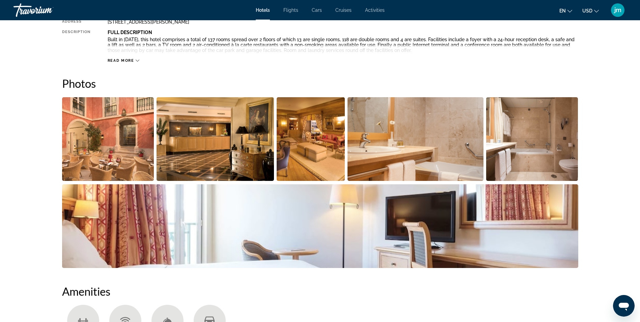
scroll to position [270, 0]
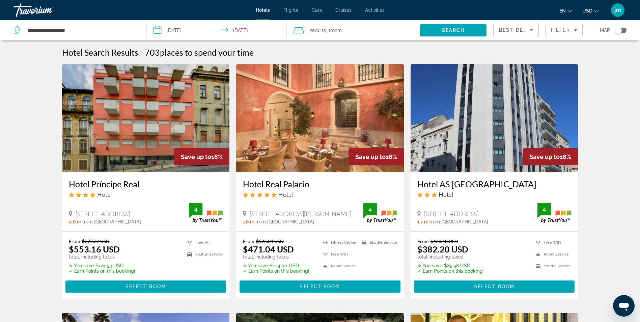
click at [133, 117] on img "Main content" at bounding box center [146, 118] width 168 height 108
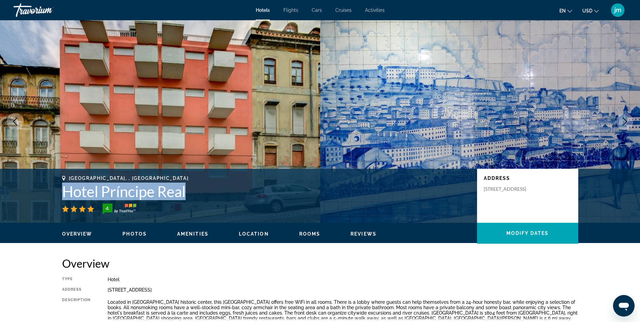
drag, startPoint x: 61, startPoint y: 189, endPoint x: 191, endPoint y: 192, distance: 129.6
click at [191, 192] on div "Lisbon, , Portugal Hotel Príncipe Real 4 Address Rua Da Alegria 53, Lisbon 1250…" at bounding box center [320, 195] width 543 height 40
drag, startPoint x: 191, startPoint y: 192, endPoint x: 181, endPoint y: 189, distance: 9.9
copy h1 "Hotel Príncipe Real"
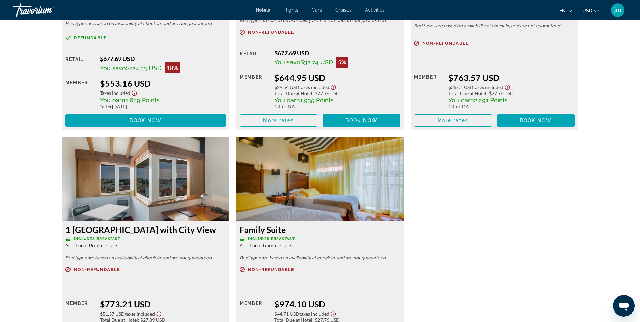
scroll to position [1080, 0]
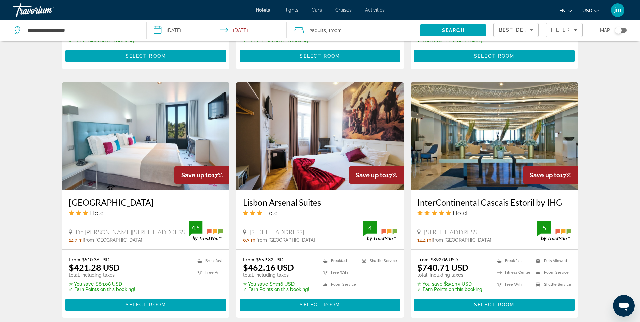
scroll to position [506, 0]
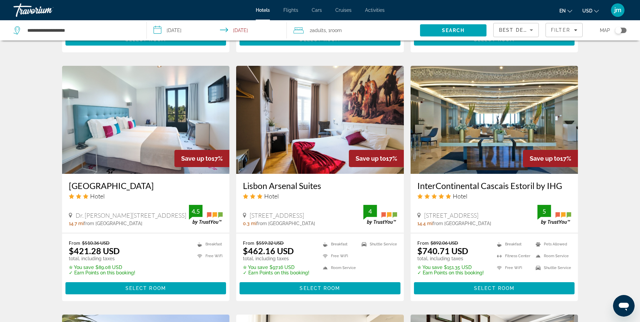
click at [317, 97] on img "Main content" at bounding box center [320, 120] width 168 height 108
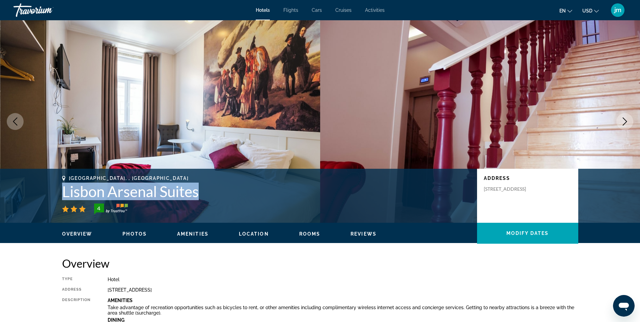
drag, startPoint x: 62, startPoint y: 195, endPoint x: 210, endPoint y: 187, distance: 148.0
click at [210, 187] on h1 "Lisbon Arsenal Suites" at bounding box center [266, 192] width 408 height 18
drag, startPoint x: 210, startPoint y: 187, endPoint x: 179, endPoint y: 189, distance: 31.8
copy h1 "Lisbon Arsenal Suites"
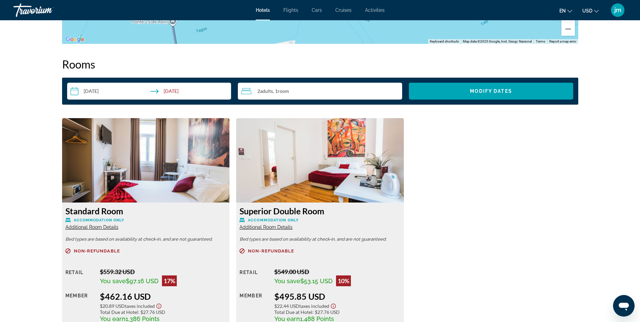
scroll to position [877, 0]
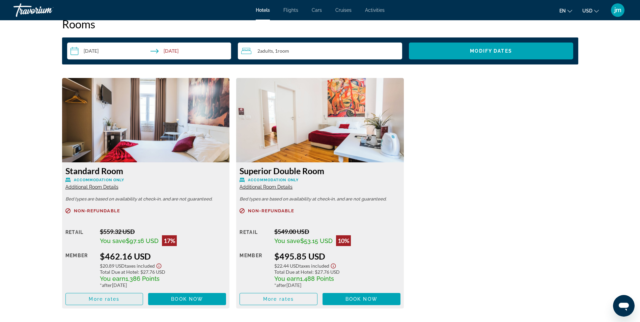
click at [108, 301] on span "More rates" at bounding box center [104, 298] width 31 height 5
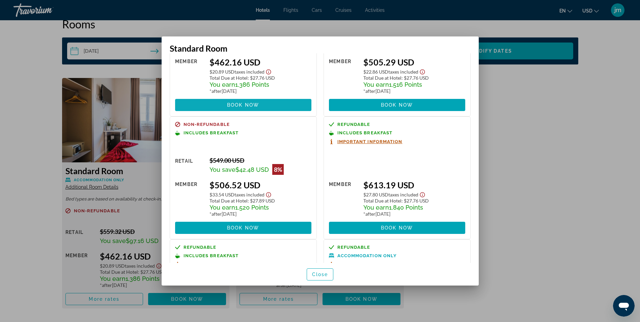
scroll to position [67, 0]
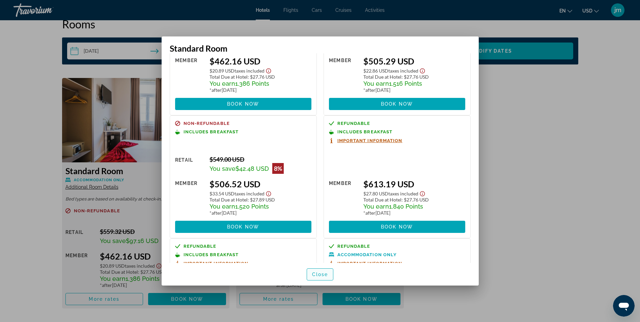
click at [327, 272] on span "Close" at bounding box center [320, 274] width 16 height 5
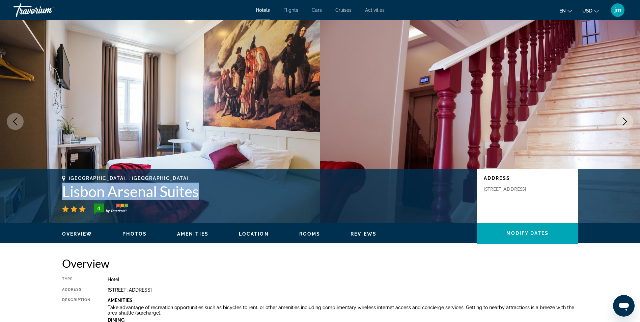
scroll to position [877, 0]
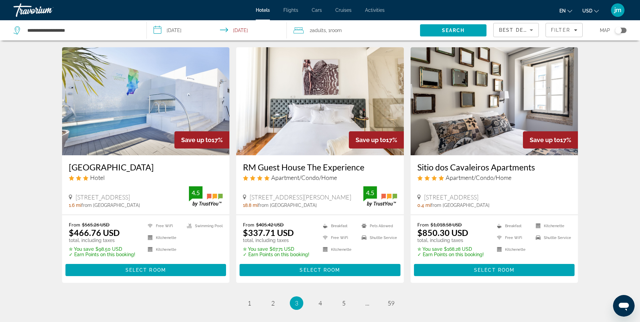
scroll to position [776, 0]
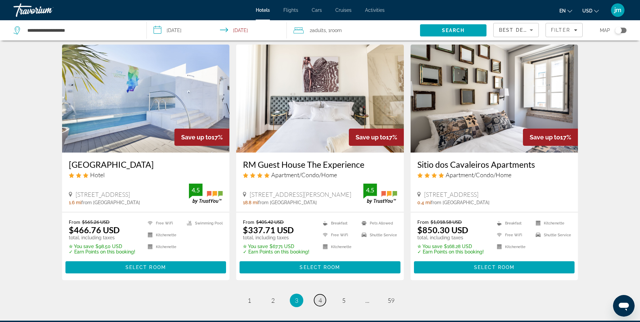
click at [322, 302] on span "4" at bounding box center [320, 300] width 3 height 7
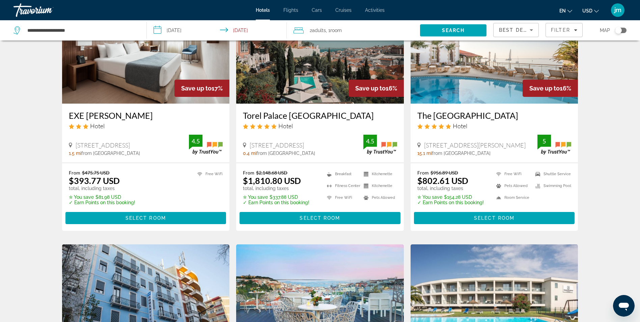
scroll to position [34, 0]
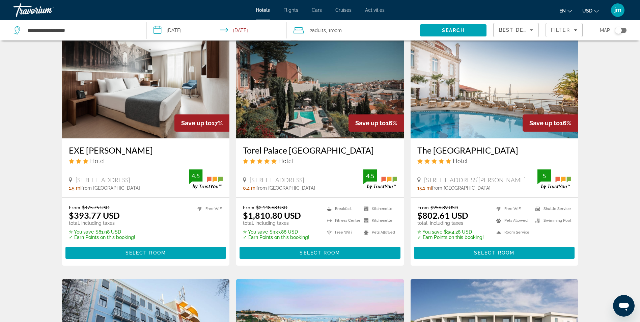
click at [121, 84] on img "Main content" at bounding box center [146, 84] width 168 height 108
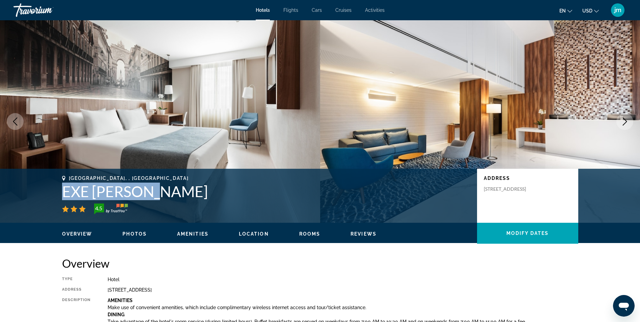
drag, startPoint x: 63, startPoint y: 192, endPoint x: 148, endPoint y: 195, distance: 85.4
click at [148, 195] on h1 "EXE Saldanha" at bounding box center [266, 192] width 408 height 18
copy h1 "EXE Saldanha"
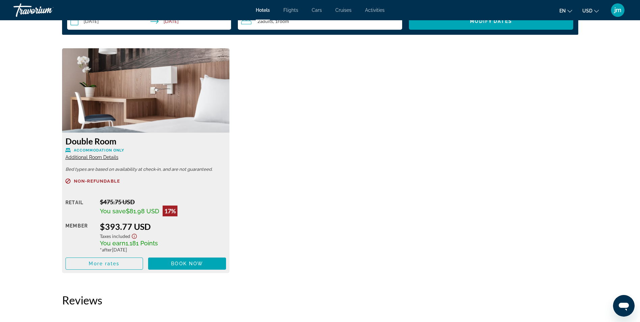
scroll to position [911, 0]
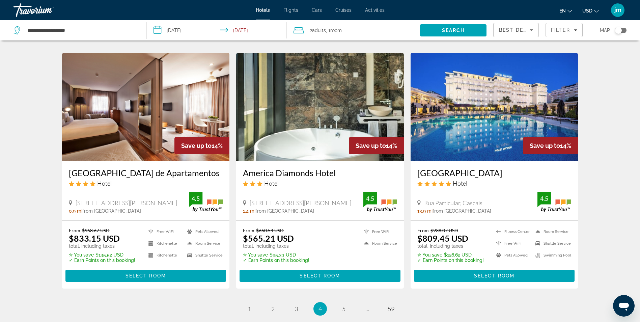
scroll to position [776, 0]
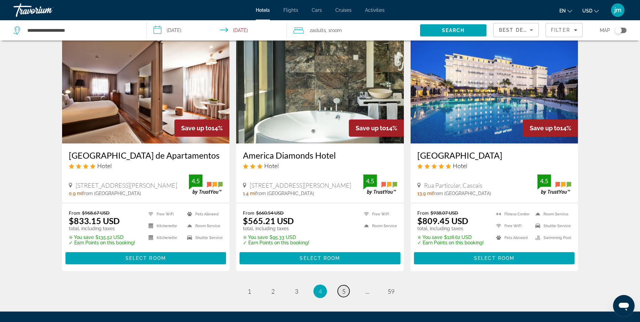
click at [347, 297] on link "page 5" at bounding box center [344, 291] width 12 height 12
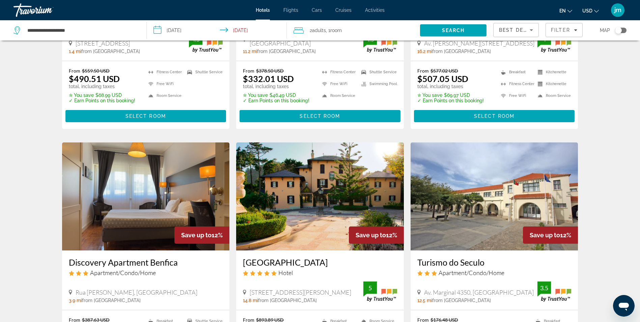
scroll to position [709, 0]
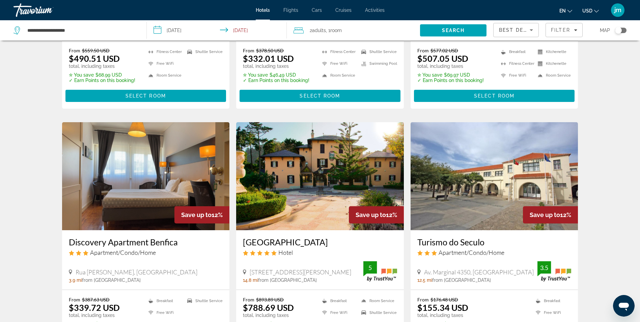
click at [178, 31] on input "**********" at bounding box center [218, 31] width 143 height 22
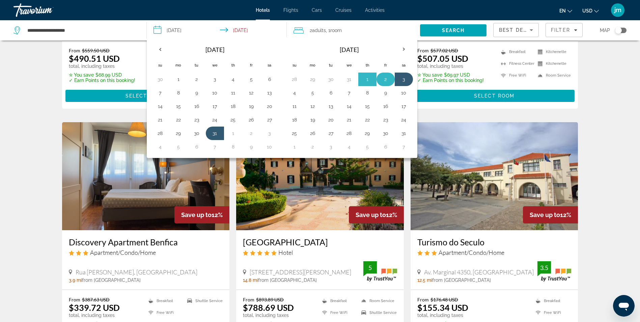
click at [387, 82] on button "2" at bounding box center [385, 79] width 11 height 9
click at [406, 79] on button "3" at bounding box center [404, 79] width 11 height 9
type input "**********"
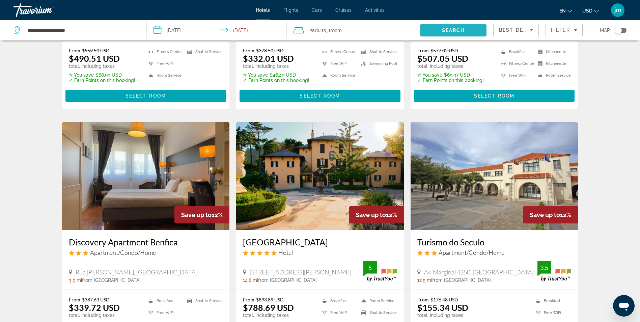
click at [463, 30] on span "Search" at bounding box center [453, 30] width 23 height 5
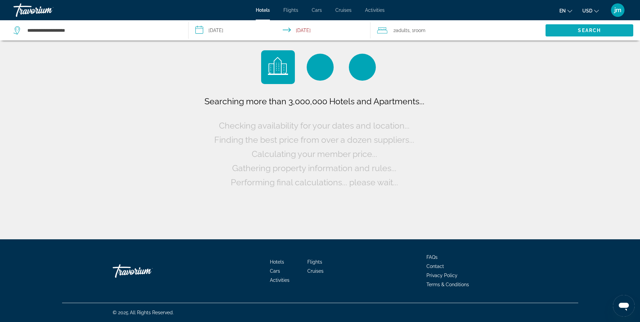
scroll to position [0, 0]
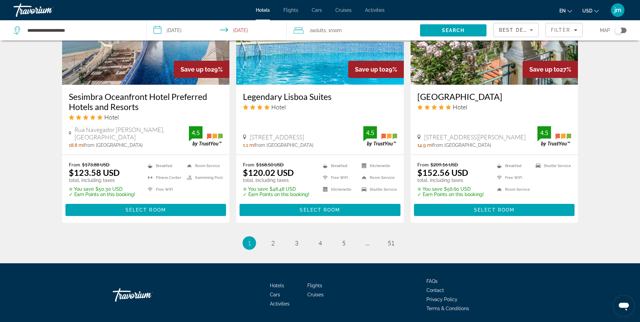
scroll to position [878, 0]
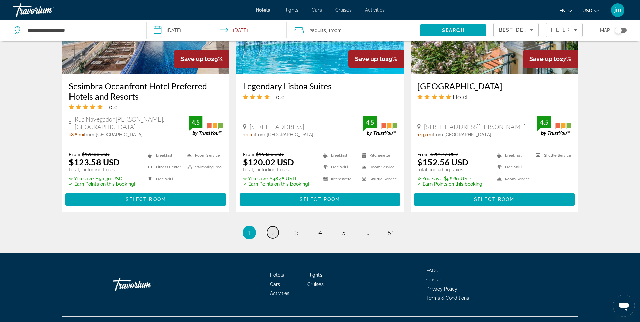
click at [274, 229] on span "2" at bounding box center [272, 232] width 3 height 7
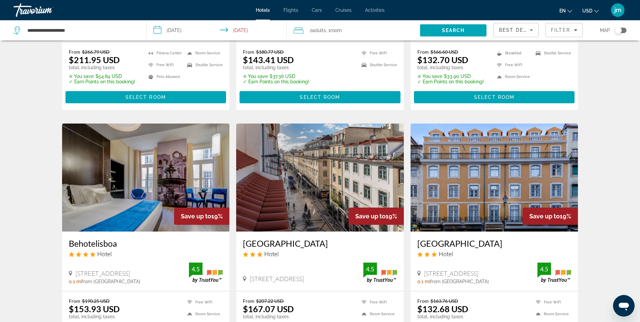
scroll to position [472, 0]
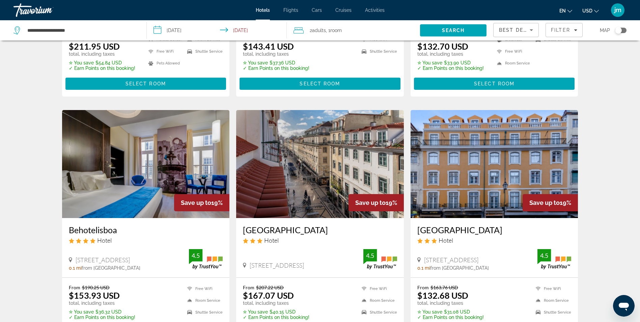
click at [489, 118] on img "Main content" at bounding box center [495, 164] width 168 height 108
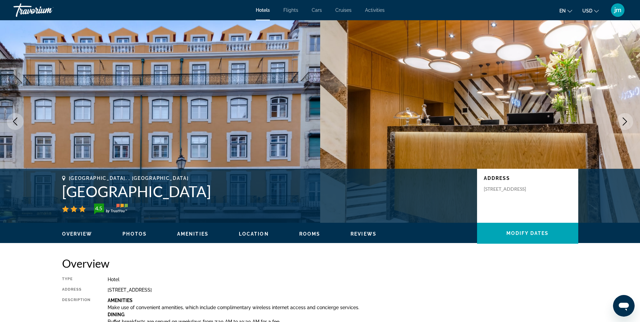
drag, startPoint x: 64, startPoint y: 192, endPoint x: 202, endPoint y: 196, distance: 138.1
click at [202, 196] on h1 "Rossio Plaza Hotel" at bounding box center [266, 192] width 408 height 18
drag, startPoint x: 202, startPoint y: 196, endPoint x: 161, endPoint y: 194, distance: 41.6
copy h1 "Rossio Plaza Hotel"
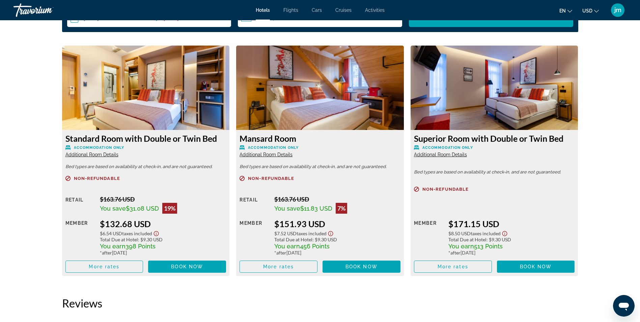
scroll to position [911, 0]
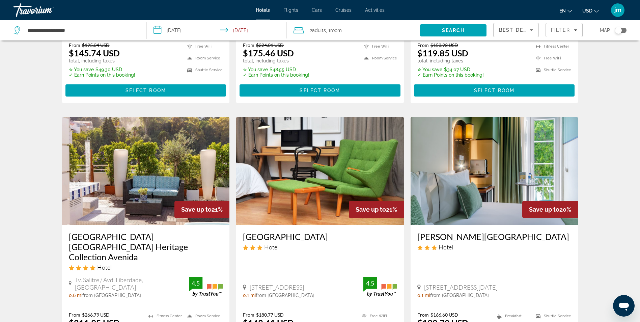
scroll to position [202, 0]
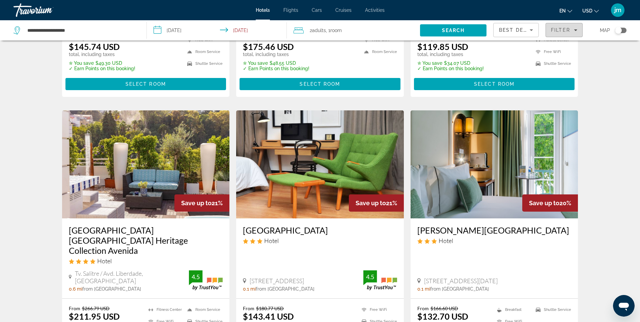
click at [566, 31] on span "Filter" at bounding box center [560, 29] width 19 height 5
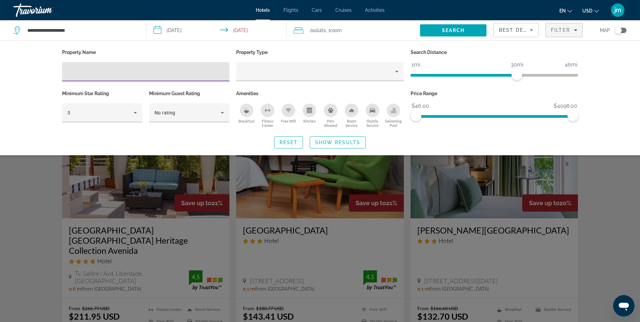
click at [515, 32] on span "Best Deals" at bounding box center [516, 29] width 35 height 5
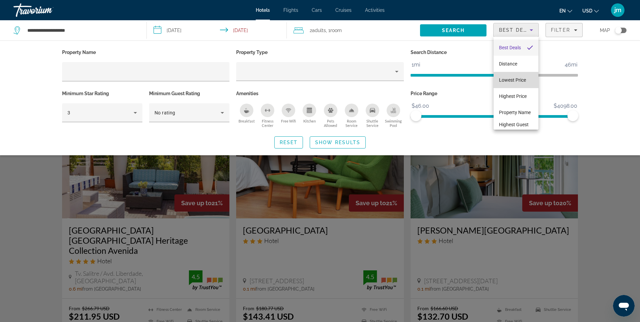
click at [521, 84] on mat-option "Lowest Price" at bounding box center [516, 80] width 45 height 16
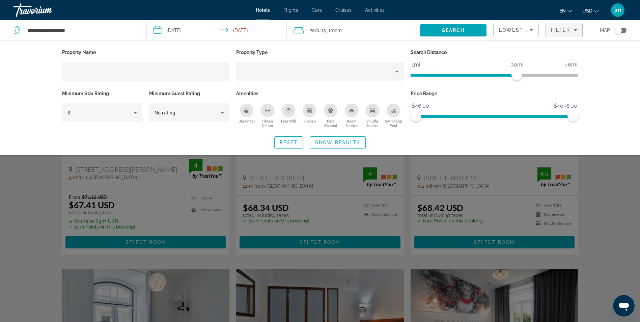
click at [4, 274] on div "Search widget" at bounding box center [320, 211] width 640 height 221
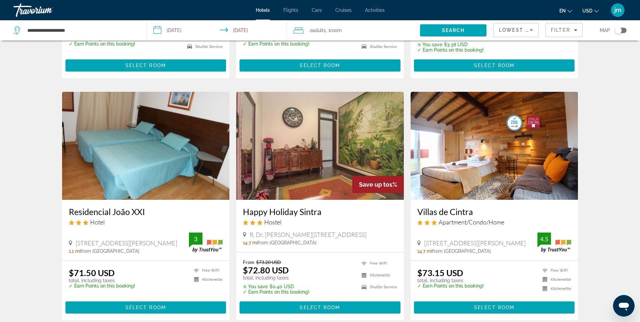
scroll to position [834, 0]
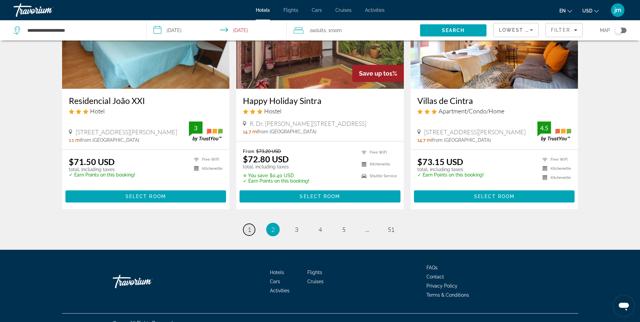
click at [248, 226] on span "1" at bounding box center [249, 229] width 3 height 7
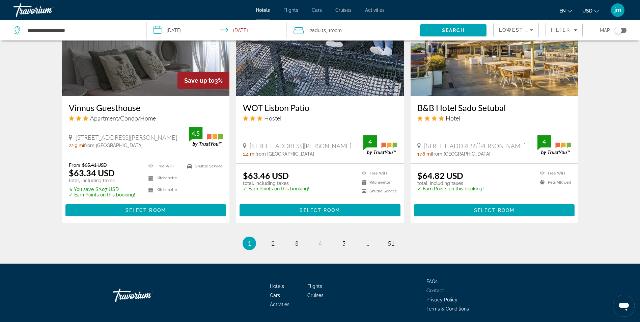
scroll to position [833, 0]
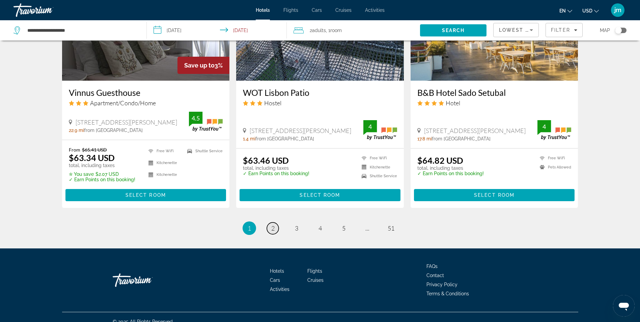
click at [275, 222] on link "page 2" at bounding box center [273, 228] width 12 height 12
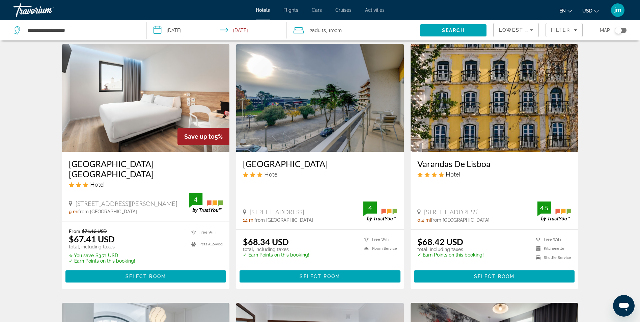
scroll to position [270, 0]
click at [532, 90] on img "Main content" at bounding box center [495, 98] width 168 height 108
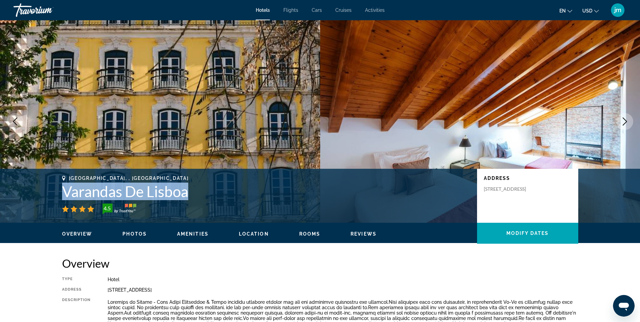
drag, startPoint x: 64, startPoint y: 189, endPoint x: 187, endPoint y: 199, distance: 123.6
click at [187, 199] on h1 "Varandas De Lisboa" at bounding box center [266, 192] width 408 height 18
copy h1 "Varandas De Lisboa"
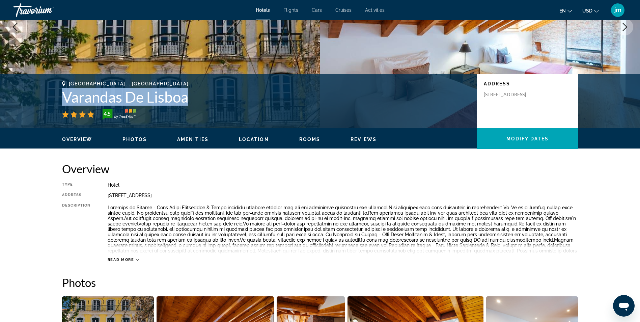
scroll to position [101, 0]
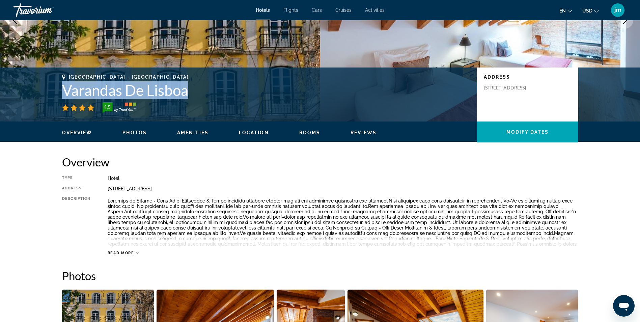
drag, startPoint x: 220, startPoint y: 191, endPoint x: 107, endPoint y: 189, distance: 113.7
click at [107, 189] on div "Type Hotel Address Rua Dos Bacalhoeiros 8, Lisbon 1100 070, Portugal Descriptio…" at bounding box center [320, 215] width 516 height 80
drag, startPoint x: 107, startPoint y: 189, endPoint x: 110, endPoint y: 188, distance: 3.4
copy div "Rua Dos Bacalhoeiros 8, Lisbon 1100 070, Portugal"
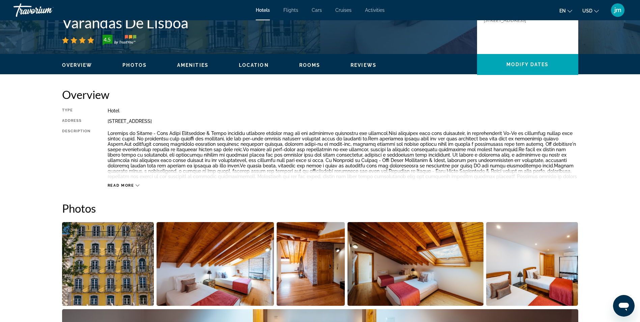
scroll to position [0, 0]
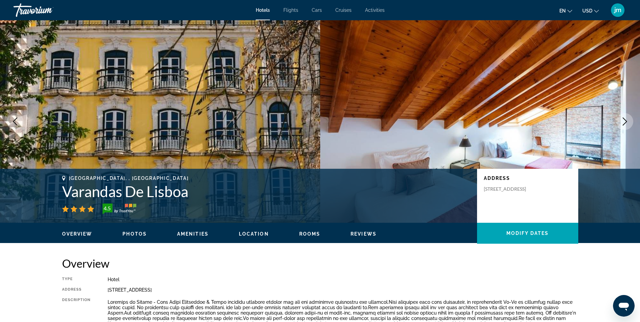
click at [67, 187] on h1 "Varandas De Lisboa" at bounding box center [266, 192] width 408 height 18
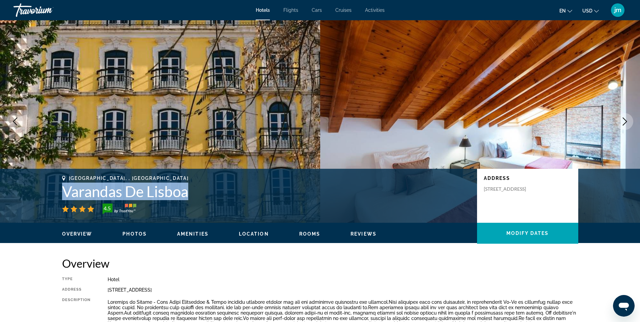
drag, startPoint x: 66, startPoint y: 189, endPoint x: 187, endPoint y: 195, distance: 121.0
click at [187, 195] on h1 "Varandas De Lisboa" at bounding box center [266, 192] width 408 height 18
drag, startPoint x: 187, startPoint y: 195, endPoint x: 180, endPoint y: 195, distance: 7.5
copy h1 "Varandas De Lisboa"
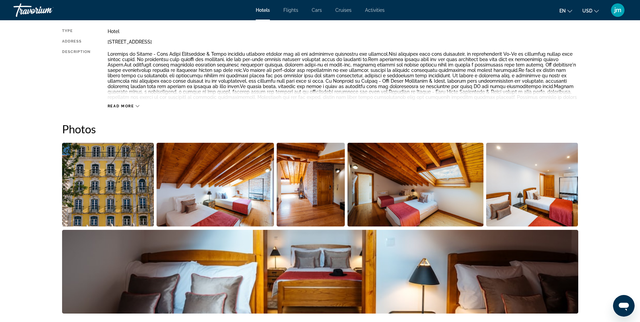
scroll to position [304, 0]
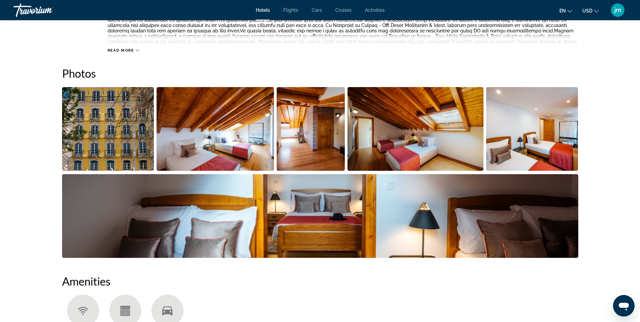
click at [134, 139] on img "Open full-screen image slider" at bounding box center [108, 129] width 92 height 84
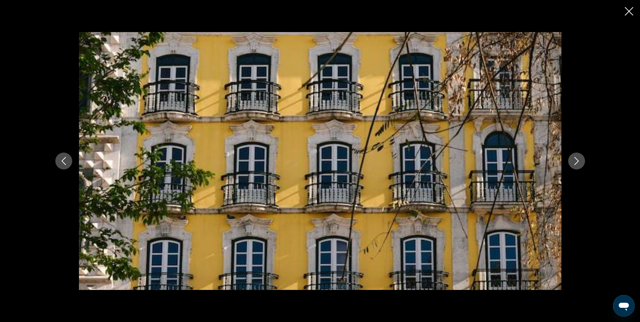
scroll to position [540, 0]
click at [622, 11] on div "prev next" at bounding box center [320, 161] width 640 height 322
click at [631, 13] on icon "Close slideshow" at bounding box center [629, 11] width 8 height 8
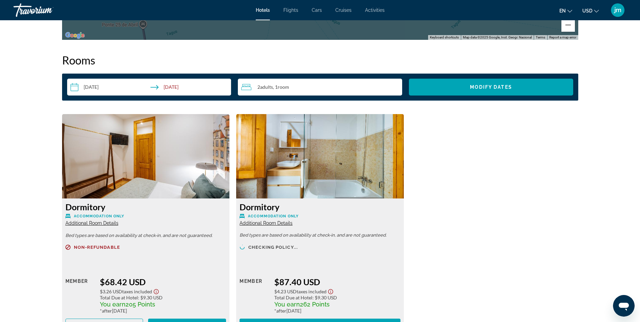
scroll to position [844, 0]
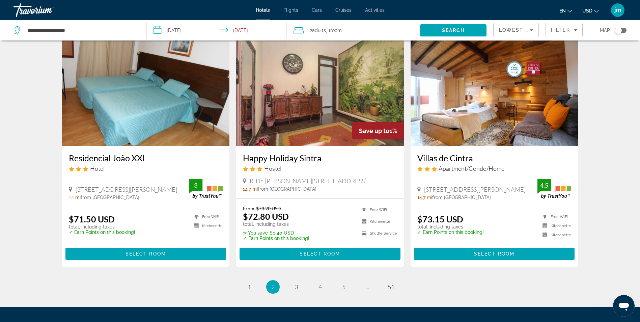
scroll to position [834, 0]
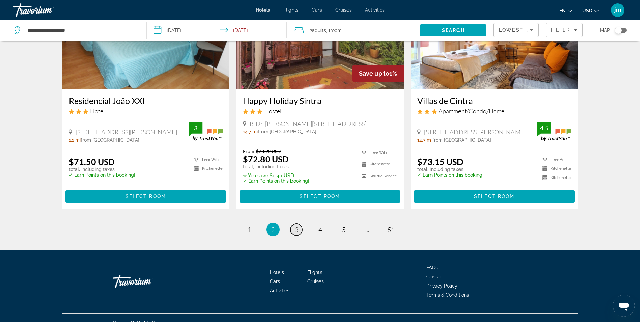
click at [295, 226] on span "3" at bounding box center [296, 229] width 3 height 7
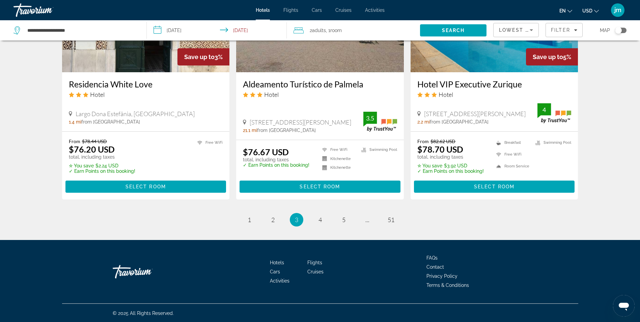
scroll to position [848, 0]
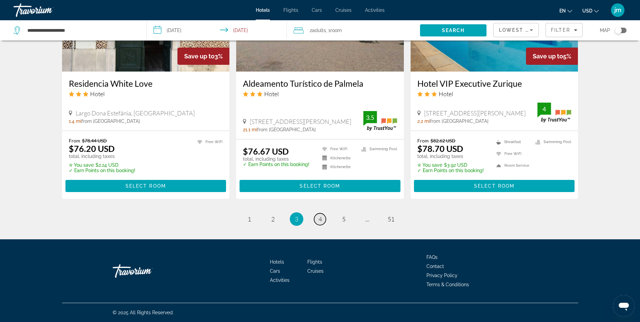
click at [320, 217] on span "4" at bounding box center [320, 218] width 3 height 7
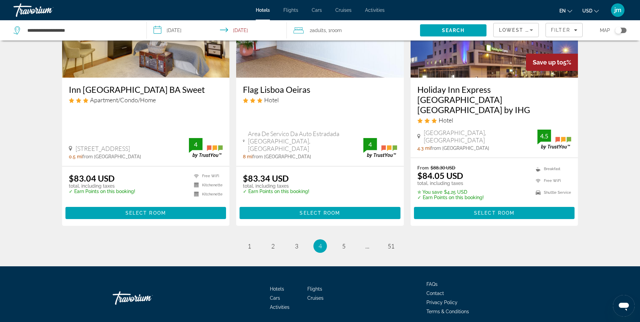
scroll to position [849, 0]
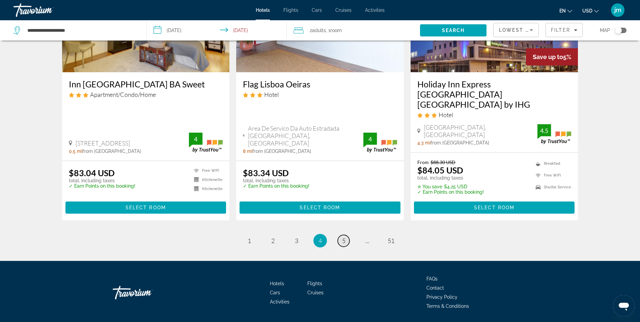
click at [344, 237] on span "5" at bounding box center [343, 240] width 3 height 7
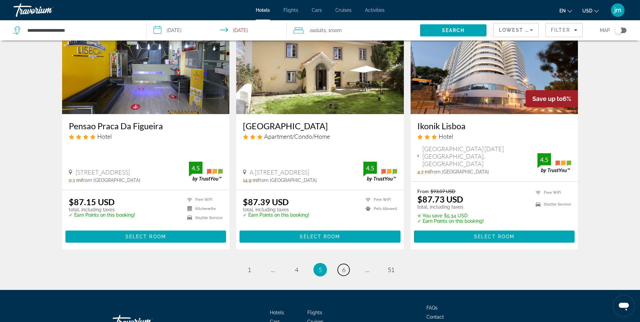
scroll to position [844, 0]
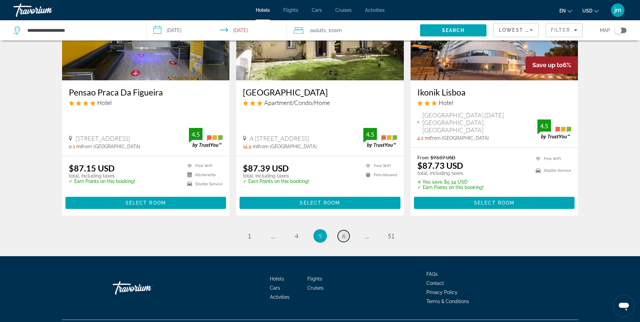
click at [346, 230] on link "page 6" at bounding box center [344, 236] width 12 height 12
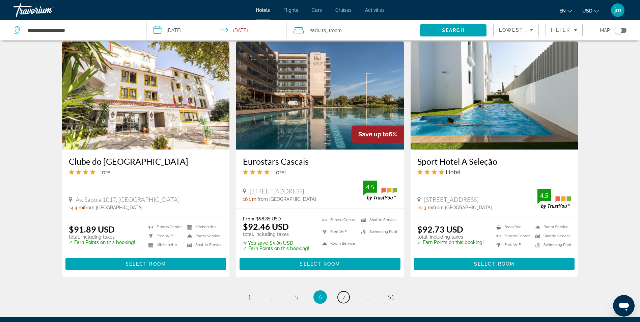
scroll to position [776, 0]
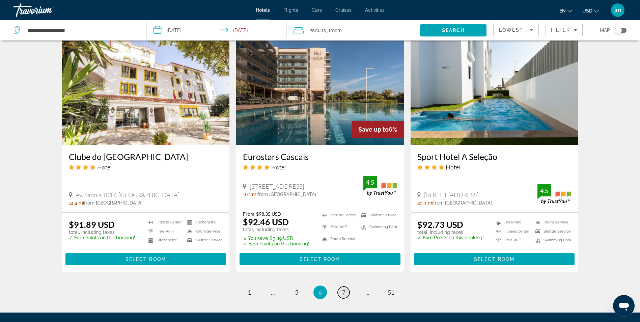
click at [342, 289] on span "7" at bounding box center [343, 292] width 3 height 7
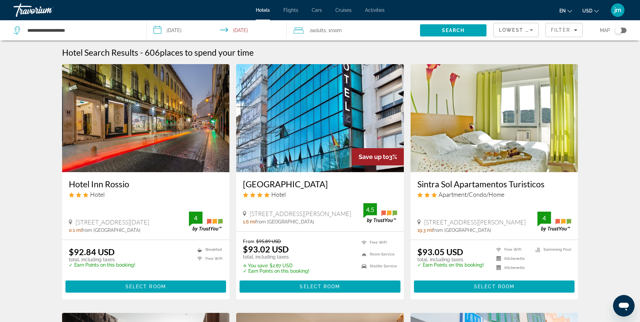
click at [132, 147] on img "Main content" at bounding box center [146, 118] width 168 height 108
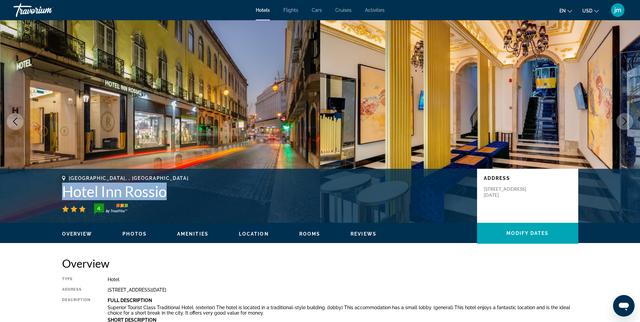
drag, startPoint x: 61, startPoint y: 196, endPoint x: 173, endPoint y: 190, distance: 112.2
click at [173, 190] on div "Lisbon, , Portugal Hotel Inn Rossio 4 Address Rua 1 De Dezembro N 73, Lisbon 12…" at bounding box center [320, 195] width 543 height 40
drag, startPoint x: 173, startPoint y: 190, endPoint x: 166, endPoint y: 187, distance: 8.0
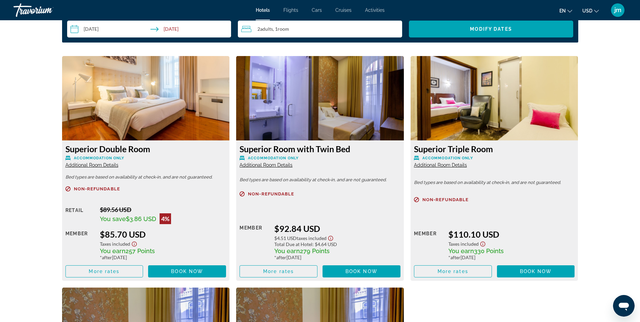
scroll to position [911, 0]
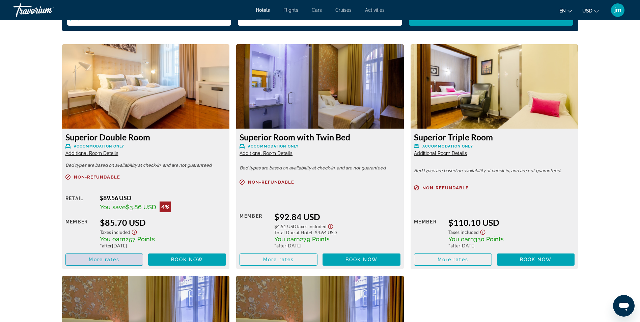
click at [104, 260] on span "More rates" at bounding box center [104, 259] width 31 height 5
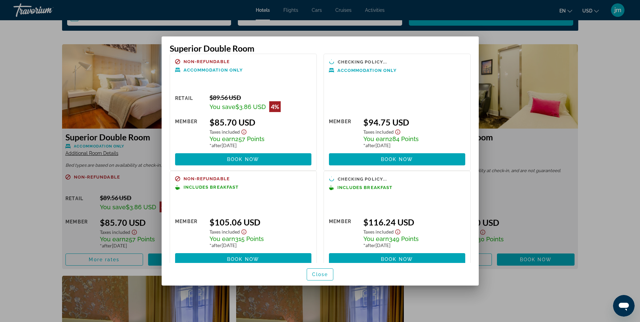
scroll to position [0, 0]
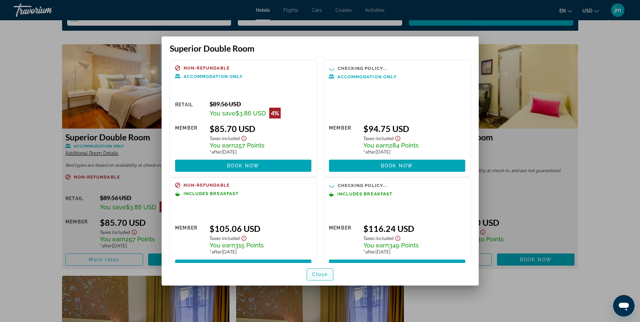
click at [324, 274] on span "Close" at bounding box center [320, 274] width 16 height 5
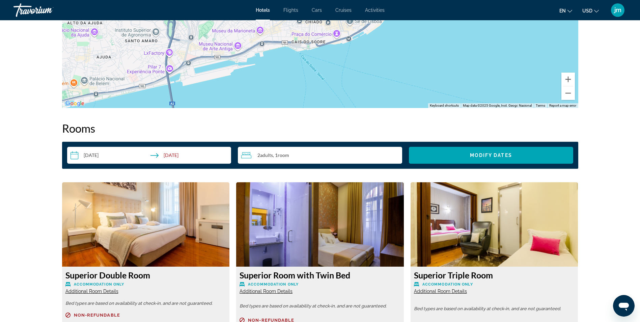
scroll to position [776, 0]
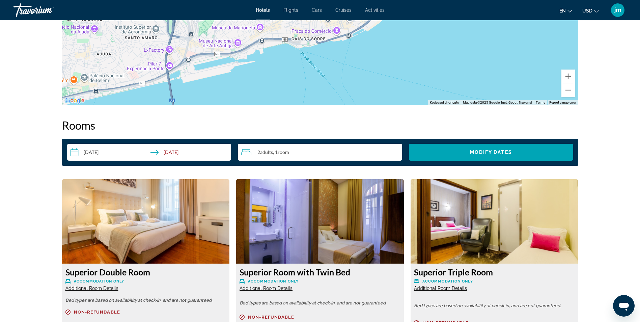
click at [105, 146] on input "**********" at bounding box center [150, 153] width 167 height 19
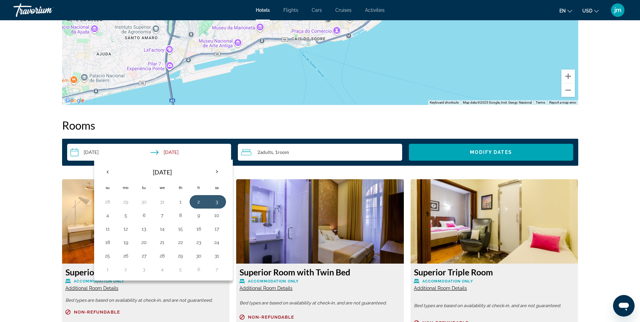
click at [34, 218] on div "prev next Lisbon, , Portugal Hotel Inn Rossio 4 Address Rua 1 De Dezembro N 73,…" at bounding box center [320, 127] width 640 height 1766
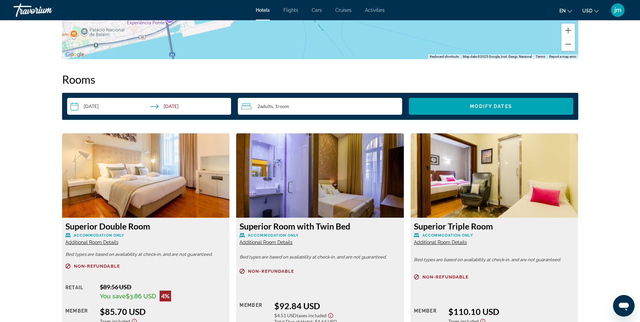
scroll to position [877, 0]
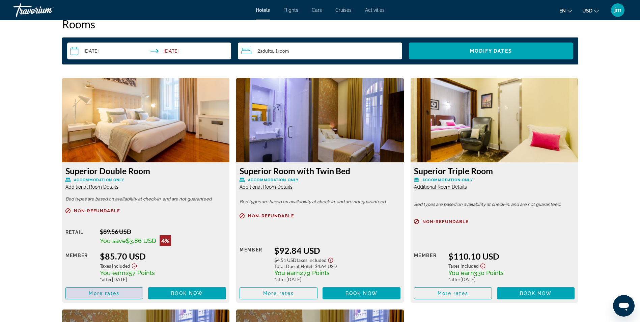
click at [100, 292] on span "More rates" at bounding box center [104, 293] width 31 height 5
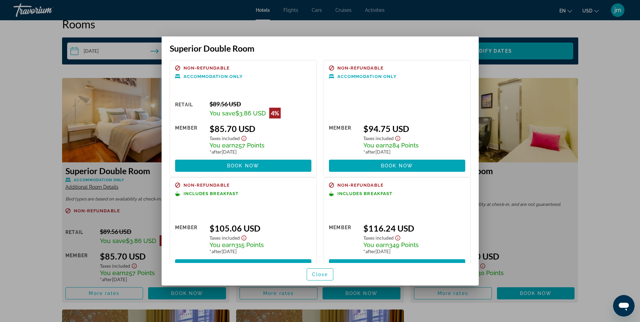
click at [42, 221] on div at bounding box center [320, 161] width 640 height 322
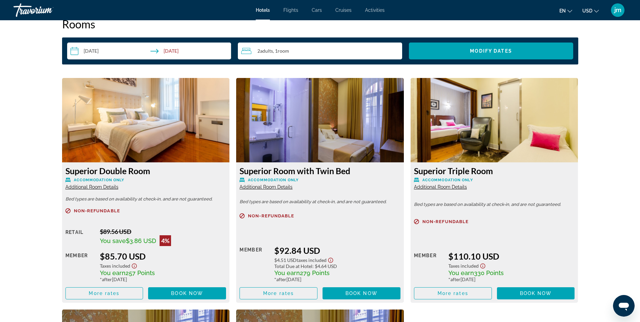
scroll to position [877, 0]
click at [113, 50] on input "**********" at bounding box center [150, 52] width 167 height 19
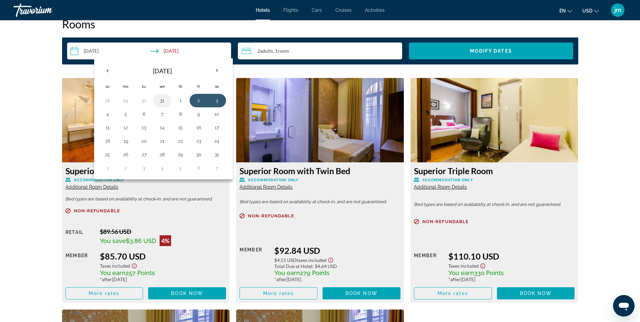
click at [159, 102] on button "31" at bounding box center [162, 100] width 11 height 9
click at [217, 154] on button "3" at bounding box center [217, 154] width 11 height 9
type input "**********"
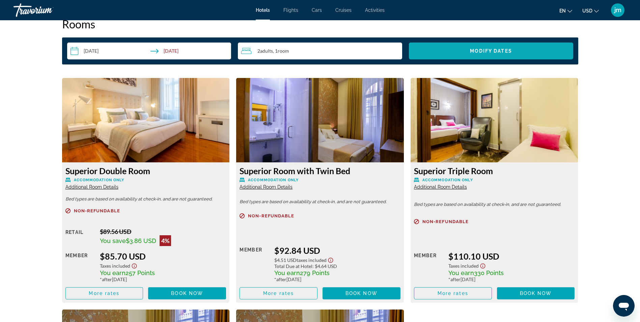
click at [472, 51] on span "Modify Dates" at bounding box center [491, 50] width 42 height 5
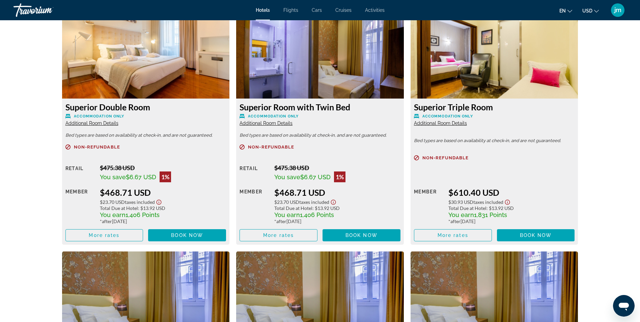
scroll to position [955, 0]
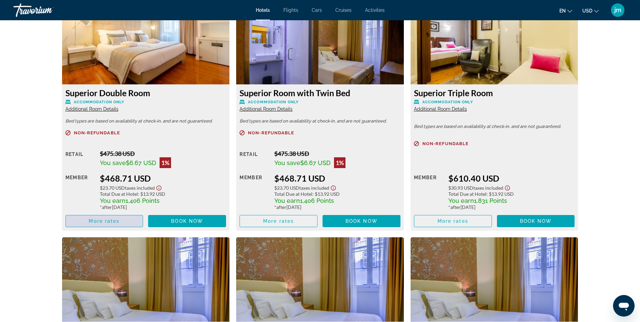
click at [111, 223] on span "More rates" at bounding box center [104, 220] width 31 height 5
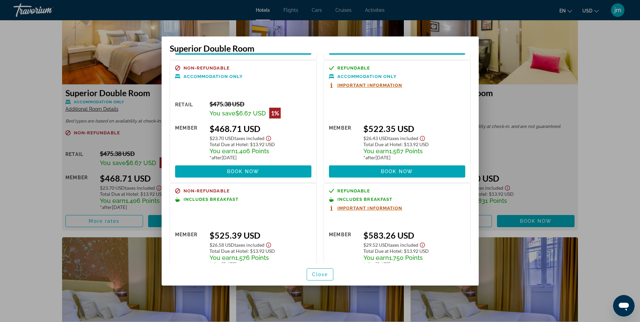
scroll to position [270, 0]
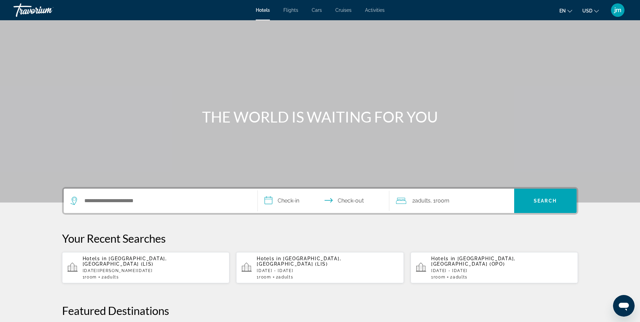
click at [154, 260] on span "[GEOGRAPHIC_DATA], [GEOGRAPHIC_DATA] (LIS)" at bounding box center [125, 261] width 84 height 11
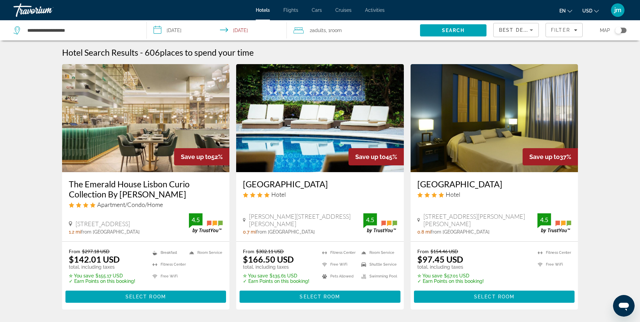
click at [185, 31] on input "**********" at bounding box center [218, 31] width 143 height 22
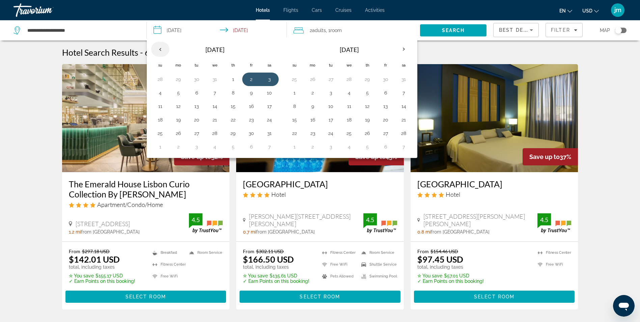
click at [159, 52] on th "Previous month" at bounding box center [160, 49] width 18 height 15
click at [213, 137] on button "31" at bounding box center [215, 133] width 11 height 9
click at [270, 132] on button "3" at bounding box center [269, 133] width 11 height 9
type input "**********"
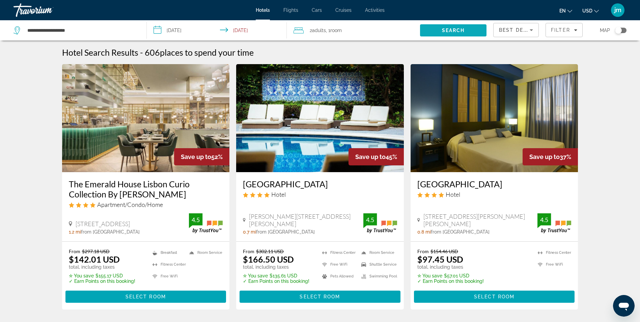
click at [438, 33] on span "Search" at bounding box center [453, 30] width 66 height 16
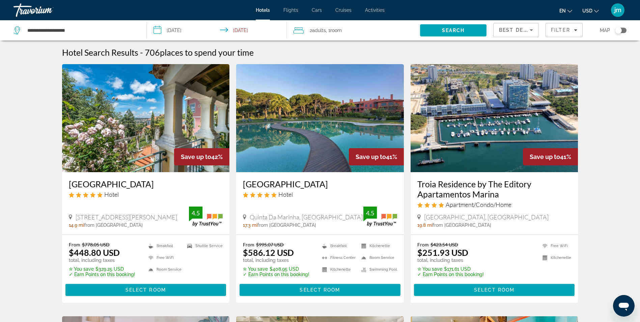
drag, startPoint x: 558, startPoint y: 29, endPoint x: 523, endPoint y: 32, distance: 35.2
click at [558, 29] on span "Filter" at bounding box center [560, 29] width 19 height 5
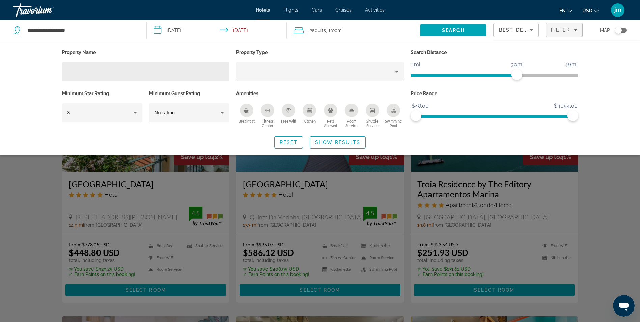
drag, startPoint x: 96, startPoint y: 64, endPoint x: 83, endPoint y: 76, distance: 17.4
click at [83, 76] on div "Hotel Filters" at bounding box center [145, 71] width 157 height 19
drag, startPoint x: 83, startPoint y: 76, endPoint x: 69, endPoint y: 72, distance: 15.3
click at [69, 72] on input "Hotel Filters" at bounding box center [145, 72] width 157 height 8
drag, startPoint x: 77, startPoint y: 76, endPoint x: 71, endPoint y: 73, distance: 6.6
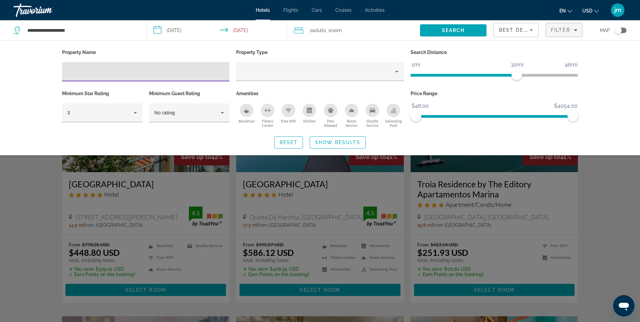
click at [71, 73] on input "Hotel Filters" at bounding box center [145, 72] width 157 height 8
paste input "**********"
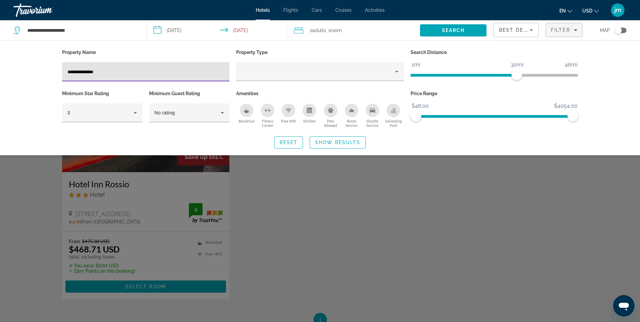
type input "**********"
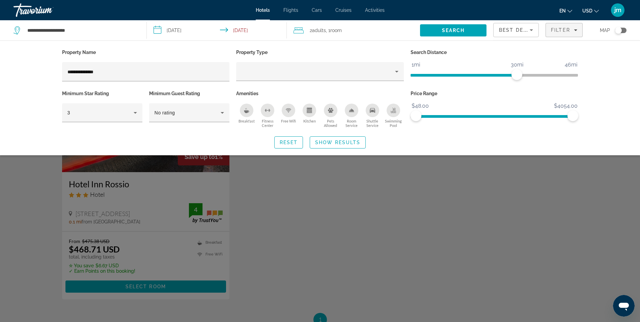
click at [35, 181] on div "Search widget" at bounding box center [320, 211] width 640 height 221
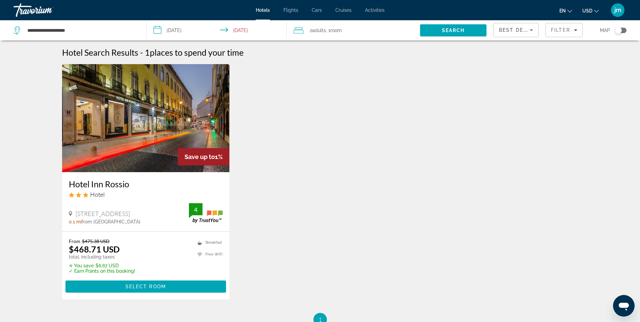
click at [142, 142] on img "Main content" at bounding box center [146, 118] width 168 height 108
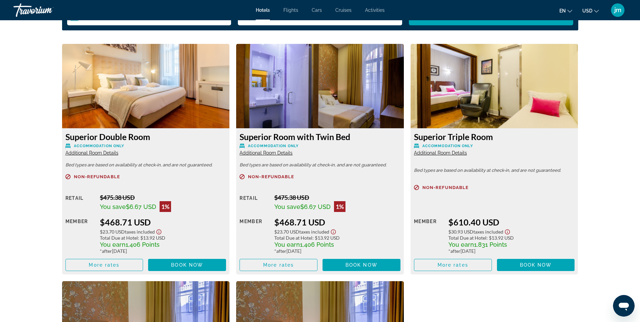
scroll to position [911, 0]
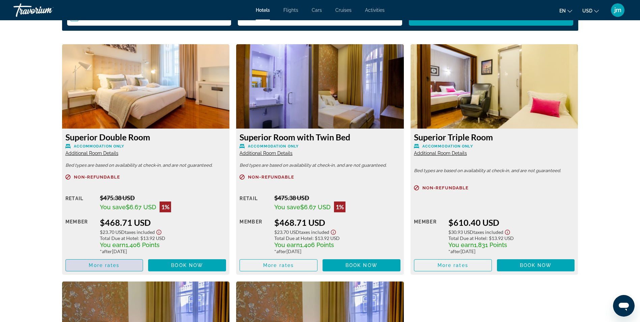
click at [122, 263] on span "Main content" at bounding box center [104, 265] width 77 height 16
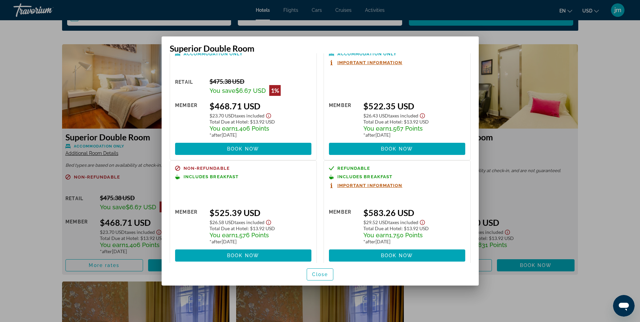
scroll to position [33, 0]
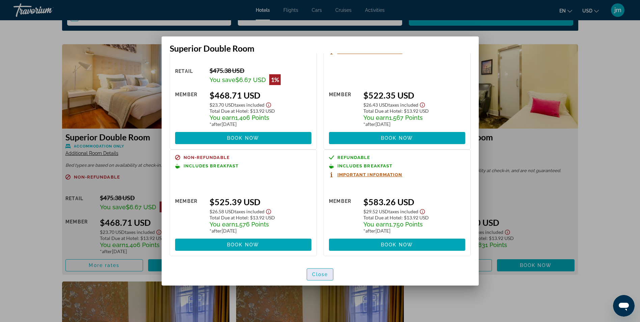
click at [320, 272] on span "Close" at bounding box center [320, 274] width 16 height 5
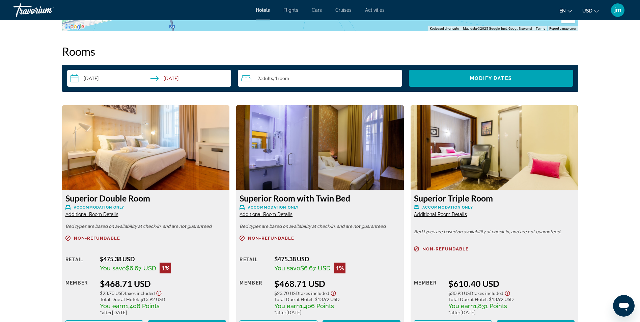
scroll to position [877, 0]
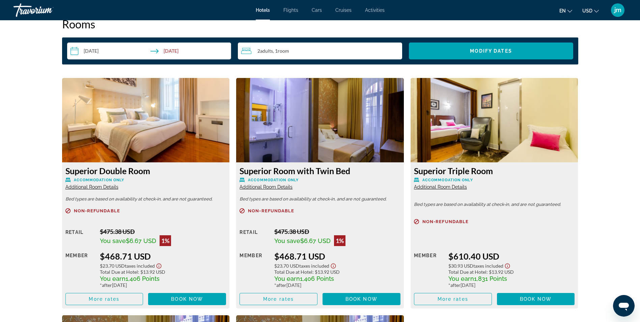
click at [97, 190] on div "Superior Double Room Accommodation Only Additional Room Details" at bounding box center [145, 178] width 161 height 24
click at [95, 187] on span "Additional Room Details" at bounding box center [91, 186] width 53 height 5
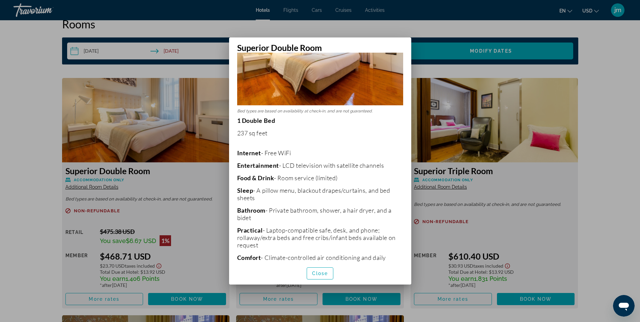
scroll to position [95, 0]
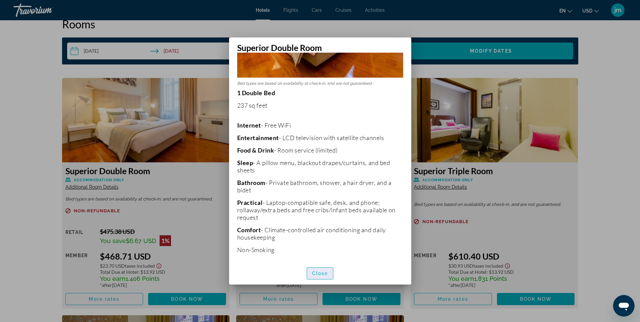
click at [326, 271] on span "Close" at bounding box center [320, 273] width 16 height 5
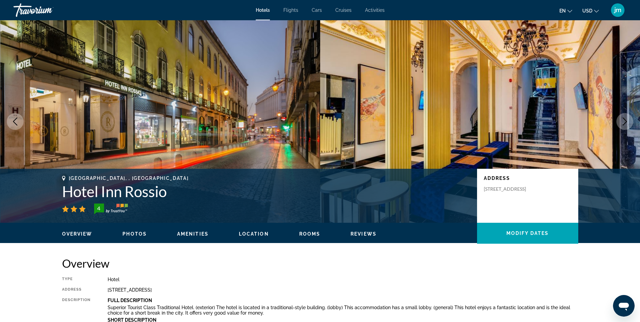
scroll to position [877, 0]
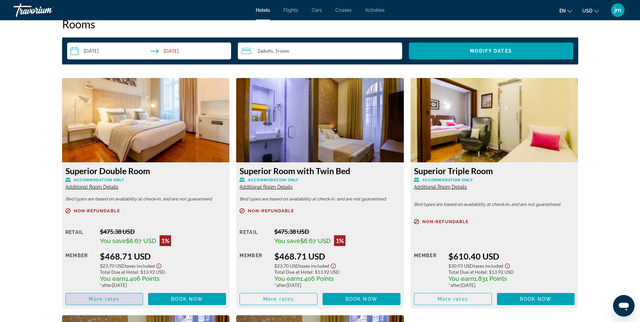
click at [103, 301] on span "More rates" at bounding box center [104, 298] width 31 height 5
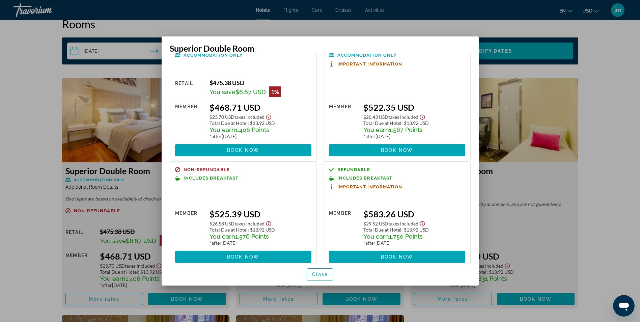
scroll to position [33, 0]
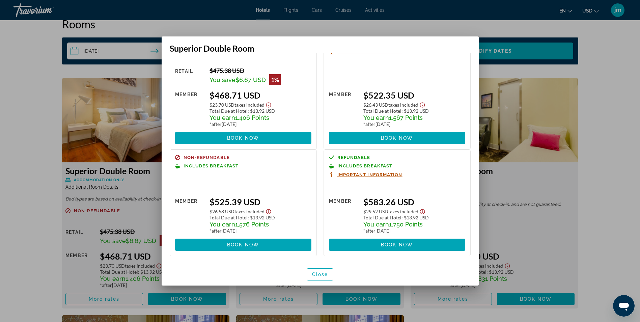
click at [36, 187] on div at bounding box center [320, 161] width 640 height 322
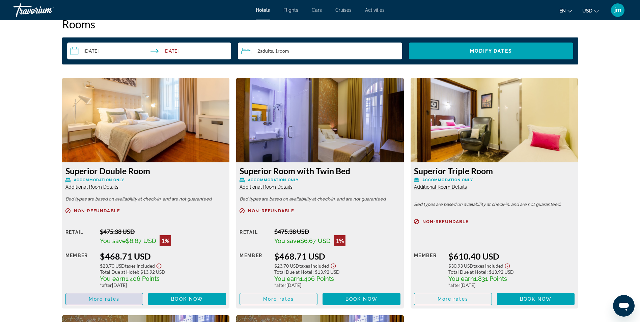
click at [119, 298] on span "More rates" at bounding box center [104, 298] width 31 height 5
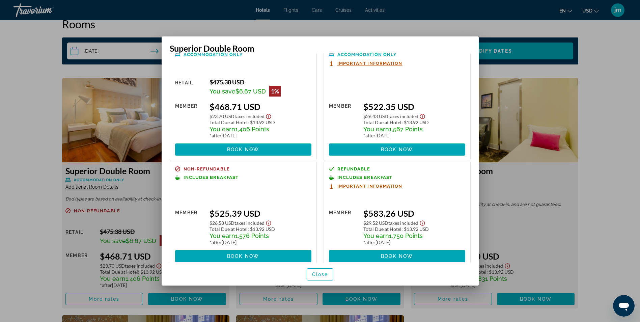
scroll to position [33, 0]
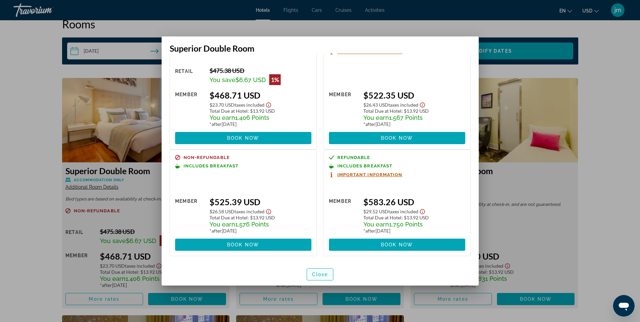
click at [327, 275] on span "Close" at bounding box center [320, 274] width 16 height 5
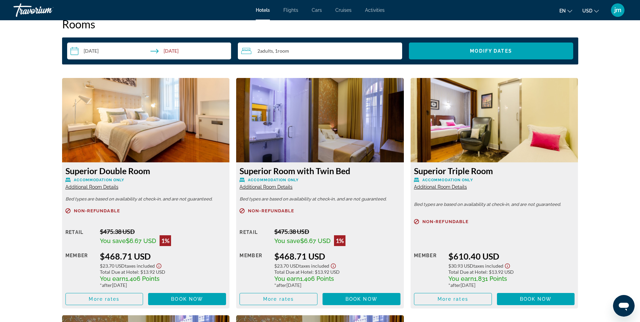
scroll to position [877, 0]
click at [274, 297] on span "More rates" at bounding box center [278, 298] width 31 height 5
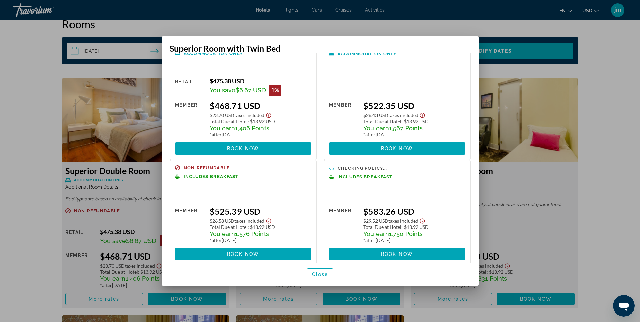
scroll to position [32, 0]
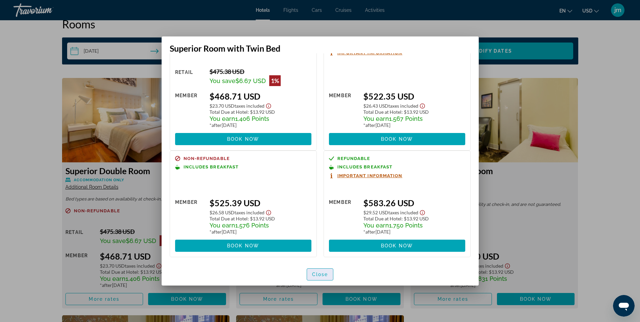
click at [319, 275] on span "Close" at bounding box center [320, 274] width 16 height 5
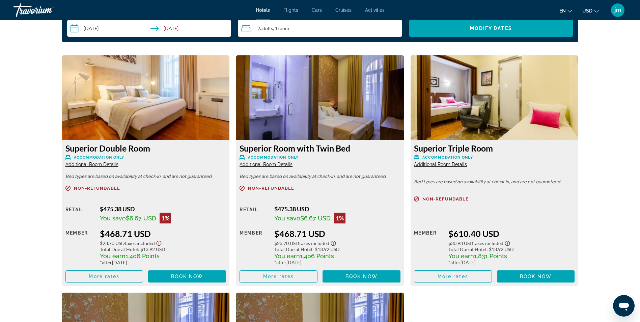
scroll to position [911, 0]
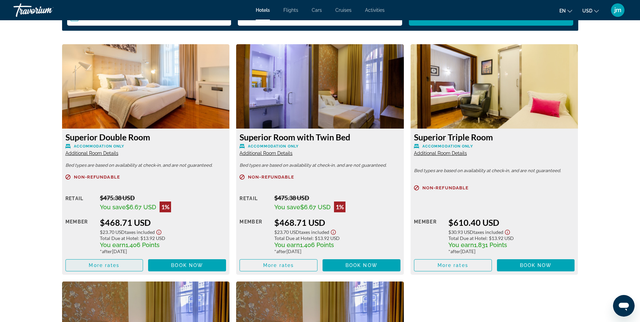
click at [103, 266] on span "More rates" at bounding box center [104, 265] width 31 height 5
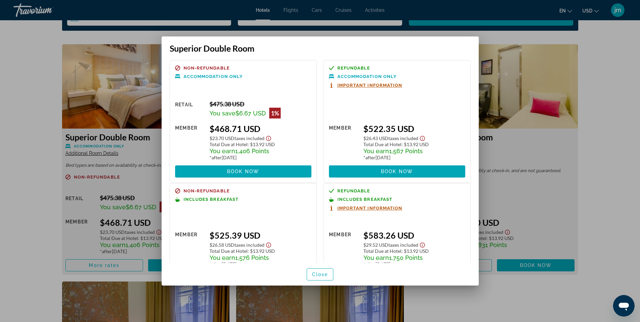
scroll to position [33, 0]
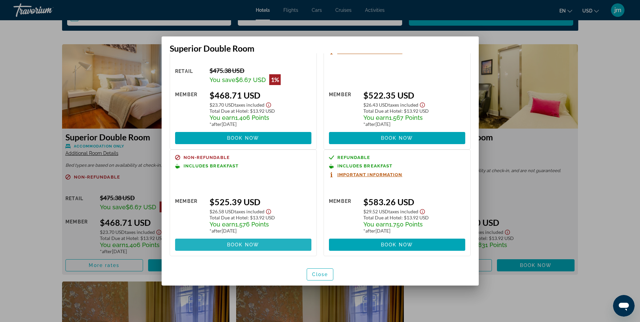
click at [255, 243] on span "Book now" at bounding box center [243, 244] width 32 height 5
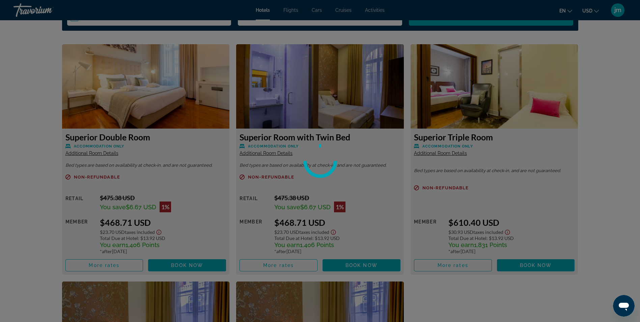
scroll to position [911, 0]
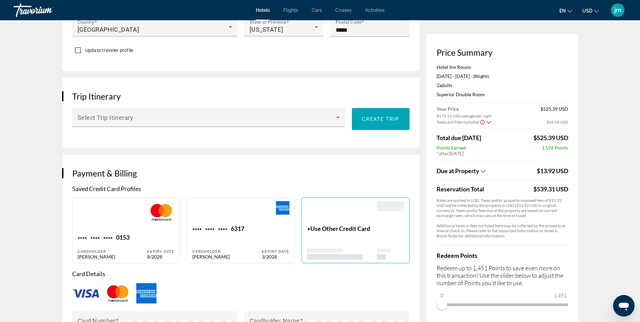
scroll to position [405, 0]
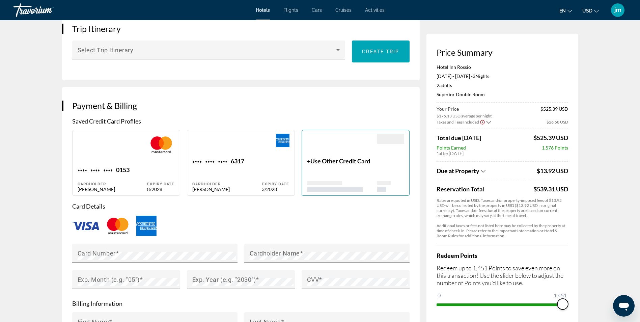
drag, startPoint x: 439, startPoint y: 303, endPoint x: 577, endPoint y: 305, distance: 138.4
click at [577, 305] on div "Price Summary Hotel Inn Rossio Dec 31, 2025 - Jan 3, 2026 - 3 Night Nights 2 Ad…" at bounding box center [503, 179] width 152 height 290
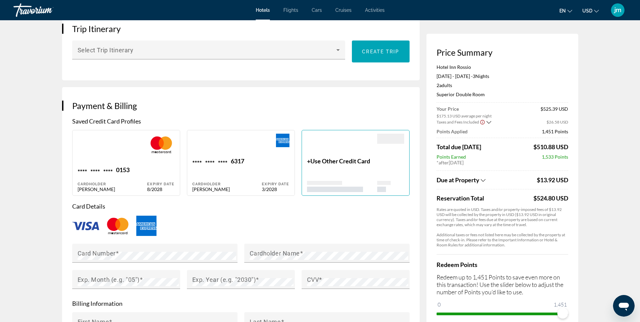
click at [264, 144] on div "Main content" at bounding box center [275, 146] width 27 height 24
type input "*****"
type input "******"
type input "**********"
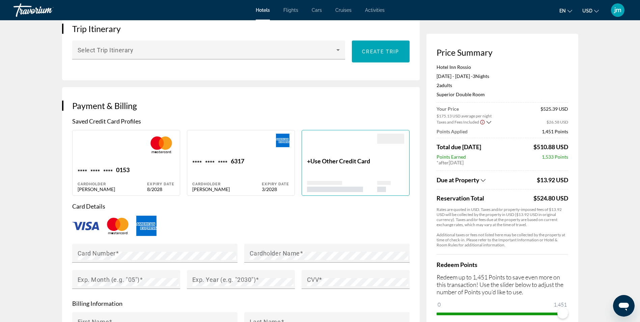
type input "*****"
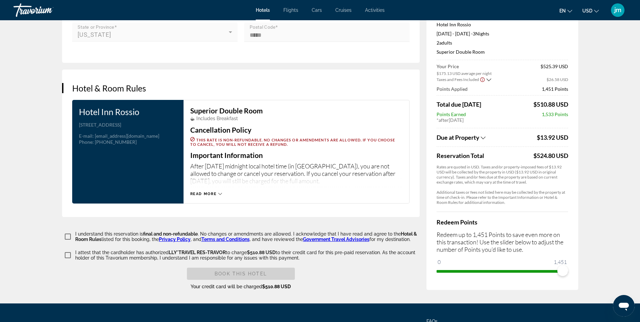
scroll to position [776, 0]
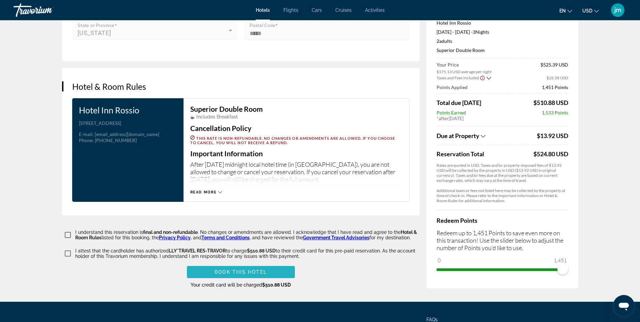
click at [264, 272] on span "Book this hotel" at bounding box center [241, 271] width 52 height 5
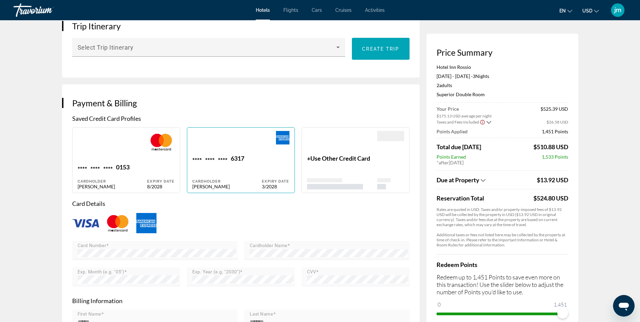
scroll to position [472, 0]
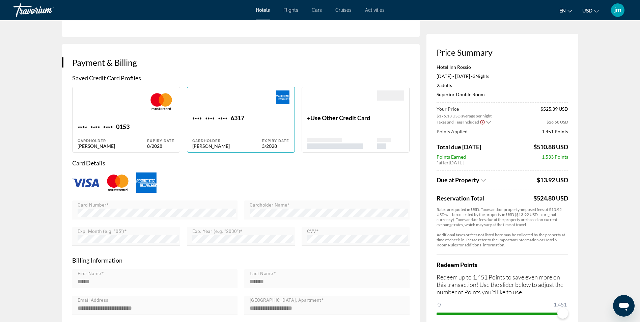
click at [113, 115] on div "Main content" at bounding box center [113, 106] width 70 height 32
type input "*****"
type input "******"
type input "**********"
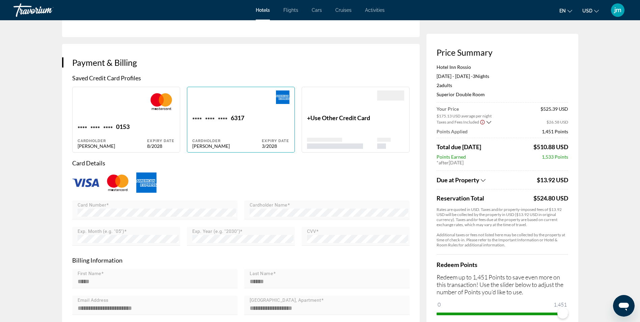
type input "*****"
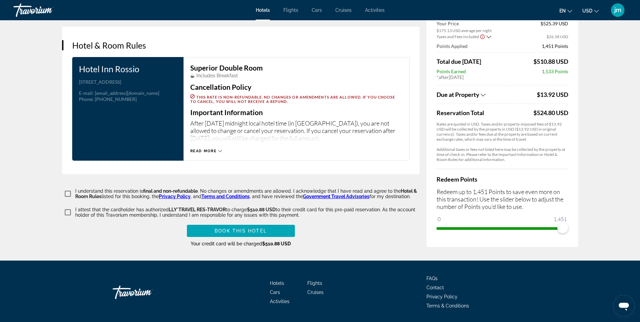
scroll to position [844, 0]
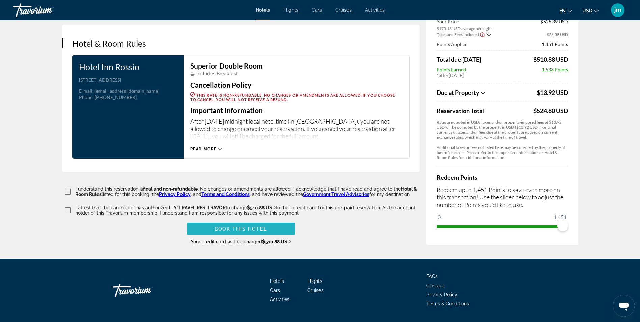
click at [245, 226] on span "Book this hotel" at bounding box center [241, 228] width 52 height 5
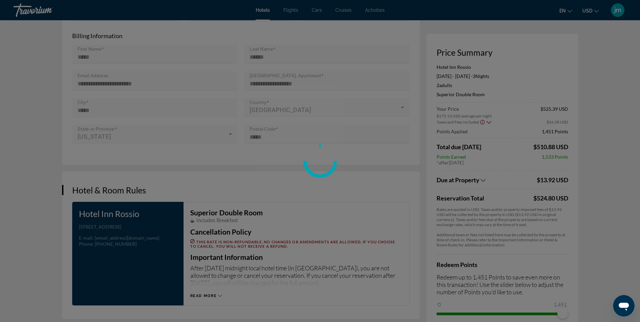
scroll to position [709, 0]
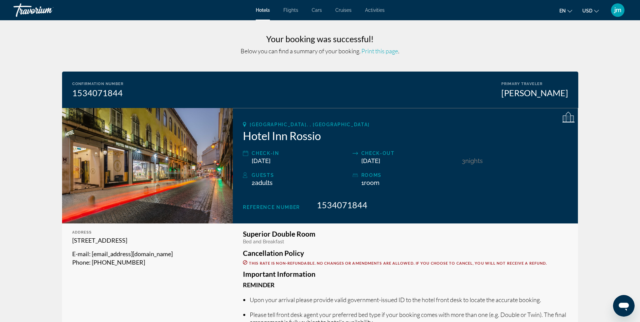
click at [615, 12] on span "jm" at bounding box center [618, 10] width 7 height 7
click at [593, 66] on link "My Account" at bounding box center [576, 65] width 33 height 9
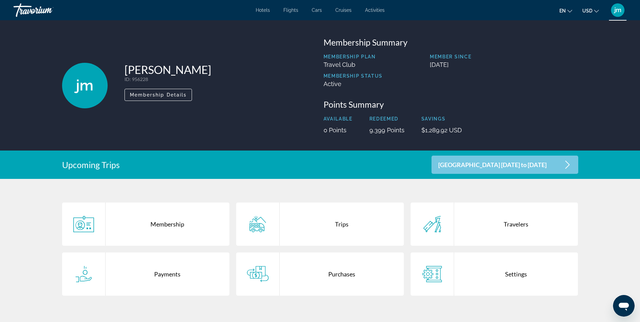
click at [191, 271] on div "Payments" at bounding box center [168, 273] width 124 height 43
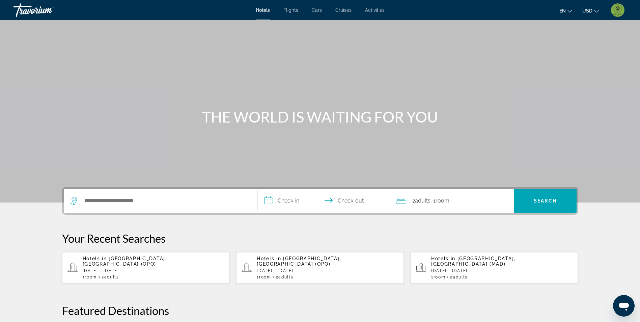
click at [142, 263] on div "Hotels in [GEOGRAPHIC_DATA], [GEOGRAPHIC_DATA] (OPO) [DATE] - [DATE] 1 Room roo…" at bounding box center [154, 268] width 142 height 24
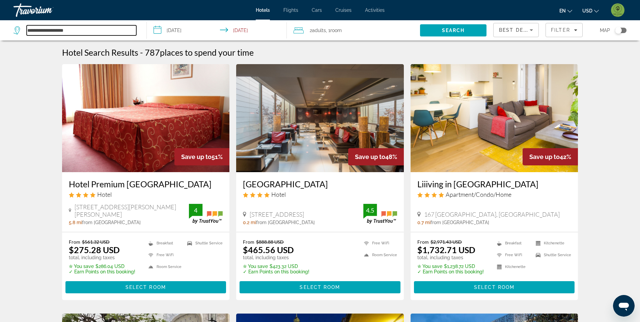
click at [87, 29] on input "**********" at bounding box center [82, 30] width 110 height 10
type input "*"
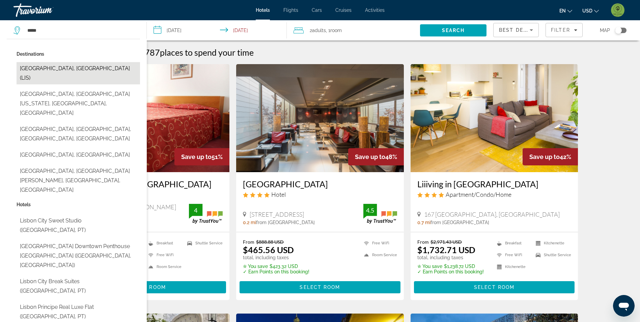
click at [69, 71] on button "[GEOGRAPHIC_DATA], [GEOGRAPHIC_DATA] (LIS)" at bounding box center [79, 73] width 124 height 22
type input "**********"
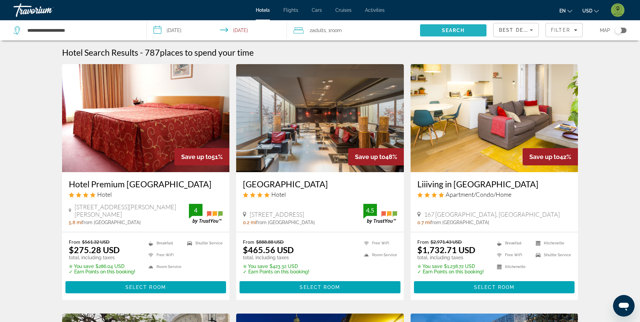
click at [452, 31] on span "Search" at bounding box center [453, 30] width 23 height 5
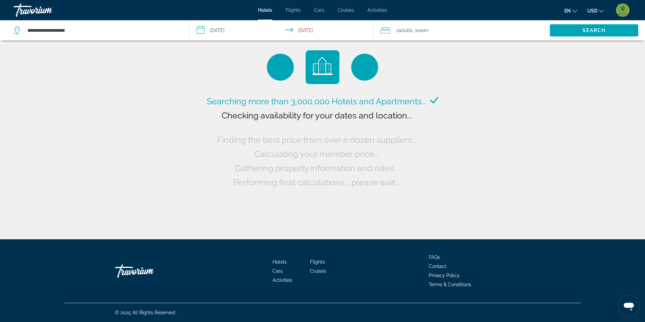
click at [207, 32] on input "**********" at bounding box center [283, 31] width 186 height 22
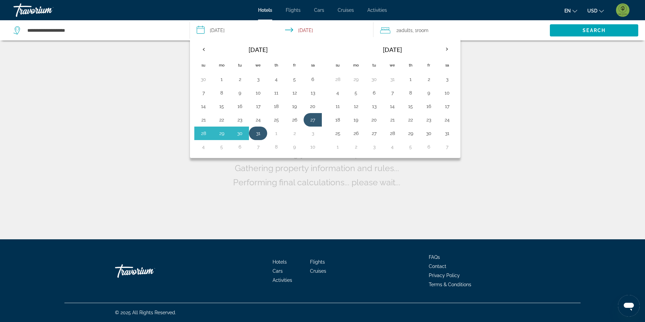
click at [258, 131] on button "31" at bounding box center [258, 133] width 11 height 9
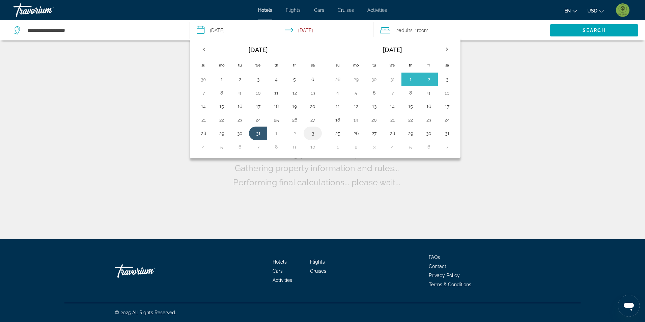
click at [318, 133] on button "3" at bounding box center [312, 133] width 11 height 9
type input "**********"
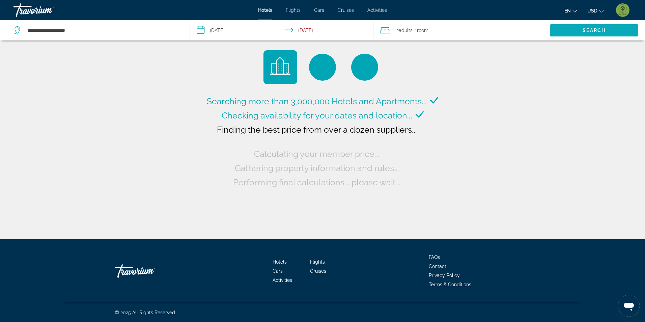
click at [593, 33] on span "Search" at bounding box center [594, 30] width 88 height 16
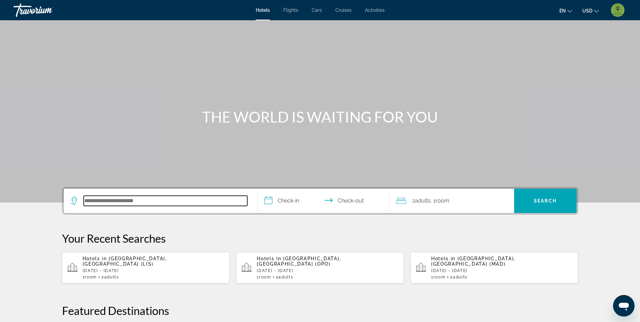
click at [137, 201] on input "Search hotel destination" at bounding box center [166, 201] width 164 height 10
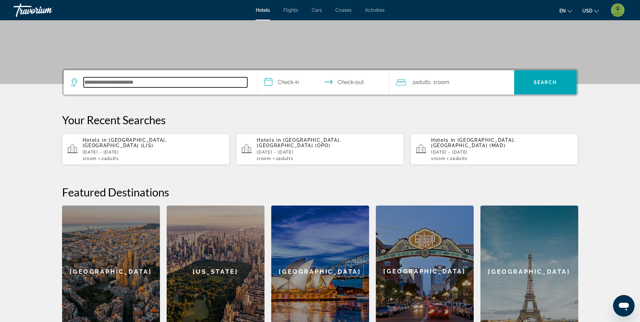
scroll to position [165, 0]
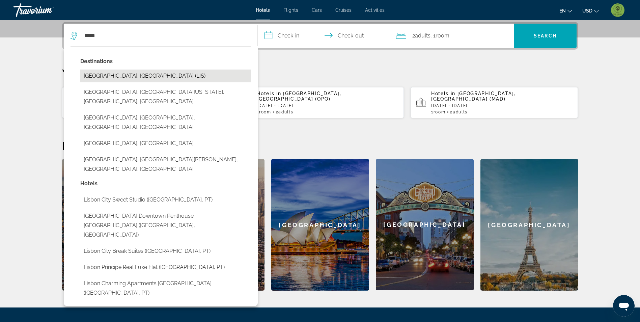
click at [131, 73] on button "[GEOGRAPHIC_DATA], [GEOGRAPHIC_DATA] (LIS)" at bounding box center [165, 76] width 171 height 13
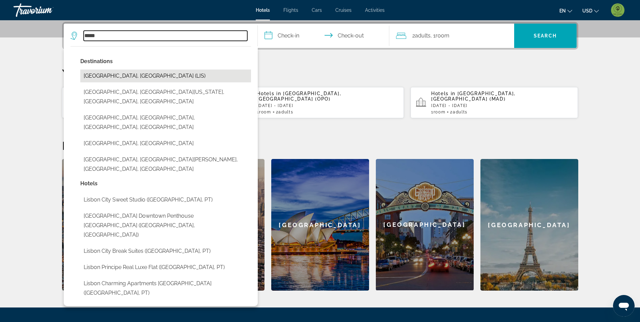
type input "**********"
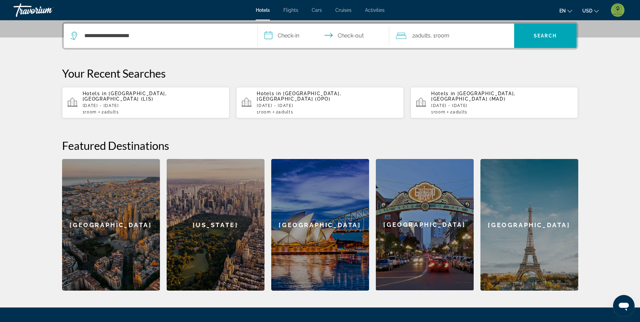
click at [296, 35] on input "**********" at bounding box center [325, 37] width 134 height 26
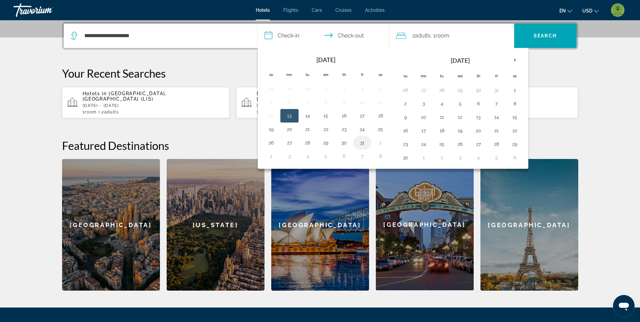
click at [359, 143] on button "31" at bounding box center [362, 142] width 11 height 9
click at [520, 60] on th "Next month" at bounding box center [515, 60] width 18 height 15
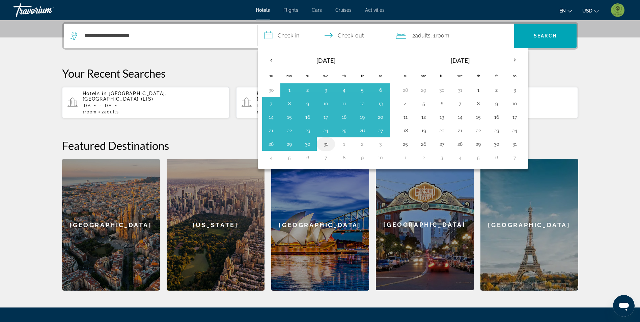
click at [325, 142] on button "31" at bounding box center [326, 143] width 11 height 9
type input "**********"
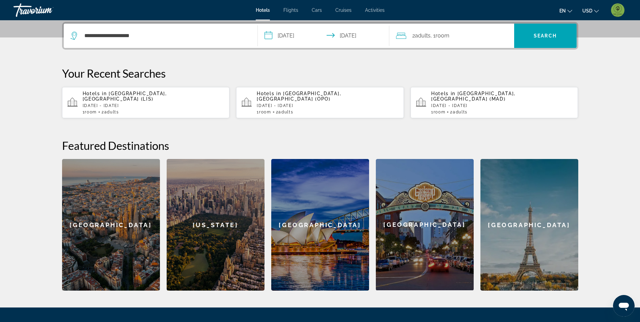
click at [305, 29] on input "**********" at bounding box center [325, 37] width 134 height 26
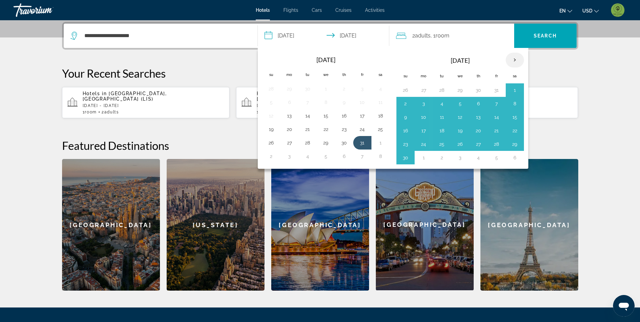
click at [517, 55] on th "Next month" at bounding box center [515, 60] width 18 height 15
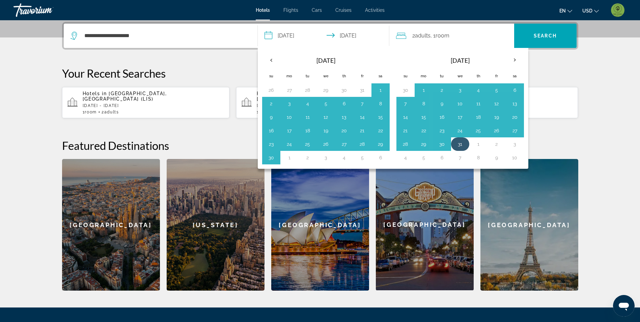
click at [461, 141] on button "31" at bounding box center [460, 143] width 11 height 9
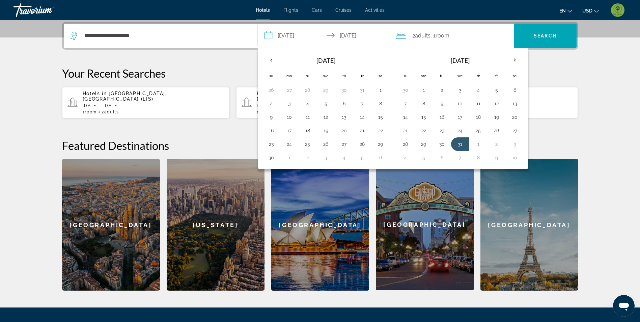
click at [302, 33] on input "**********" at bounding box center [325, 37] width 134 height 26
click at [301, 33] on input "**********" at bounding box center [325, 37] width 134 height 26
drag, startPoint x: 201, startPoint y: 65, endPoint x: 193, endPoint y: 71, distance: 10.3
click at [200, 65] on div "**********" at bounding box center [320, 156] width 543 height 269
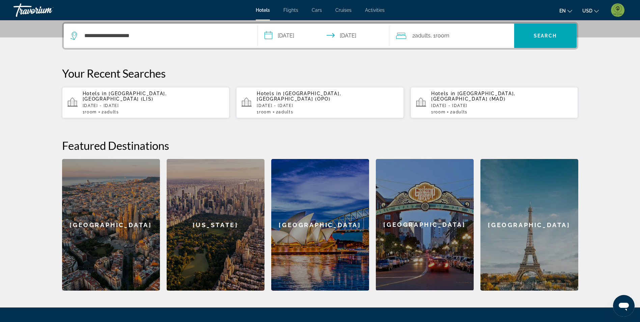
click at [276, 40] on input "**********" at bounding box center [325, 37] width 134 height 26
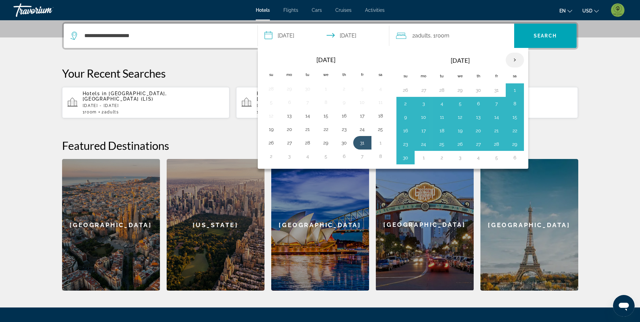
click at [516, 55] on th "Next month" at bounding box center [515, 60] width 18 height 15
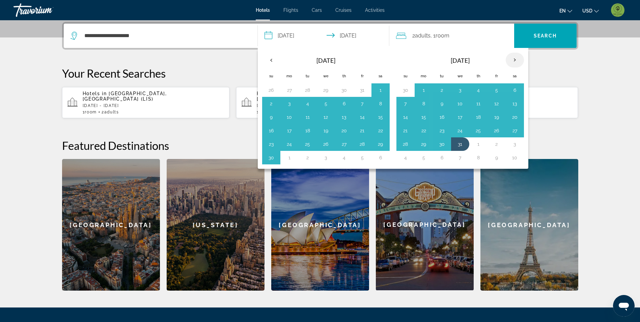
click at [516, 55] on th "Next month" at bounding box center [515, 60] width 18 height 15
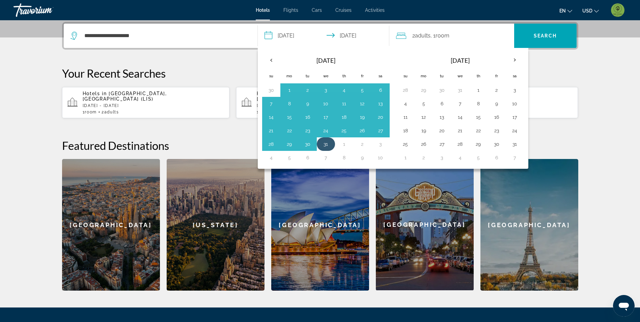
click at [329, 145] on button "31" at bounding box center [326, 143] width 11 height 9
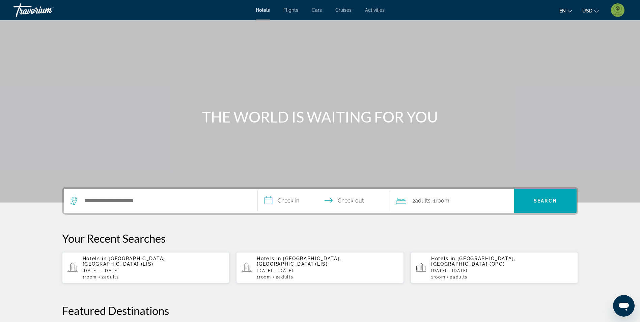
click at [184, 268] on p "Wed, 31 Dec - Sat, 03 Jan" at bounding box center [154, 270] width 142 height 5
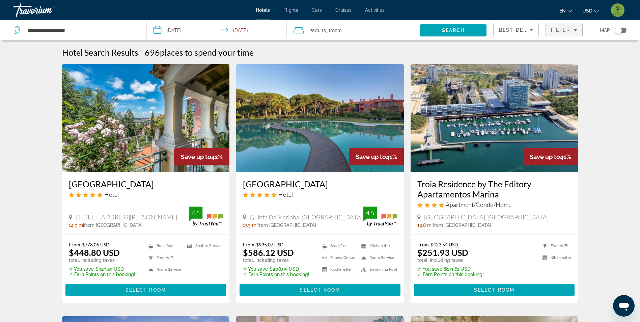
click at [565, 33] on span "Filters" at bounding box center [564, 30] width 36 height 16
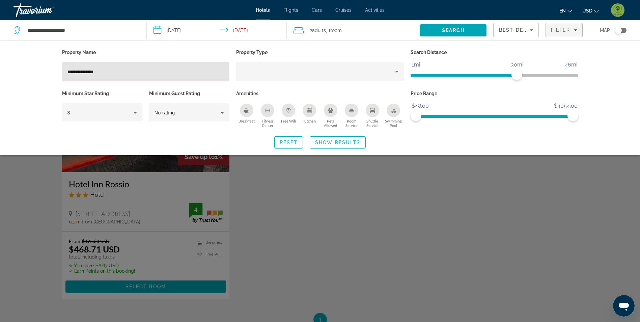
type input "**********"
click at [42, 185] on div "Search widget" at bounding box center [320, 211] width 640 height 221
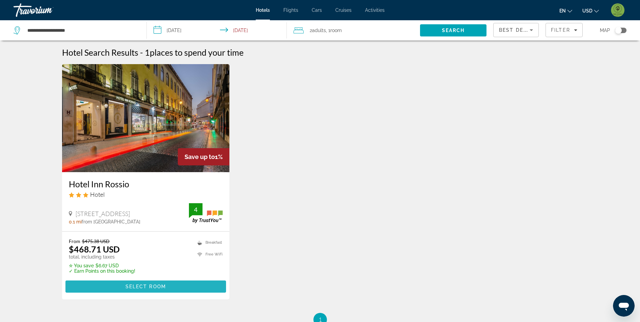
click at [148, 288] on span "Select Room" at bounding box center [146, 286] width 40 height 5
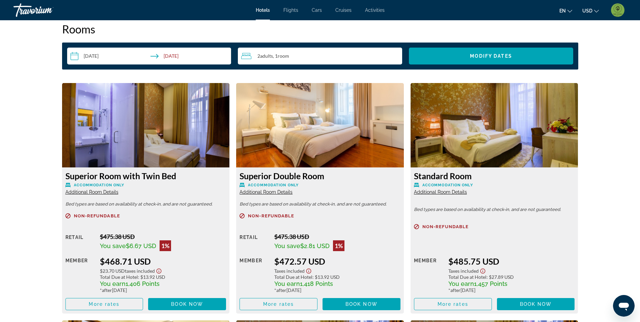
scroll to position [877, 0]
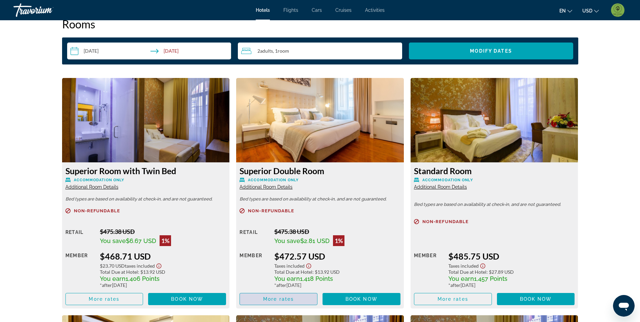
click at [285, 302] on span "Main content" at bounding box center [278, 299] width 77 height 16
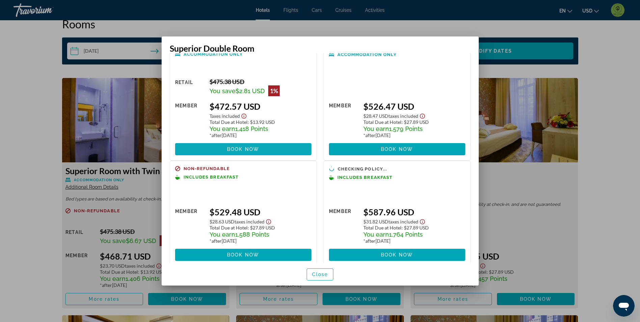
scroll to position [32, 0]
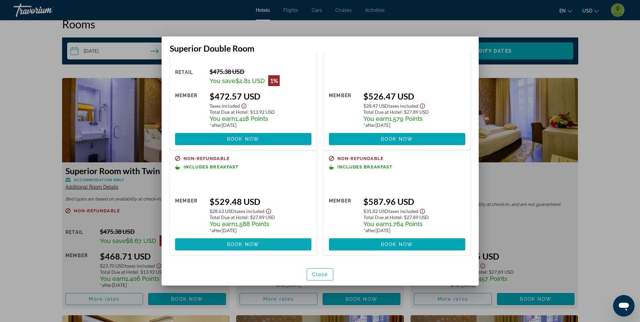
click at [258, 243] on button "Book now No longer available" at bounding box center [243, 244] width 136 height 12
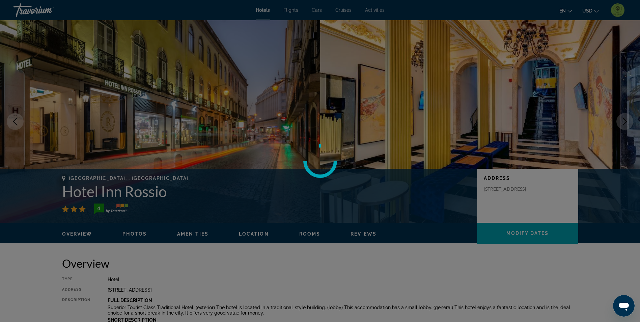
scroll to position [877, 0]
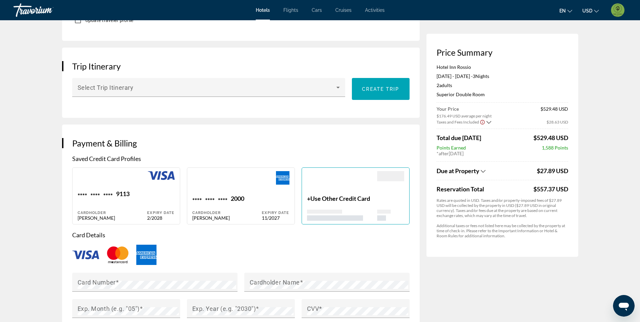
scroll to position [371, 0]
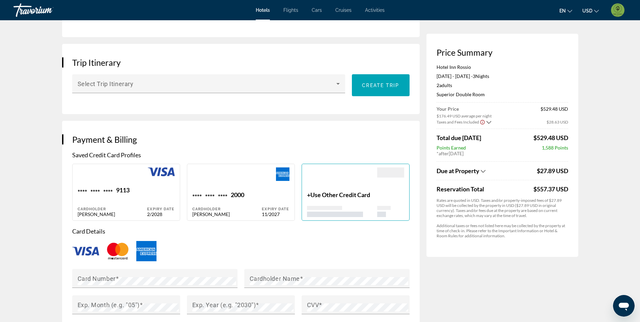
click at [159, 181] on div "Main content" at bounding box center [160, 176] width 27 height 19
type input "******"
type input "********"
type input "**********"
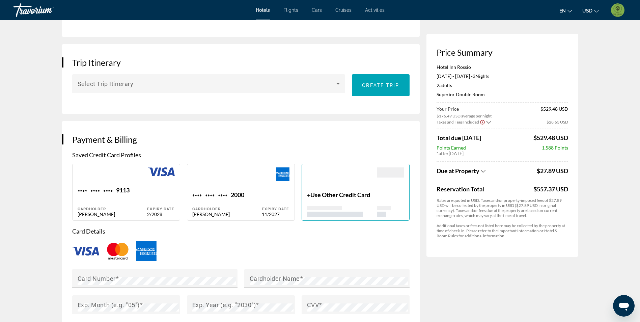
type input "*****"
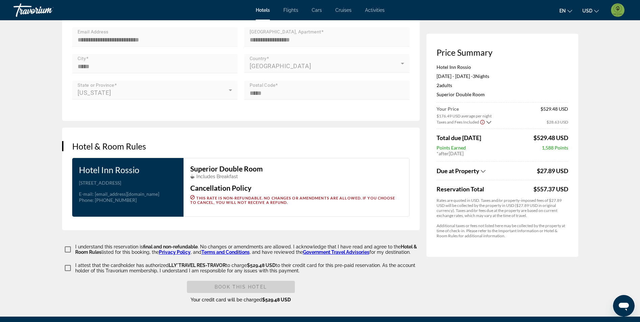
scroll to position [709, 0]
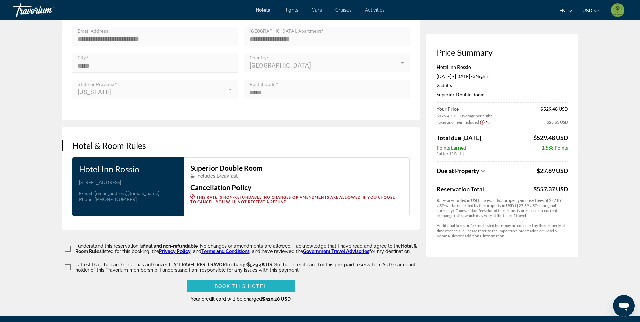
click at [242, 289] on span "Book this hotel" at bounding box center [241, 285] width 52 height 5
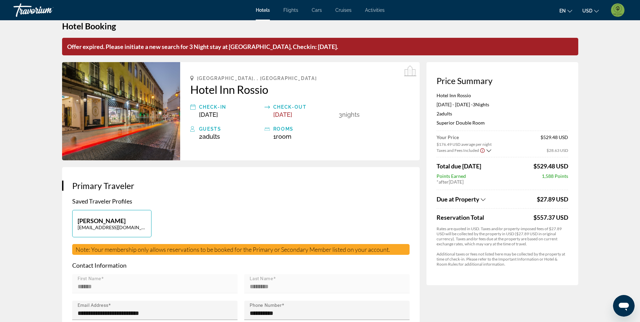
scroll to position [0, 0]
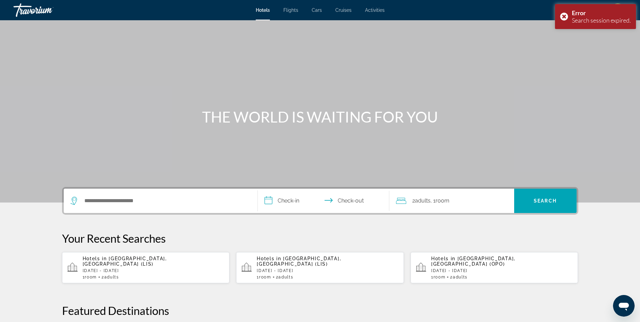
click at [142, 268] on p "Wed, 31 Dec - Sat, 03 Jan" at bounding box center [154, 270] width 142 height 5
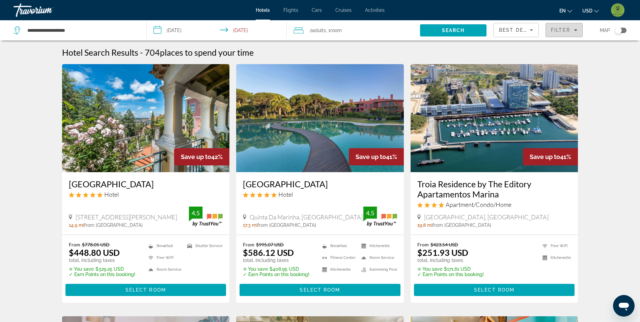
click at [565, 31] on span "Filter" at bounding box center [560, 29] width 19 height 5
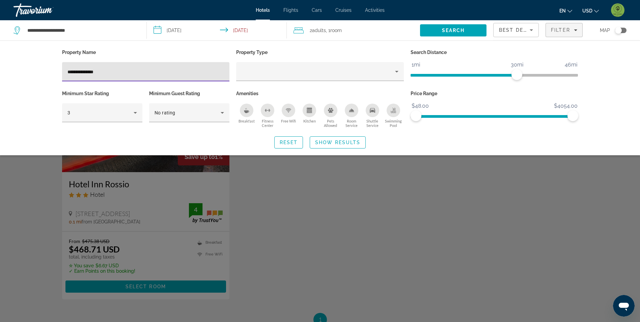
type input "**********"
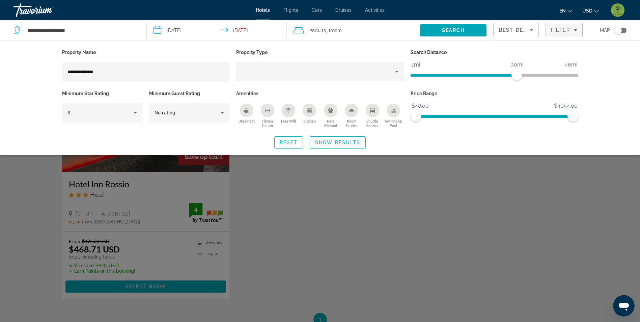
click at [46, 190] on div "Search widget" at bounding box center [320, 211] width 640 height 221
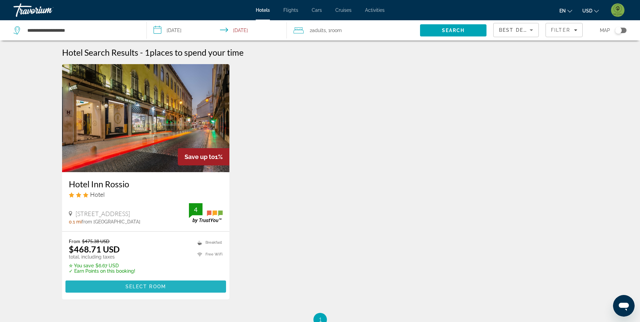
click at [164, 288] on span "Select Room" at bounding box center [146, 286] width 40 height 5
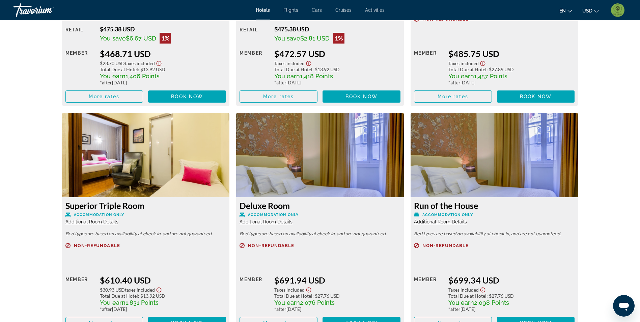
scroll to position [945, 0]
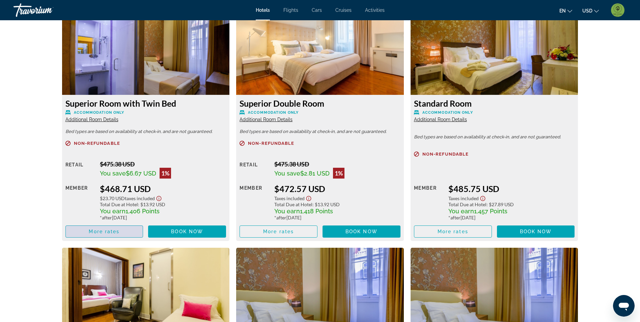
click at [120, 235] on span "Main content" at bounding box center [104, 231] width 77 height 16
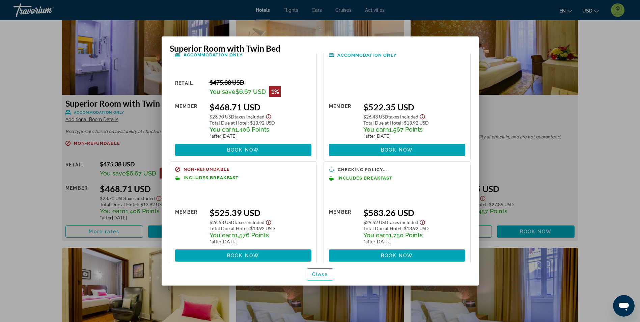
scroll to position [32, 0]
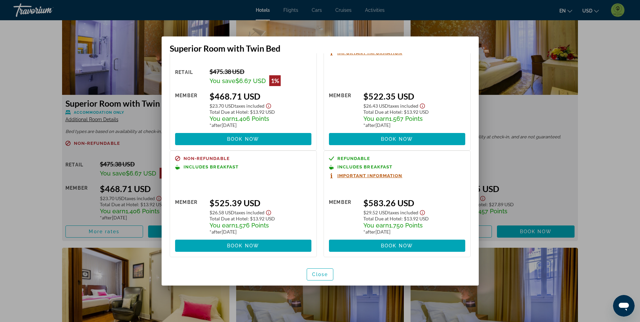
click at [19, 166] on div at bounding box center [320, 161] width 640 height 322
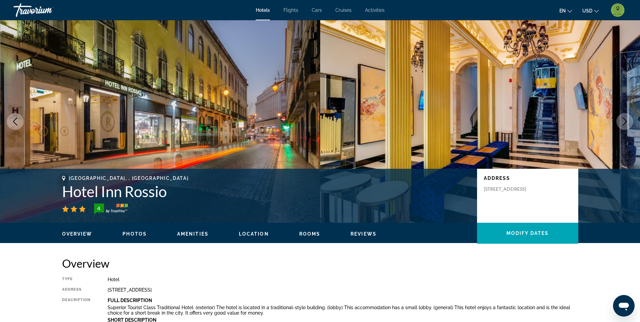
scroll to position [945, 0]
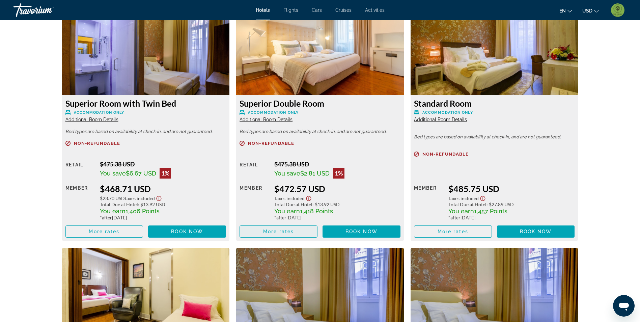
click at [265, 232] on span "More rates" at bounding box center [278, 231] width 31 height 5
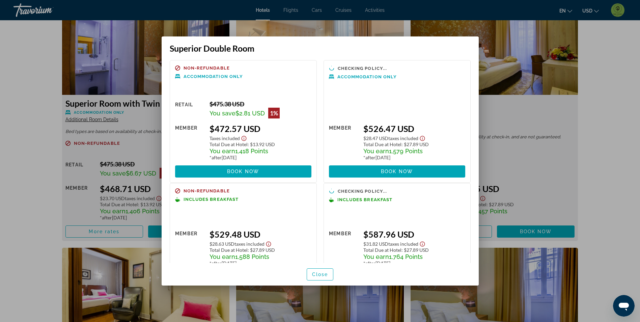
scroll to position [32, 0]
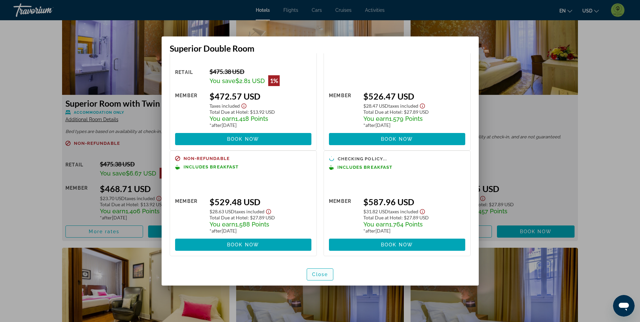
click at [320, 277] on span "Close" at bounding box center [320, 274] width 16 height 5
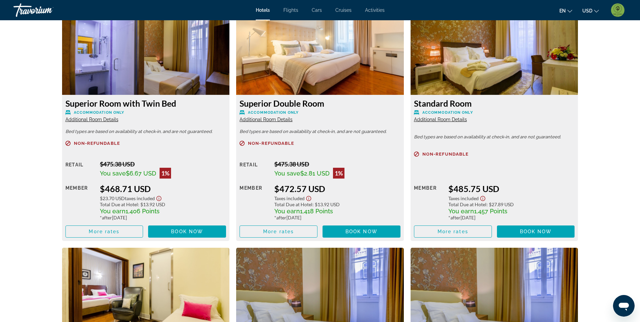
scroll to position [945, 0]
click at [92, 230] on span "More rates" at bounding box center [104, 231] width 31 height 5
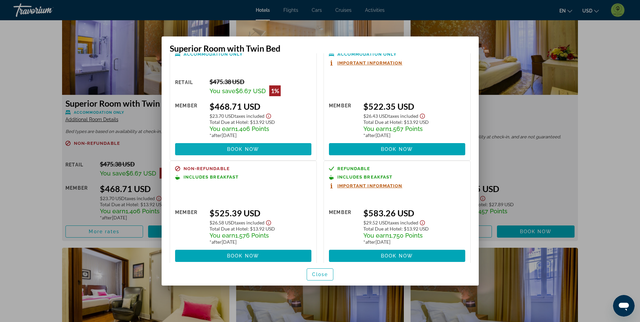
scroll to position [33, 0]
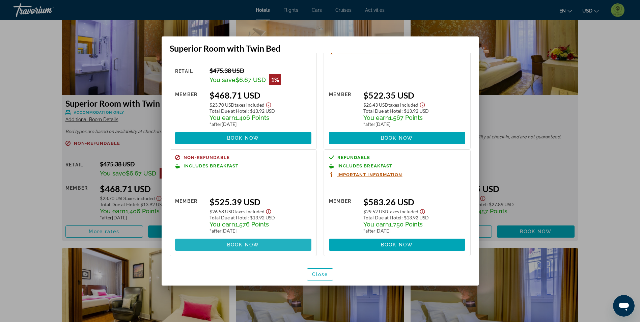
click at [266, 242] on span at bounding box center [243, 245] width 136 height 16
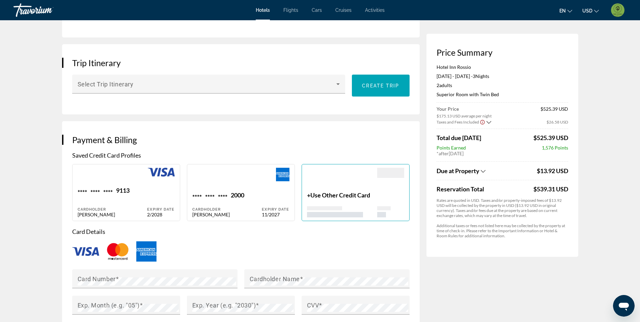
scroll to position [371, 0]
click at [136, 174] on div "Main content" at bounding box center [113, 176] width 70 height 19
type input "******"
type input "********"
type input "**********"
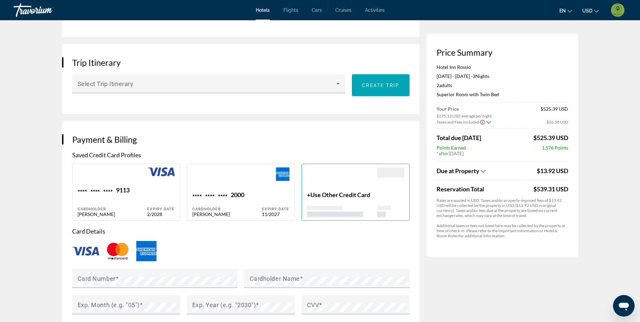
type input "**********"
type input "*****"
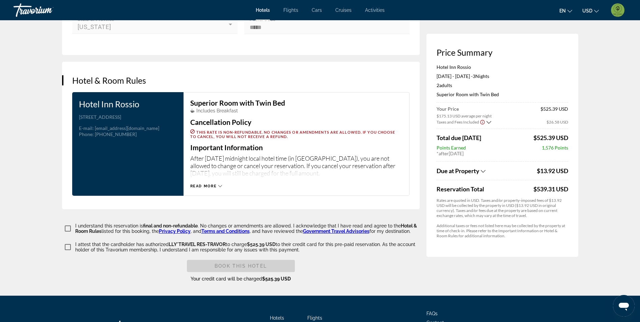
scroll to position [776, 0]
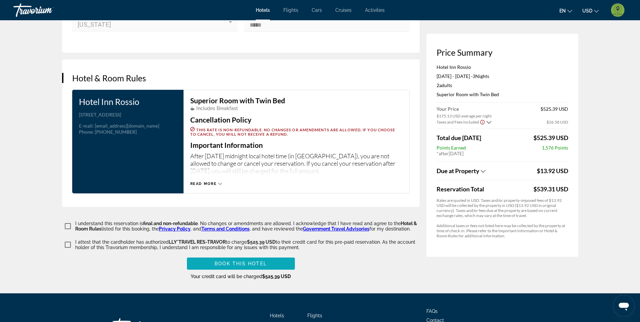
click at [249, 261] on span "Book this hotel" at bounding box center [241, 263] width 52 height 5
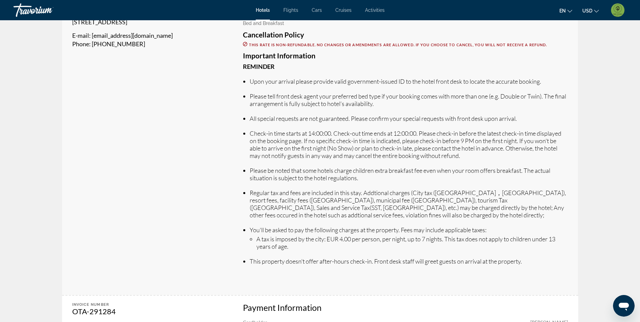
scroll to position [169, 0]
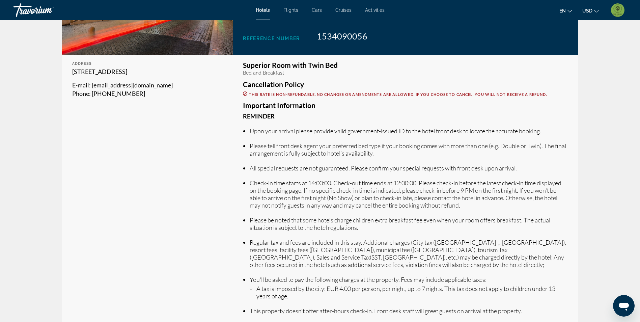
click at [612, 9] on img "User Menu" at bounding box center [617, 9] width 13 height 13
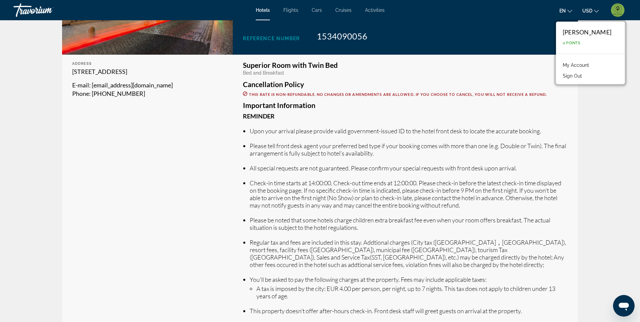
click at [571, 65] on link "My Account" at bounding box center [576, 65] width 33 height 9
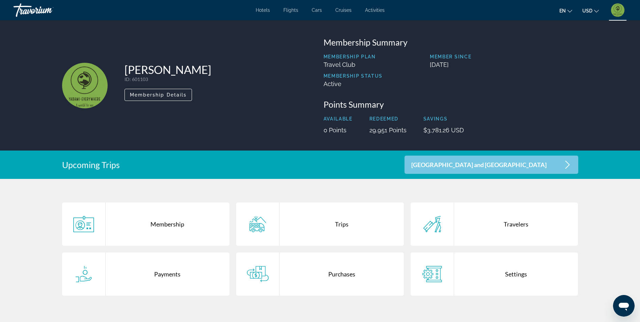
click at [342, 272] on div "Purchases" at bounding box center [342, 273] width 124 height 43
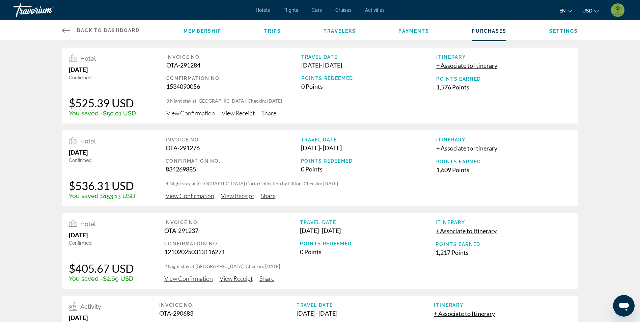
click at [113, 28] on span "Back to Dashboard" at bounding box center [108, 30] width 63 height 5
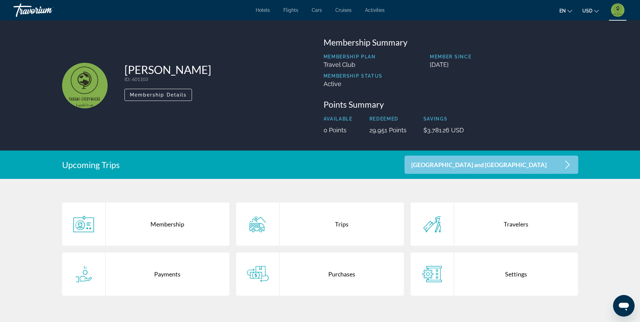
click at [620, 12] on img "User Menu" at bounding box center [617, 9] width 13 height 13
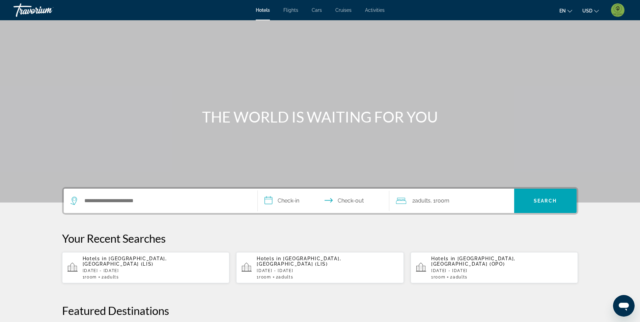
click at [616, 7] on img "User Menu" at bounding box center [617, 9] width 13 height 13
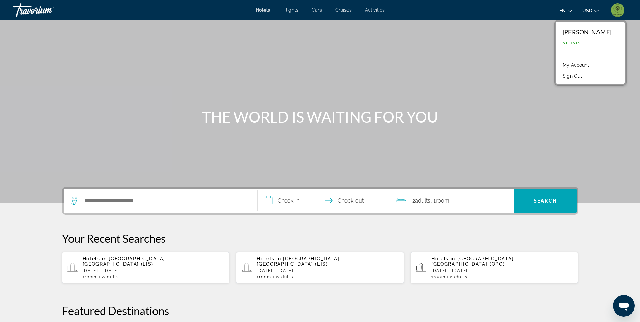
click at [568, 65] on link "My Account" at bounding box center [576, 65] width 33 height 9
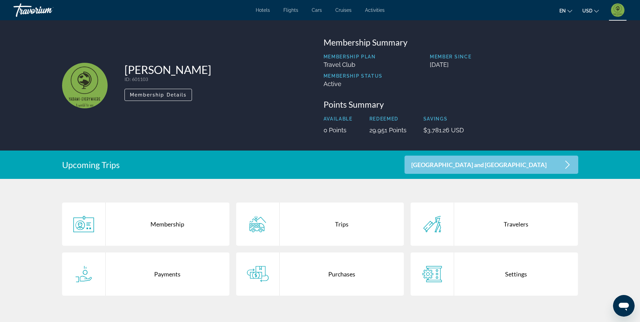
click at [344, 276] on div "Purchases" at bounding box center [342, 273] width 124 height 43
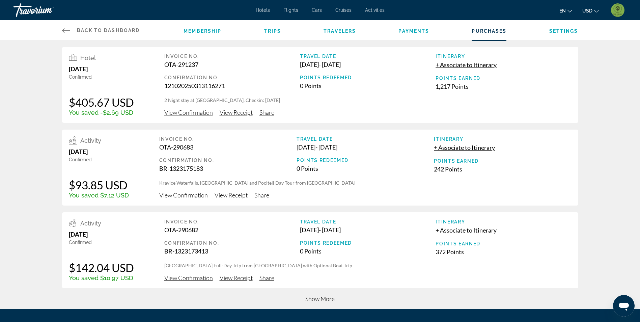
scroll to position [169, 0]
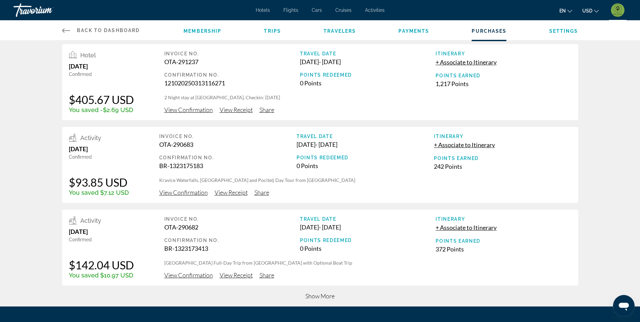
click at [320, 294] on span "Show More" at bounding box center [319, 295] width 29 height 7
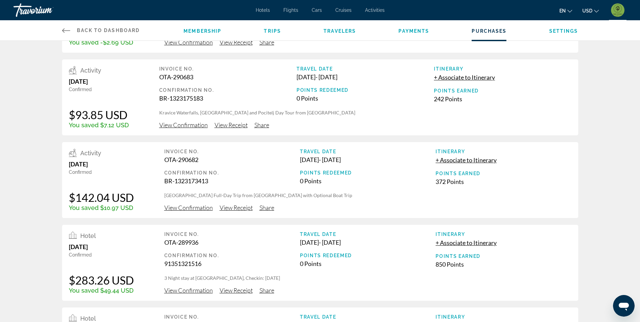
scroll to position [0, 0]
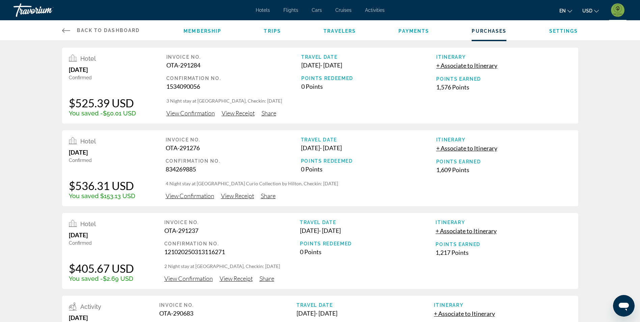
click at [367, 12] on span "Activities" at bounding box center [375, 9] width 20 height 5
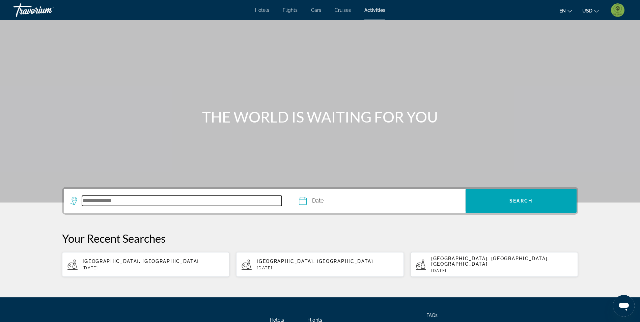
click at [119, 200] on input "Search destination" at bounding box center [182, 201] width 200 height 10
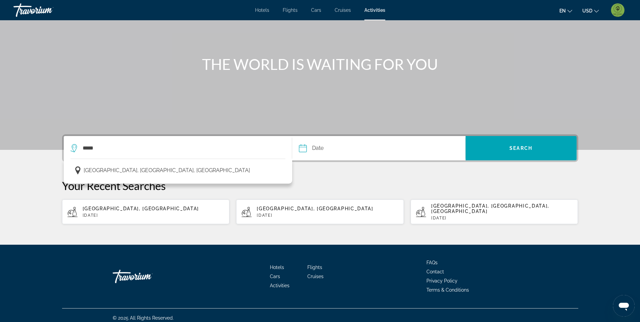
click at [120, 172] on span "[GEOGRAPHIC_DATA], [GEOGRAPHIC_DATA], [GEOGRAPHIC_DATA]" at bounding box center [167, 170] width 166 height 9
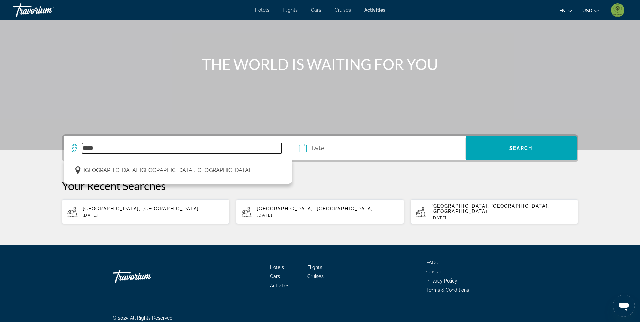
type input "**********"
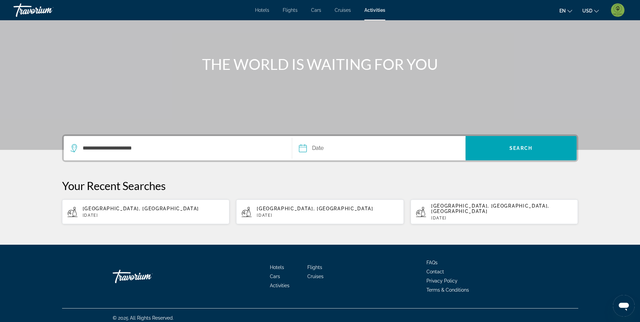
click at [315, 148] on input "Date" at bounding box center [340, 149] width 86 height 26
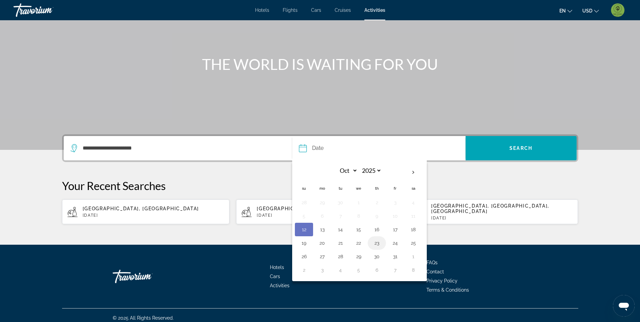
click at [376, 243] on button "23" at bounding box center [377, 242] width 11 height 9
type input "**********"
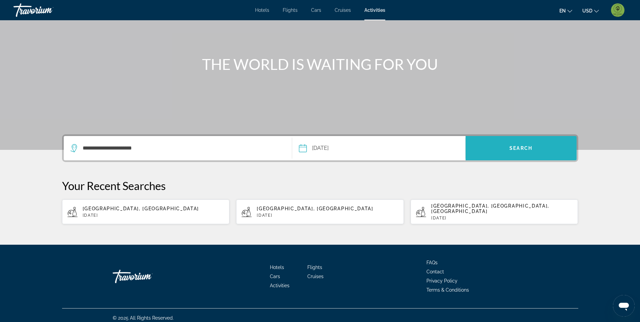
click at [514, 152] on span "Search" at bounding box center [521, 148] width 111 height 16
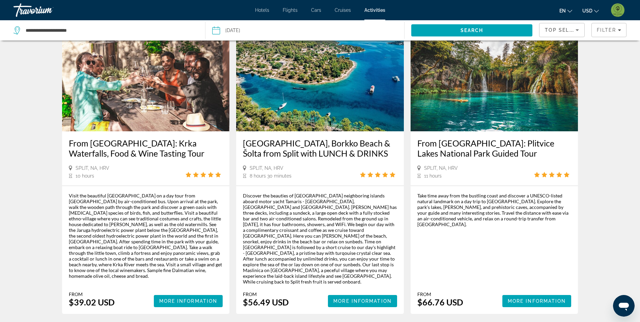
scroll to position [337, 0]
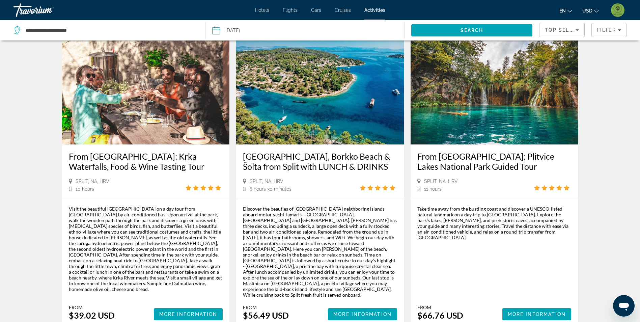
click at [548, 98] on img "Main content" at bounding box center [495, 90] width 168 height 108
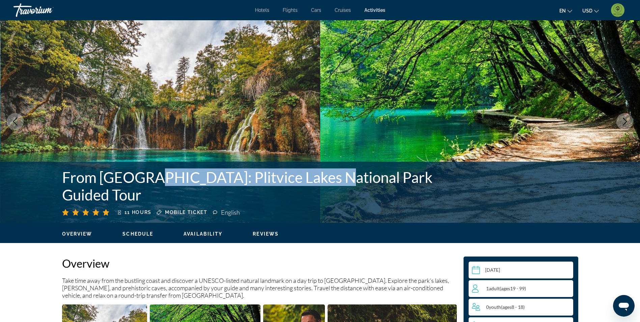
drag, startPoint x: 136, startPoint y: 196, endPoint x: 314, endPoint y: 199, distance: 177.5
click at [314, 199] on h1 "From [GEOGRAPHIC_DATA]: Plitvice Lakes National Park Guided Tour" at bounding box center [266, 185] width 408 height 35
drag, startPoint x: 314, startPoint y: 199, endPoint x: 305, endPoint y: 196, distance: 9.1
copy h1 "[GEOGRAPHIC_DATA]"
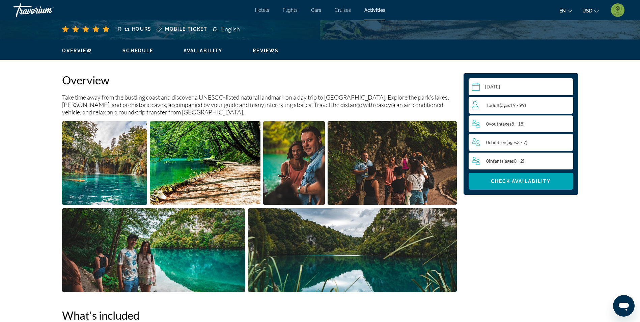
scroll to position [202, 0]
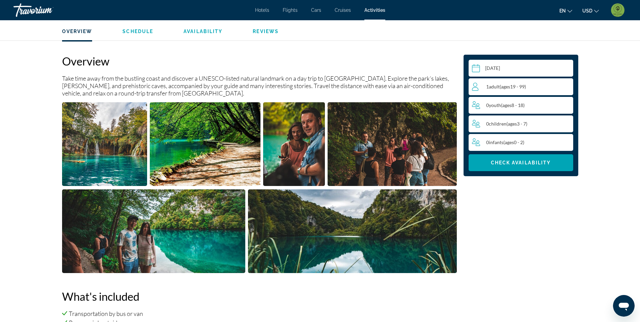
click at [130, 160] on img "Open full-screen image slider" at bounding box center [104, 144] width 85 height 84
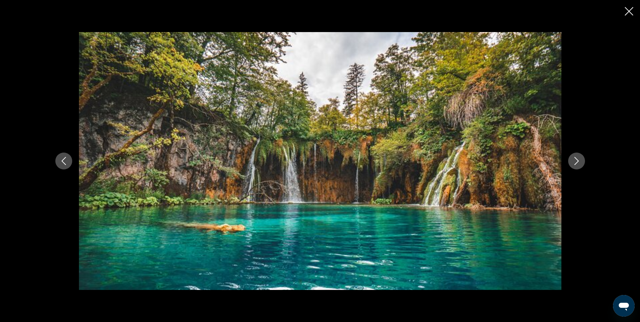
click at [577, 161] on icon "Next image" at bounding box center [577, 161] width 8 height 8
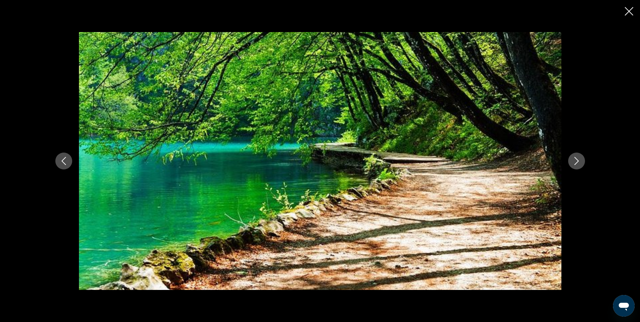
click at [577, 160] on icon "Next image" at bounding box center [577, 161] width 8 height 8
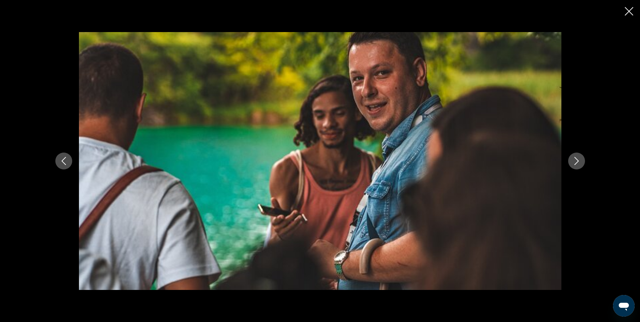
click at [577, 160] on icon "Next image" at bounding box center [577, 161] width 8 height 8
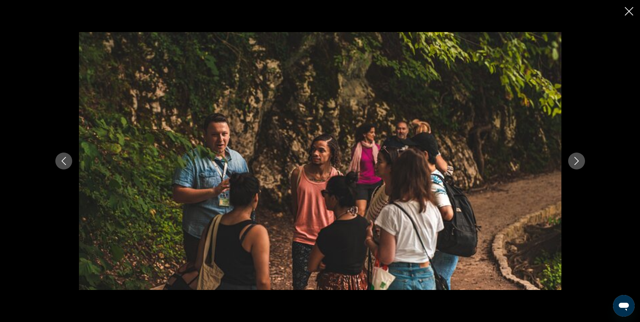
click at [577, 160] on icon "Next image" at bounding box center [577, 161] width 8 height 8
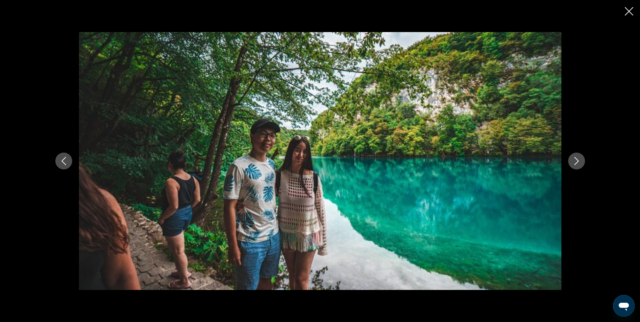
click at [576, 160] on icon "Next image" at bounding box center [577, 161] width 8 height 8
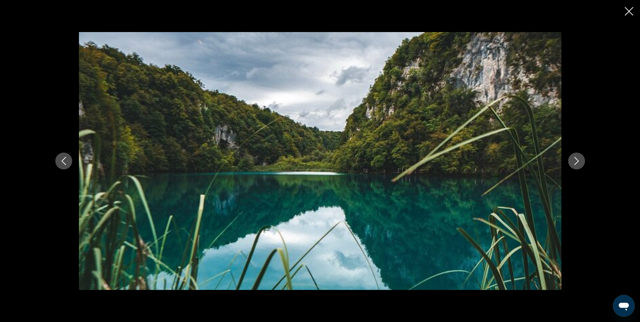
click at [576, 160] on icon "Next image" at bounding box center [577, 161] width 8 height 8
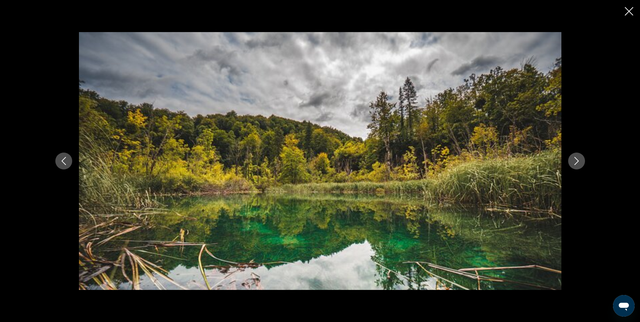
click at [576, 160] on icon "Next image" at bounding box center [577, 161] width 8 height 8
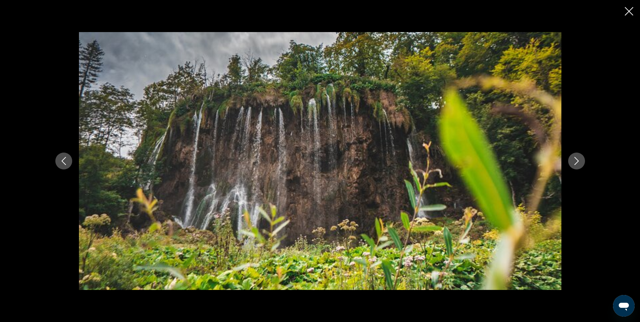
click at [626, 11] on icon "Close slideshow" at bounding box center [629, 11] width 8 height 8
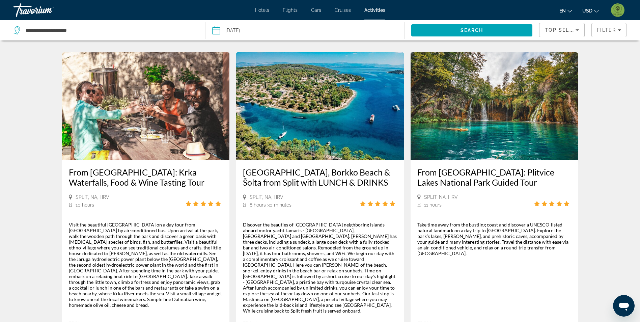
scroll to position [337, 0]
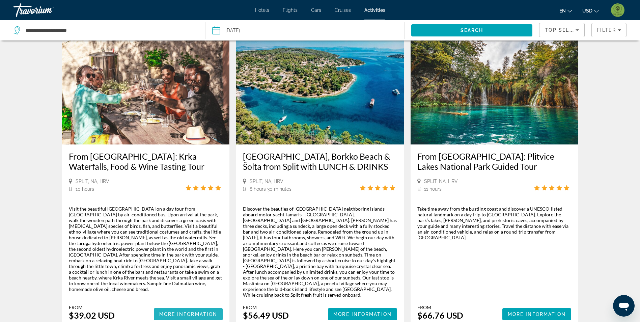
click at [196, 311] on span "More Information" at bounding box center [188, 313] width 58 height 5
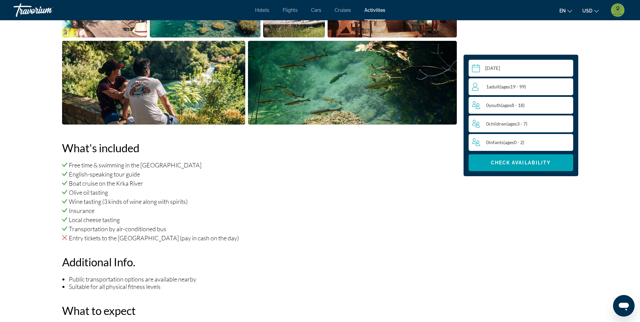
scroll to position [405, 0]
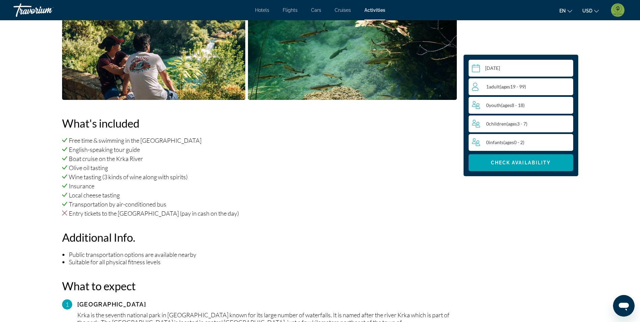
click at [546, 77] on input "Main content" at bounding box center [522, 69] width 107 height 19
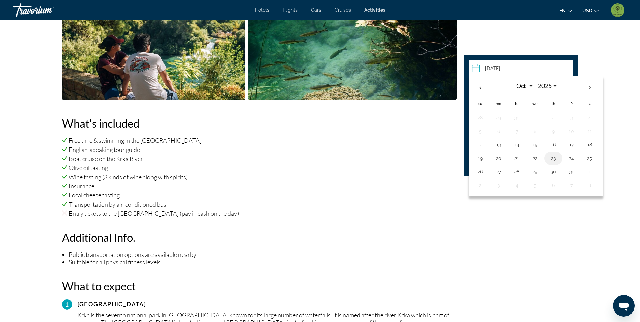
click at [555, 157] on button "23" at bounding box center [553, 158] width 11 height 9
type input "**********"
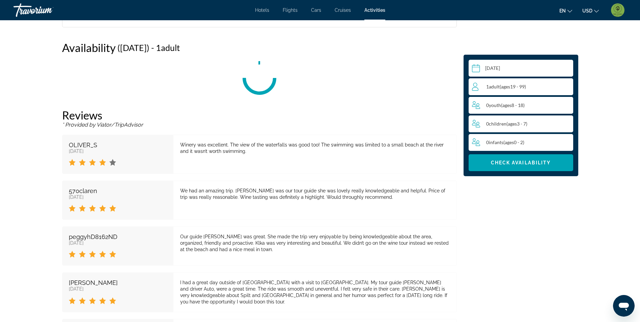
scroll to position [969, 0]
click at [543, 84] on div "1 Adult Adults ( ages [DEMOGRAPHIC_DATA])" at bounding box center [522, 87] width 101 height 8
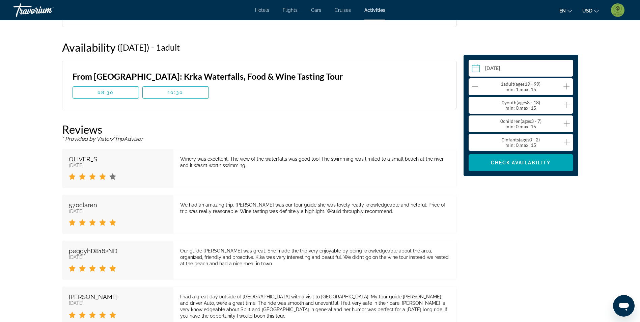
click at [566, 88] on icon "Increment adults" at bounding box center [567, 86] width 6 height 8
click at [552, 160] on span "Main content" at bounding box center [521, 163] width 105 height 16
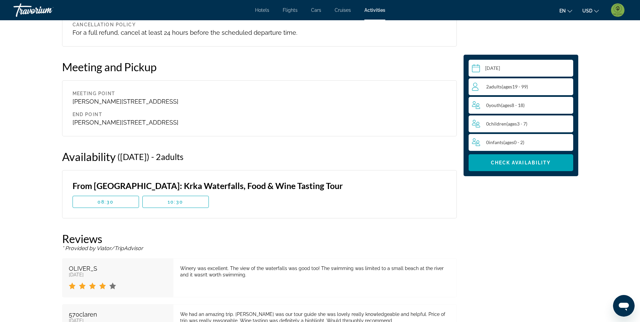
scroll to position [868, 0]
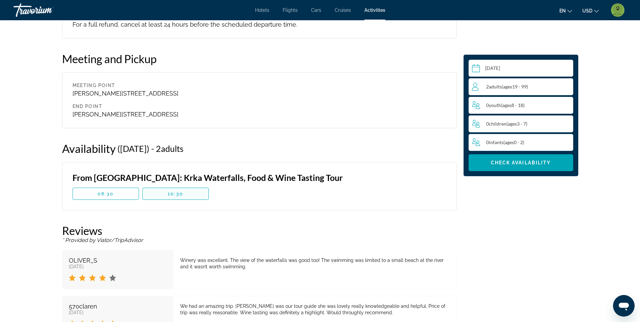
click at [173, 195] on span "10:30" at bounding box center [176, 193] width 16 height 5
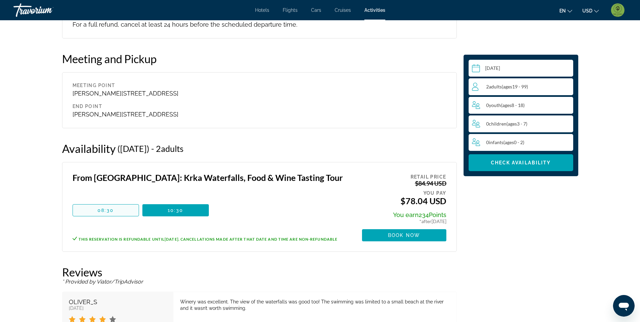
click at [106, 208] on span "08:30" at bounding box center [106, 210] width 16 height 5
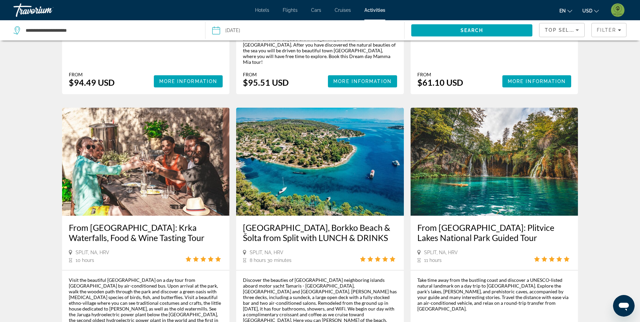
scroll to position [270, 0]
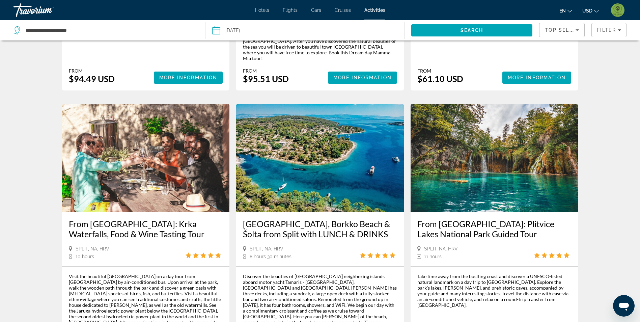
click at [125, 219] on h3 "From [GEOGRAPHIC_DATA]: Krka Waterfalls, Food & Wine Tasting Tour" at bounding box center [146, 229] width 154 height 20
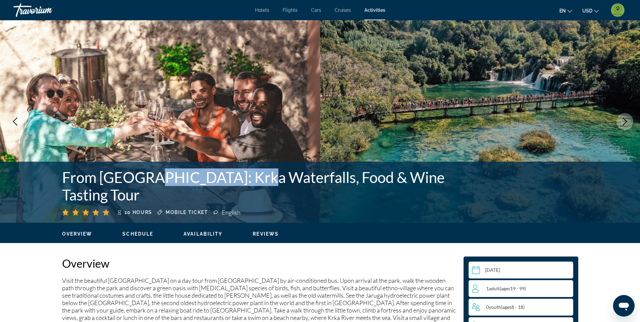
drag, startPoint x: 138, startPoint y: 196, endPoint x: 235, endPoint y: 196, distance: 97.5
click at [235, 196] on h1 "From [GEOGRAPHIC_DATA]: Krka Waterfalls, Food & Wine Tasting Tour" at bounding box center [266, 185] width 408 height 35
drag, startPoint x: 235, startPoint y: 196, endPoint x: 231, endPoint y: 194, distance: 4.8
copy h1 "Krka Waterfalls"
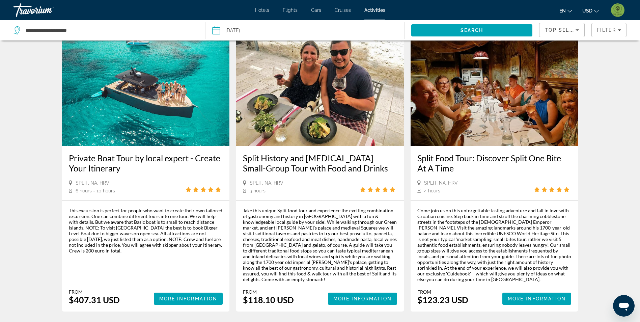
scroll to position [1011, 0]
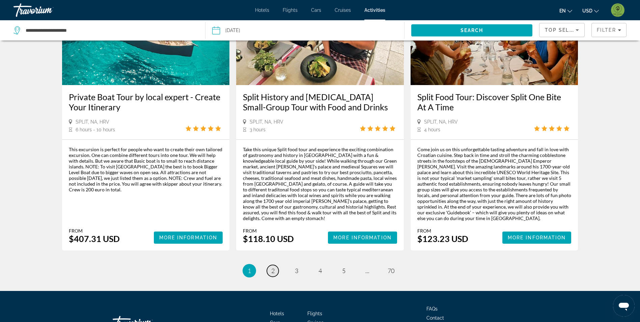
click at [270, 265] on link "page 2" at bounding box center [273, 271] width 12 height 12
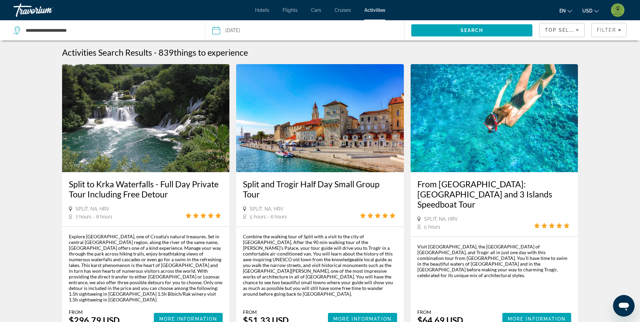
click at [276, 144] on img "Main content" at bounding box center [320, 118] width 168 height 108
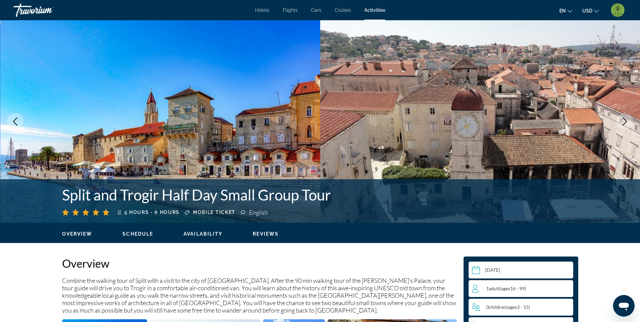
click at [143, 193] on h1 "Split and Trogir Half Day Small Group Tour" at bounding box center [266, 195] width 408 height 18
copy h1 "Trogir"
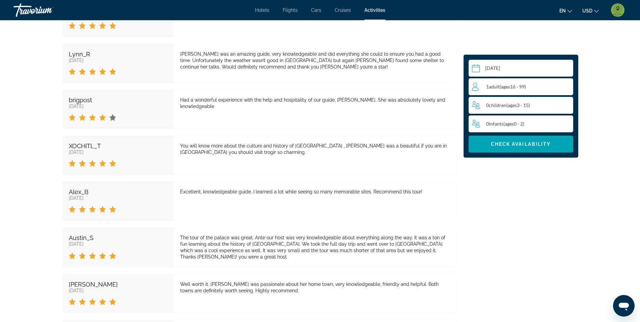
scroll to position [1350, 0]
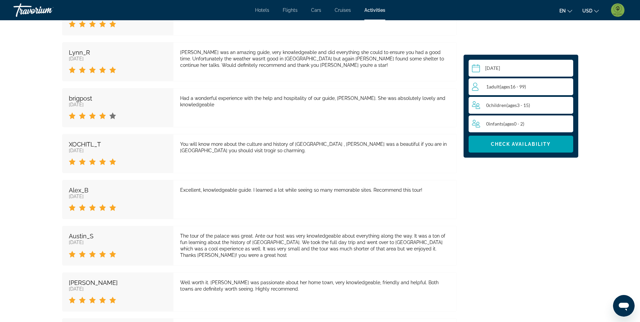
click at [567, 82] on div "1 Adult Adults ( ages [DEMOGRAPHIC_DATA])" at bounding box center [522, 86] width 101 height 17
click at [568, 86] on icon "Increment adults" at bounding box center [567, 86] width 6 height 6
click at [562, 143] on span "Main content" at bounding box center [521, 144] width 105 height 16
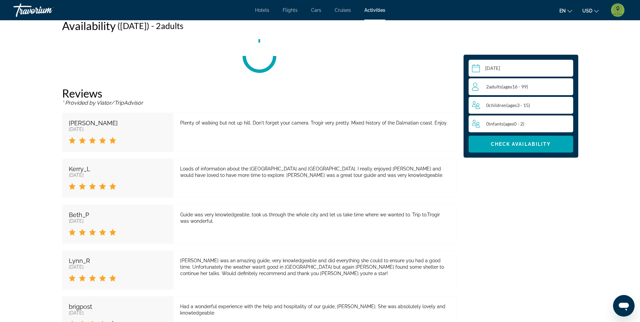
scroll to position [1146, 0]
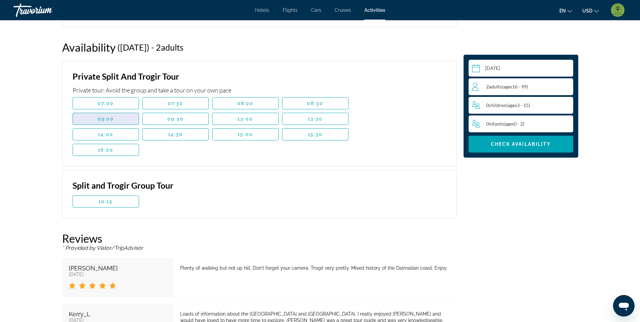
click at [119, 119] on span "Main content" at bounding box center [106, 119] width 66 height 16
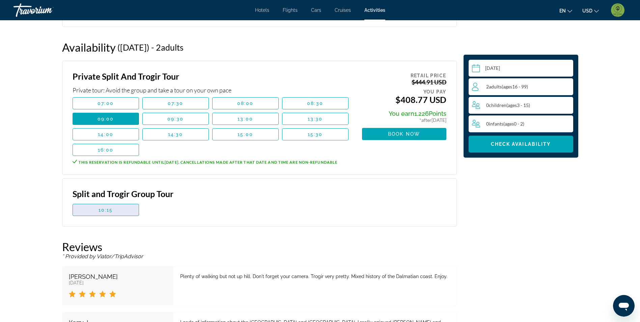
click at [122, 215] on span "Main content" at bounding box center [106, 210] width 66 height 16
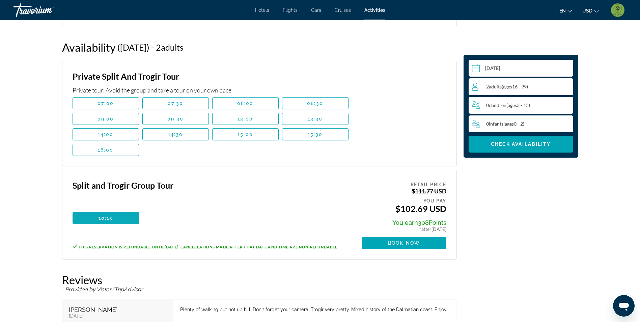
scroll to position [1315, 0]
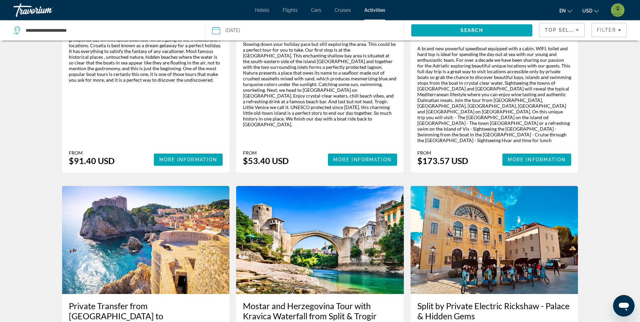
scroll to position [810, 0]
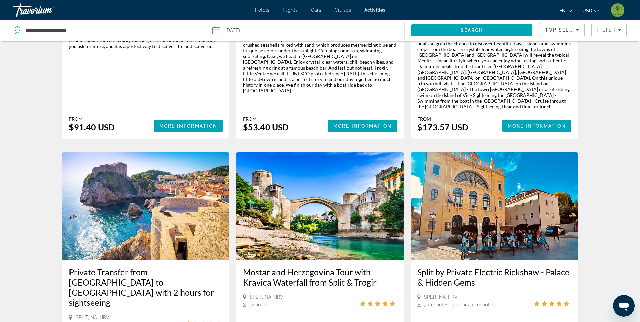
click at [362, 199] on img "Main content" at bounding box center [320, 206] width 168 height 108
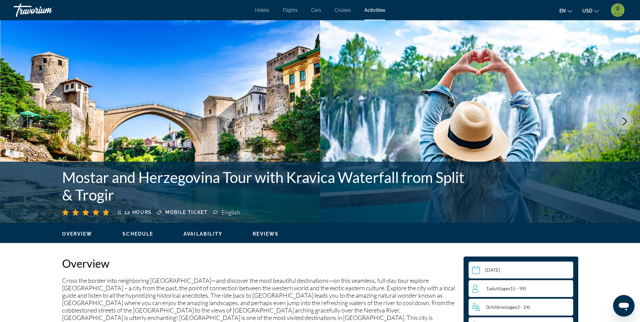
click at [96, 179] on h1 "Mostar and Herzegovina Tour with Kravica Waterfall from Split & Trogir" at bounding box center [266, 185] width 408 height 35
copy h1 "[GEOGRAPHIC_DATA]"
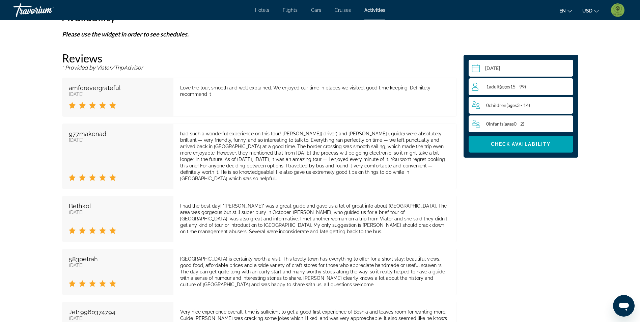
scroll to position [1147, 0]
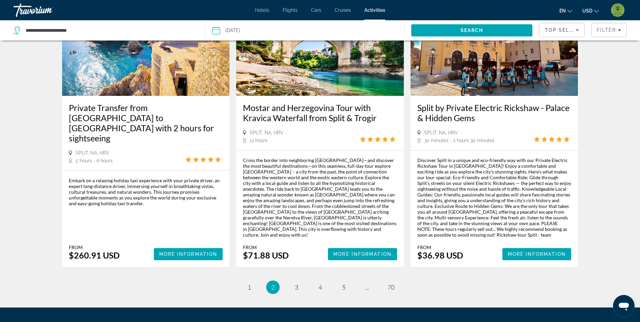
scroll to position [979, 0]
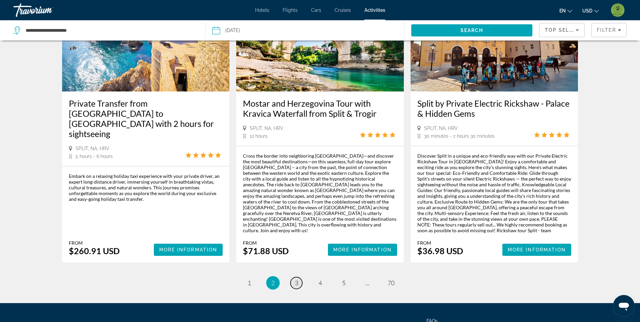
click at [297, 279] on span "3" at bounding box center [296, 282] width 3 height 7
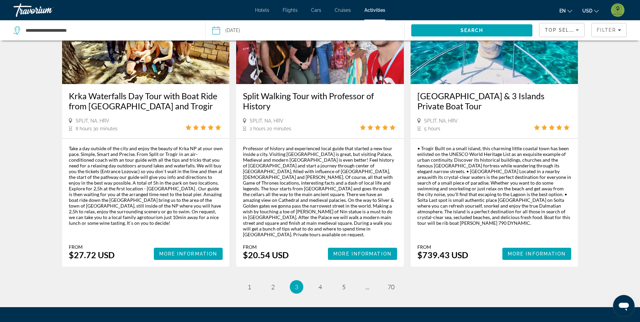
scroll to position [1011, 0]
click at [321, 283] on span "4" at bounding box center [320, 286] width 3 height 7
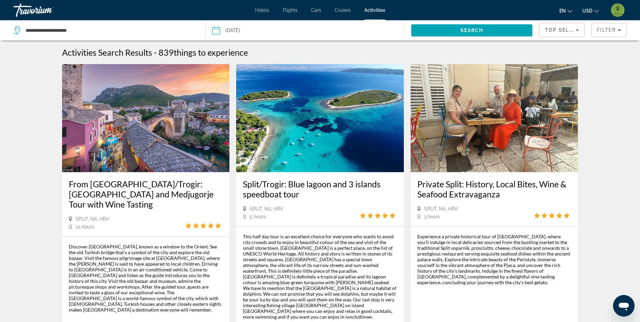
click at [160, 129] on img "Main content" at bounding box center [146, 118] width 168 height 108
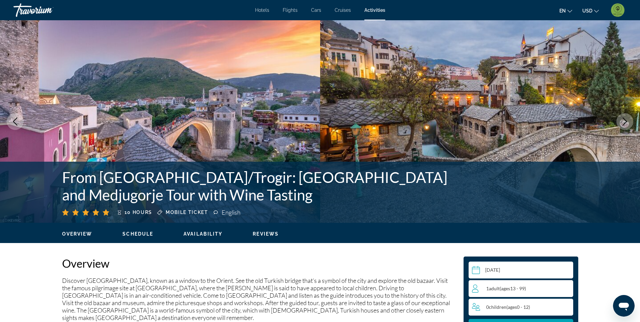
click at [286, 183] on h1 "From [GEOGRAPHIC_DATA]/Trogir: [GEOGRAPHIC_DATA] and Medjugorje Tour with Wine …" at bounding box center [266, 185] width 408 height 35
copy h1 "Medjugorje"
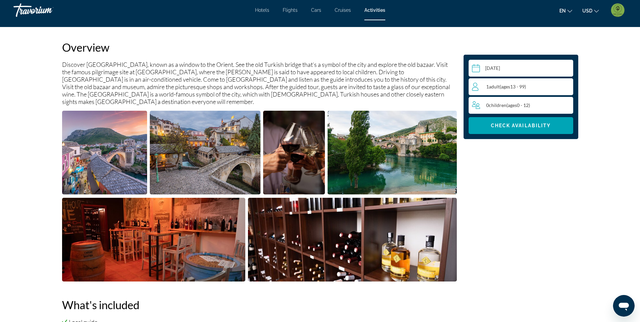
scroll to position [236, 0]
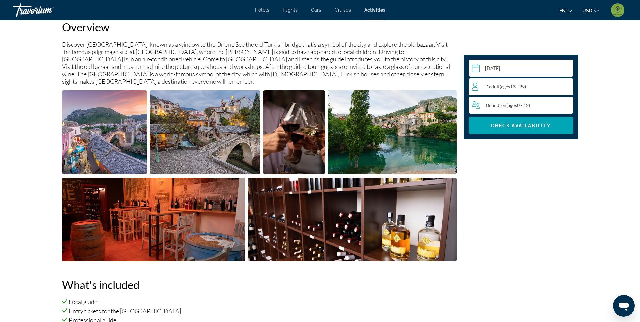
click at [89, 158] on img "Open full-screen image slider" at bounding box center [104, 132] width 85 height 84
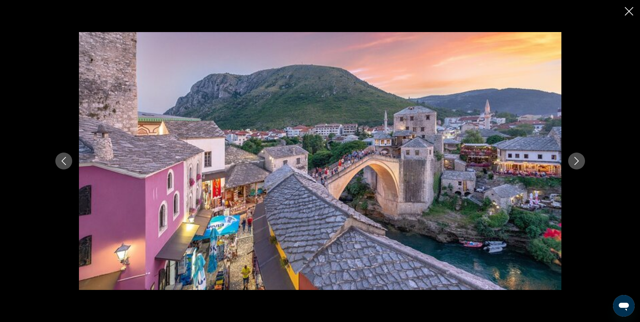
scroll to position [371, 0]
click at [570, 159] on button "Next image" at bounding box center [576, 161] width 17 height 17
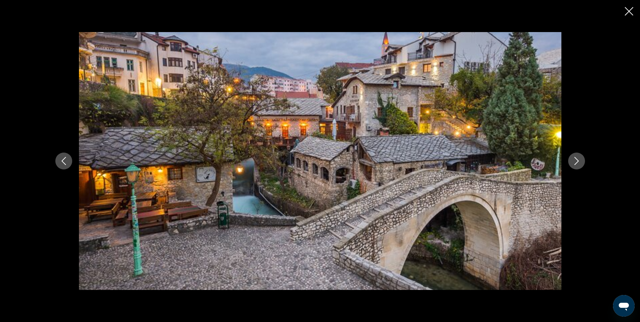
click at [573, 161] on icon "Next image" at bounding box center [577, 161] width 8 height 8
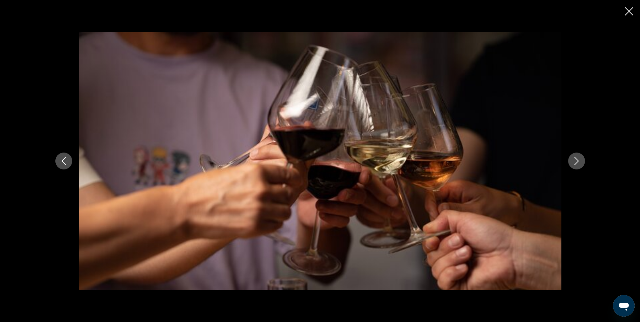
click at [573, 161] on icon "Next image" at bounding box center [577, 161] width 8 height 8
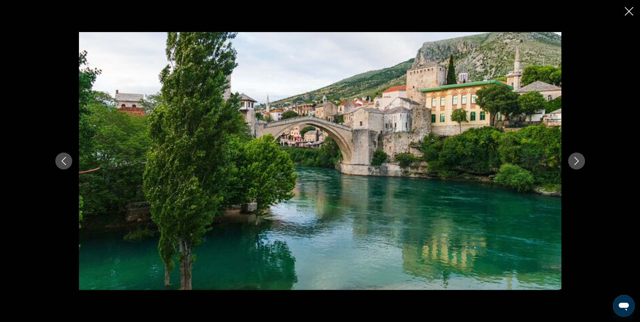
click at [629, 11] on icon "Close slideshow" at bounding box center [629, 11] width 8 height 8
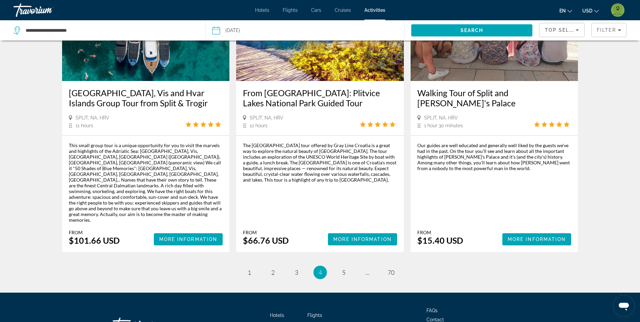
scroll to position [942, 0]
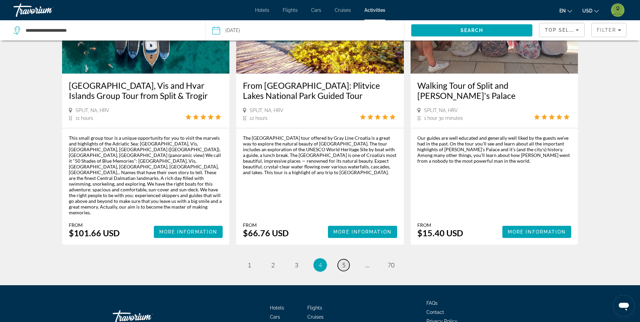
click at [344, 261] on span "5" at bounding box center [343, 264] width 3 height 7
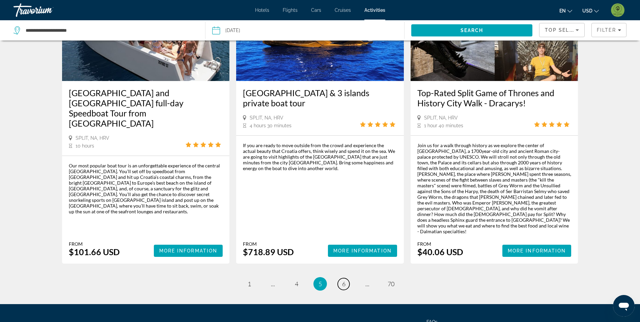
scroll to position [979, 0]
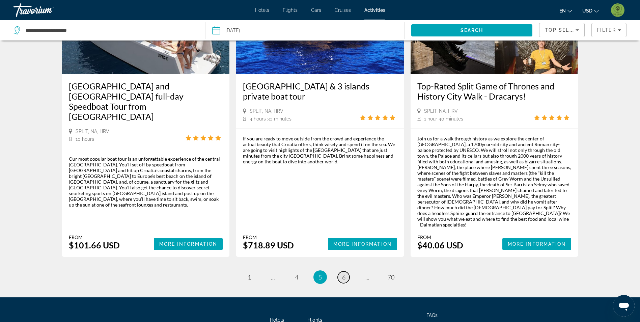
click at [343, 271] on link "page 6" at bounding box center [344, 277] width 12 height 12
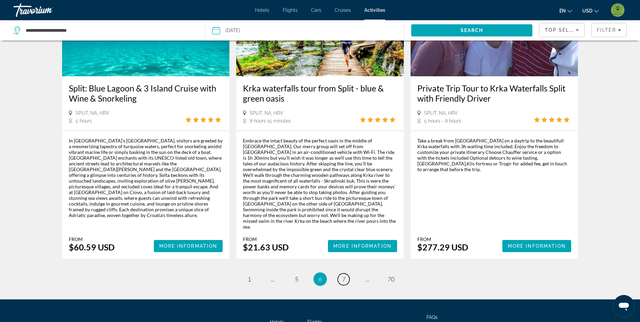
scroll to position [913, 0]
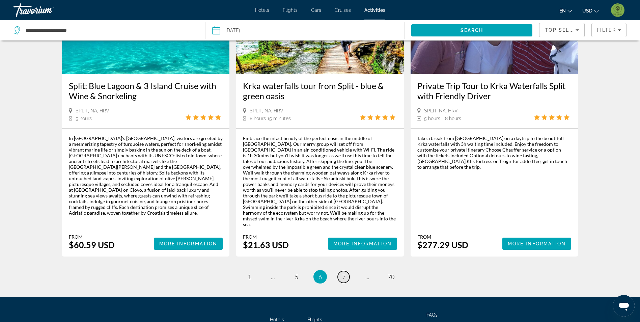
click at [342, 273] on span "7" at bounding box center [343, 276] width 3 height 7
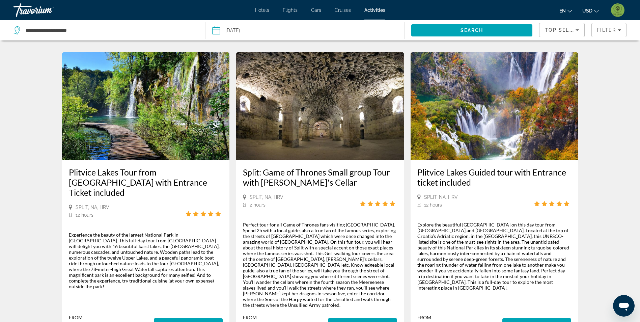
scroll to position [270, 0]
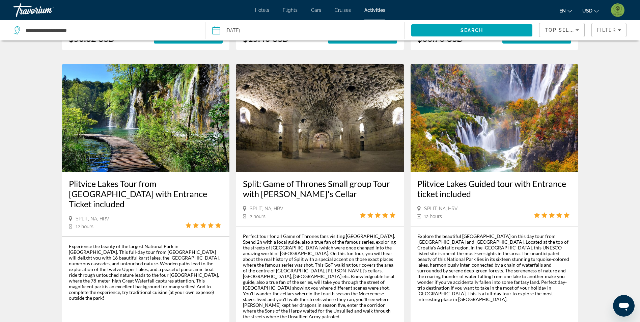
click at [493, 137] on img "Main content" at bounding box center [495, 118] width 168 height 108
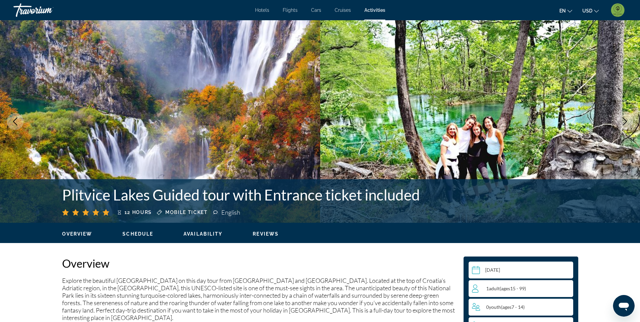
click at [96, 195] on h1 "Plitvice Lakes Guided tour with Entrance ticket included" at bounding box center [266, 195] width 408 height 18
copy h1 "Plitvice"
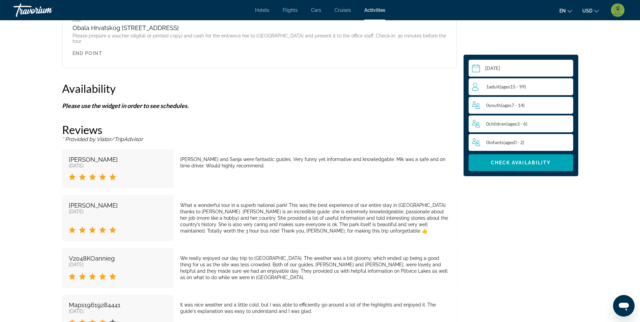
scroll to position [979, 0]
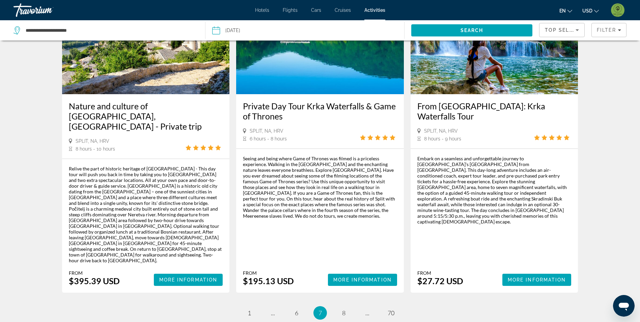
scroll to position [945, 0]
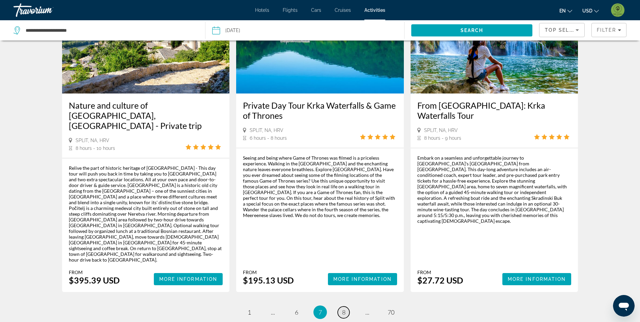
click at [342, 308] on span "8" at bounding box center [343, 311] width 3 height 7
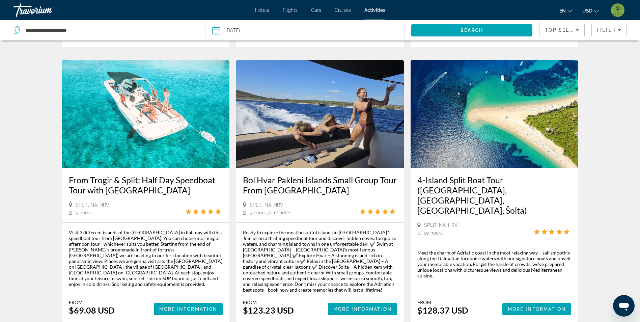
scroll to position [506, 0]
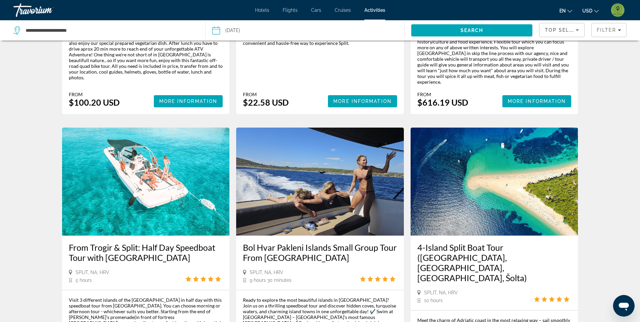
click at [526, 164] on img "Main content" at bounding box center [495, 182] width 168 height 108
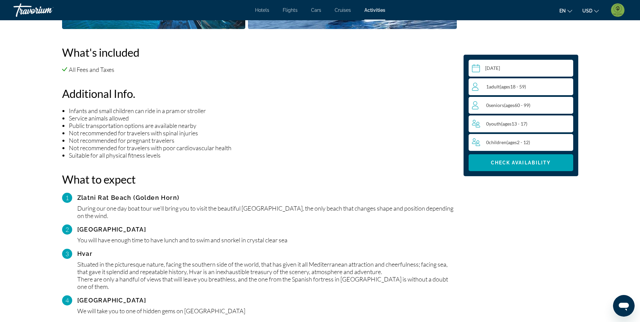
scroll to position [540, 0]
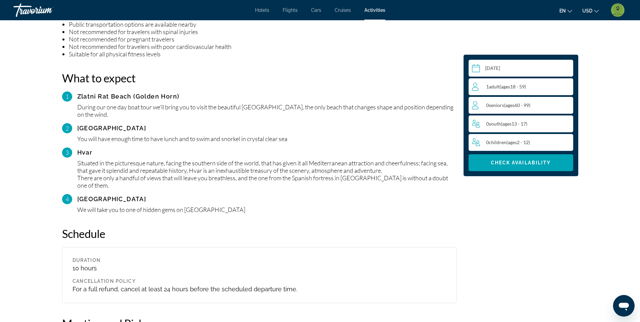
click at [87, 95] on div "Zlatni Rat Beach (Golden Horn)" at bounding box center [267, 96] width 380 height 7
copy div "Zlatni"
drag, startPoint x: 129, startPoint y: 127, endPoint x: 91, endPoint y: 128, distance: 37.8
click at [91, 128] on div "[GEOGRAPHIC_DATA]" at bounding box center [267, 128] width 380 height 7
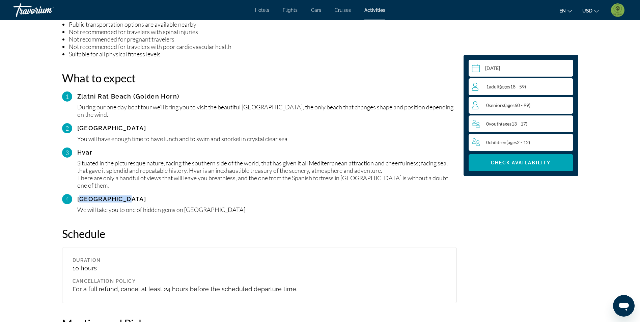
drag, startPoint x: 117, startPoint y: 193, endPoint x: 78, endPoint y: 194, distance: 39.1
click at [78, 196] on div "[GEOGRAPHIC_DATA]" at bounding box center [267, 199] width 380 height 7
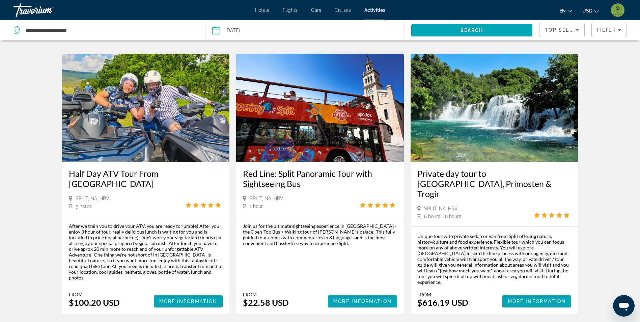
scroll to position [304, 0]
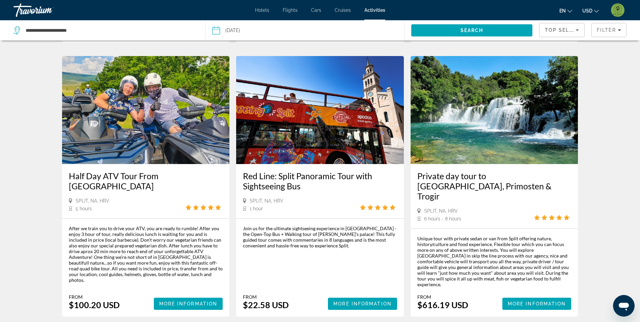
click at [345, 108] on img "Main content" at bounding box center [320, 110] width 168 height 108
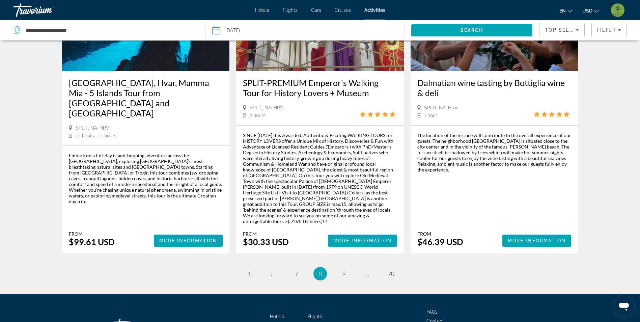
scroll to position [948, 0]
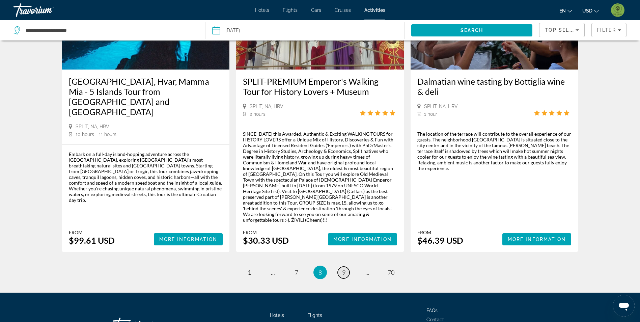
click at [342, 267] on link "page 9" at bounding box center [344, 273] width 12 height 12
